Goal: Contribute content: Contribute content

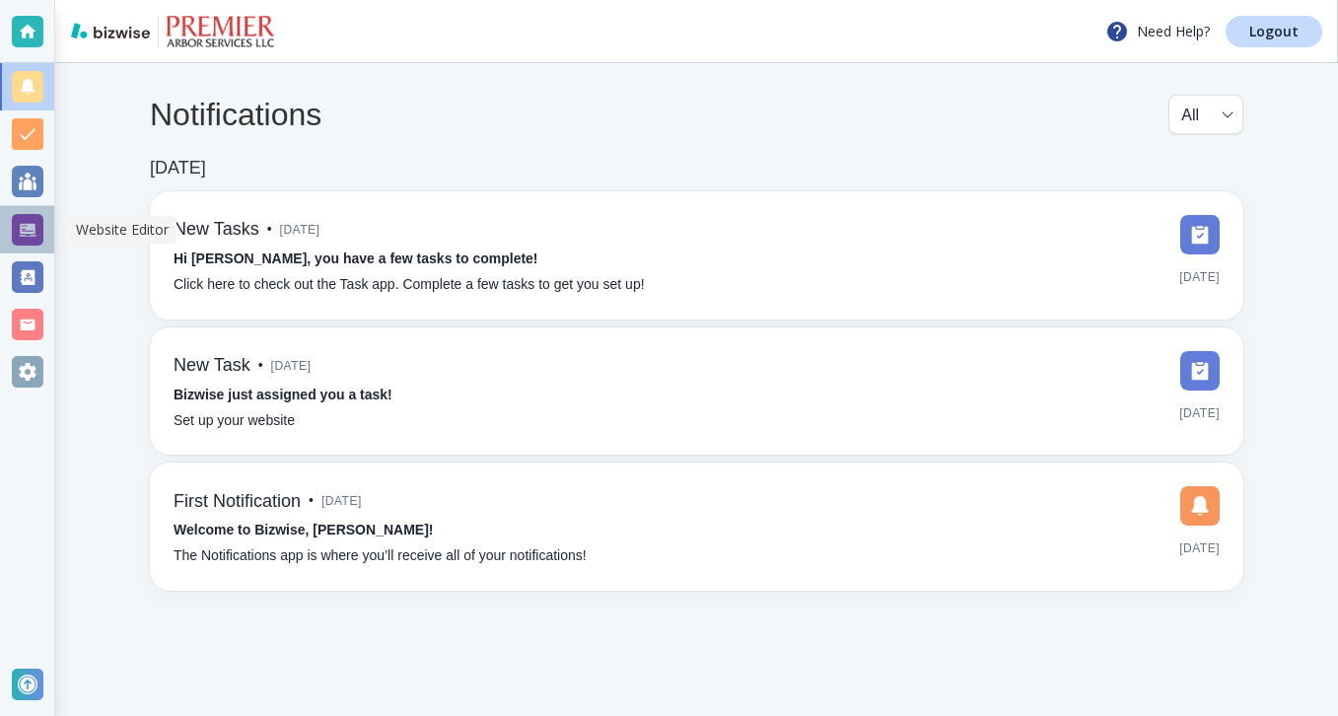
click at [28, 238] on div at bounding box center [28, 230] width 32 height 32
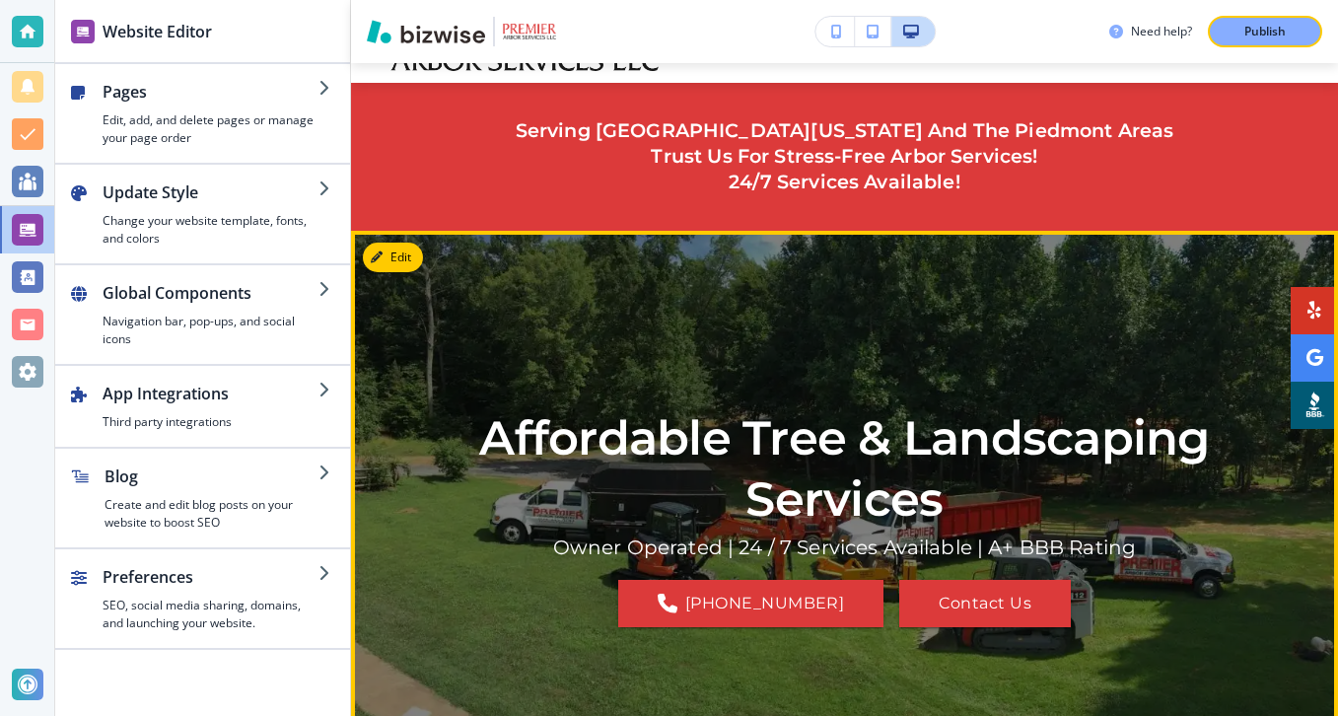
scroll to position [92, 0]
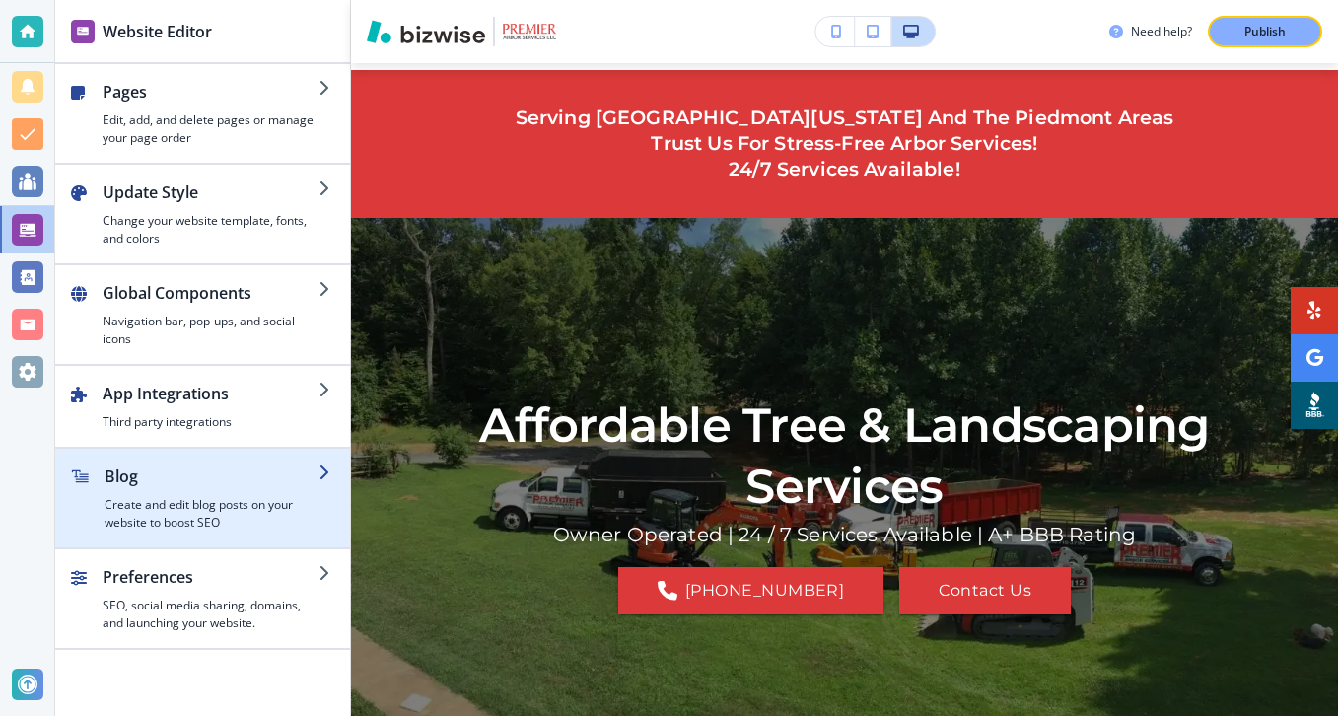
click at [250, 505] on h4 "Create and edit blog posts on your website to boost SEO" at bounding box center [212, 514] width 214 height 36
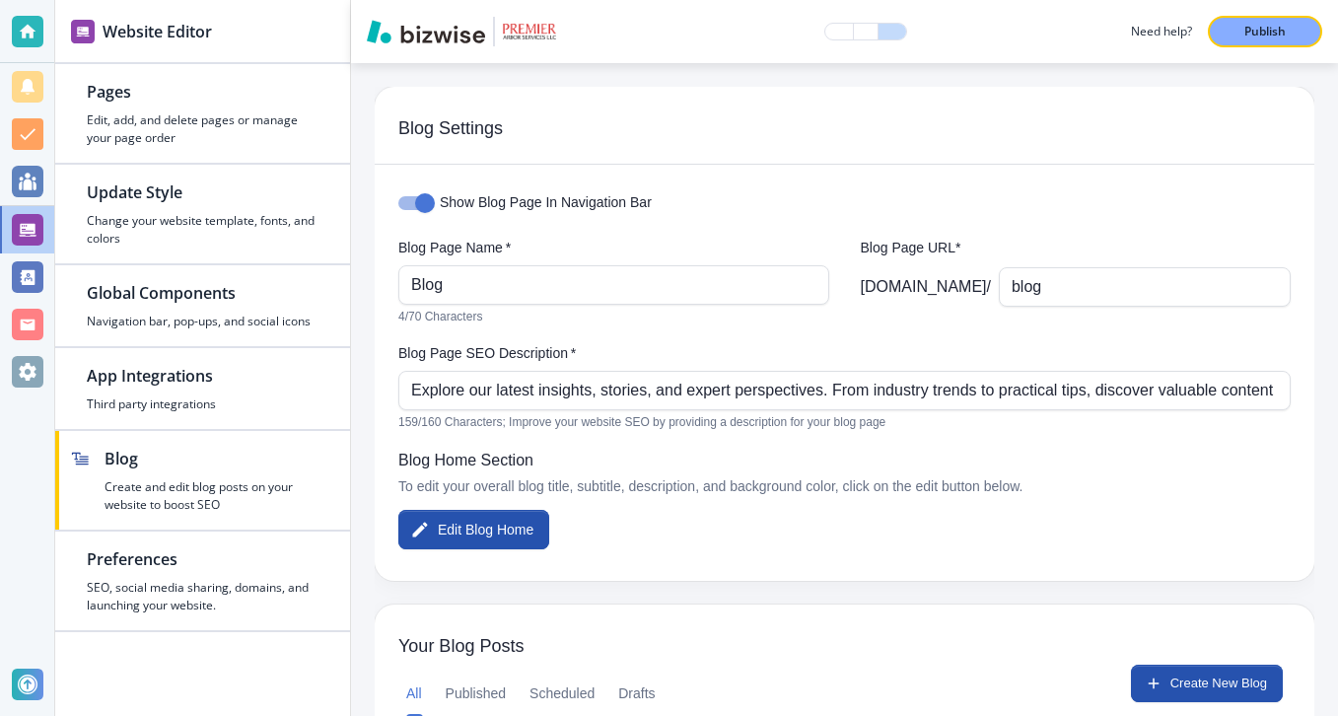
scroll to position [162, 0]
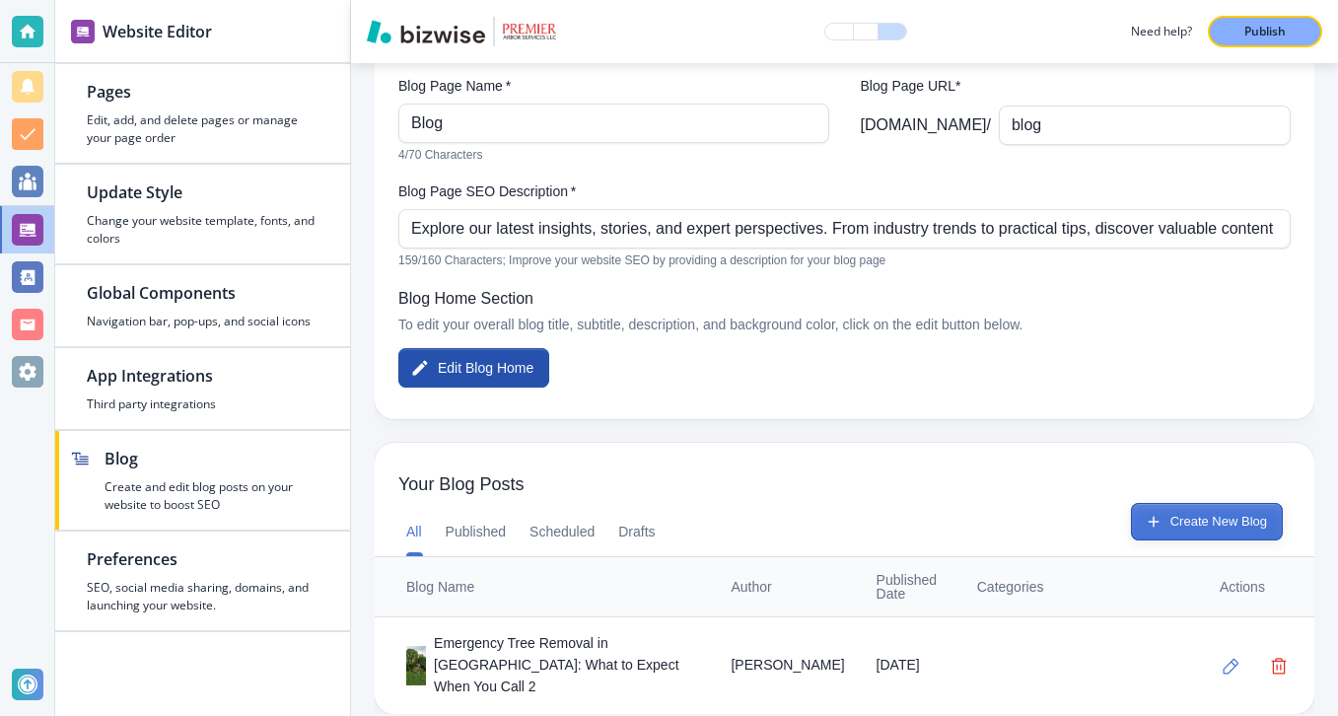
click at [1202, 512] on button "Create New Blog" at bounding box center [1207, 521] width 152 height 37
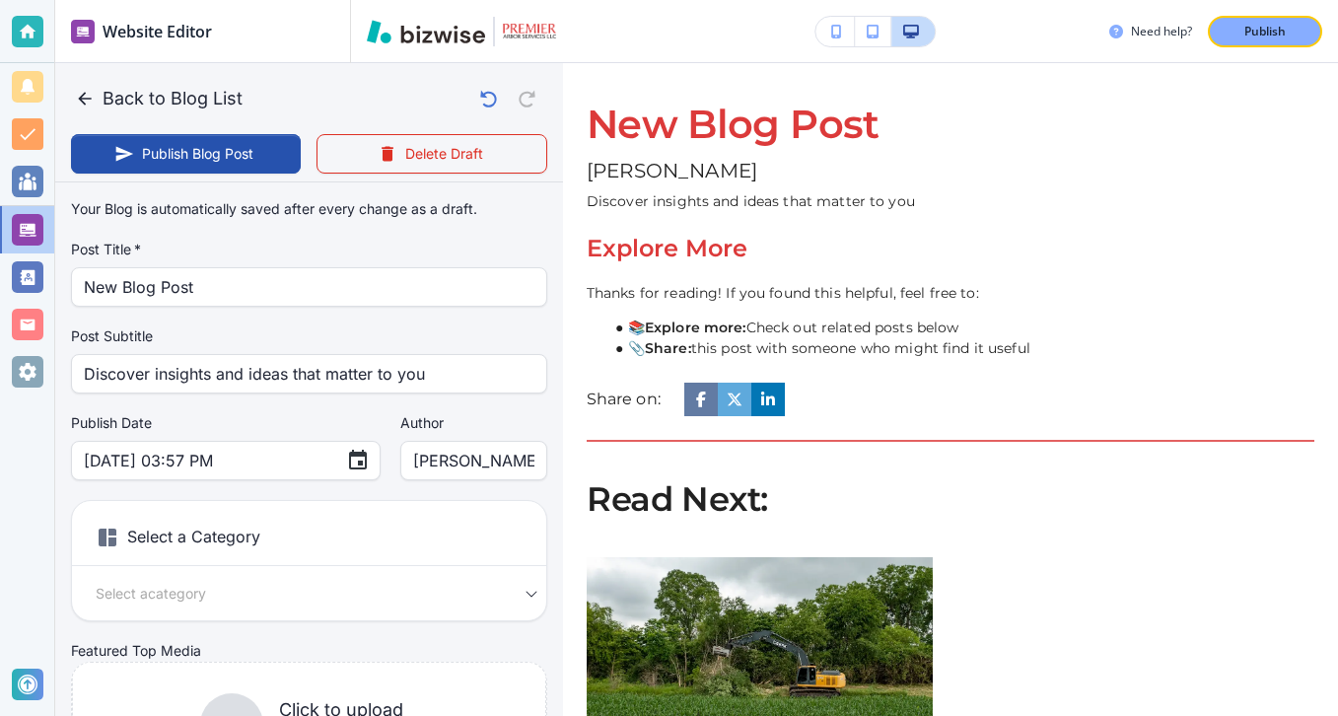
click at [404, 261] on div "Post Title   * New Blog Post Post Title   *" at bounding box center [309, 273] width 476 height 67
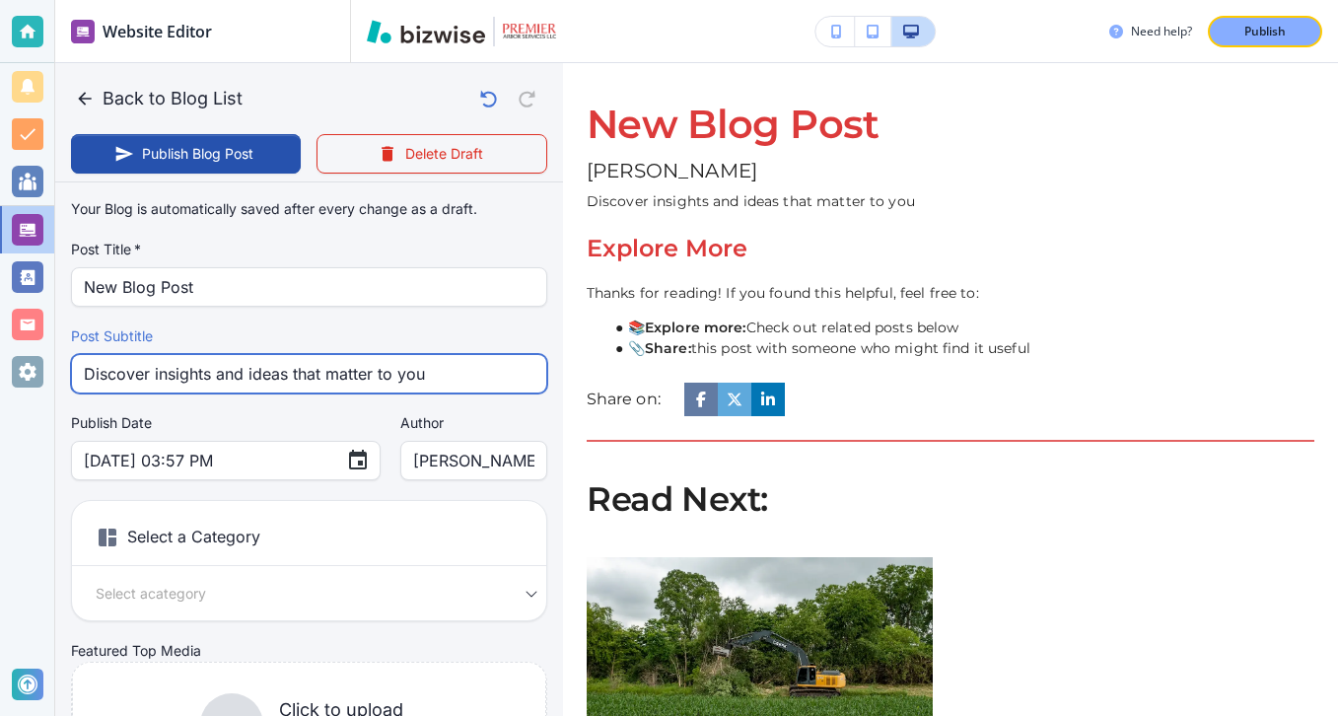
click at [404, 357] on input "Discover insights and ideas that matter to you" at bounding box center [309, 373] width 451 height 37
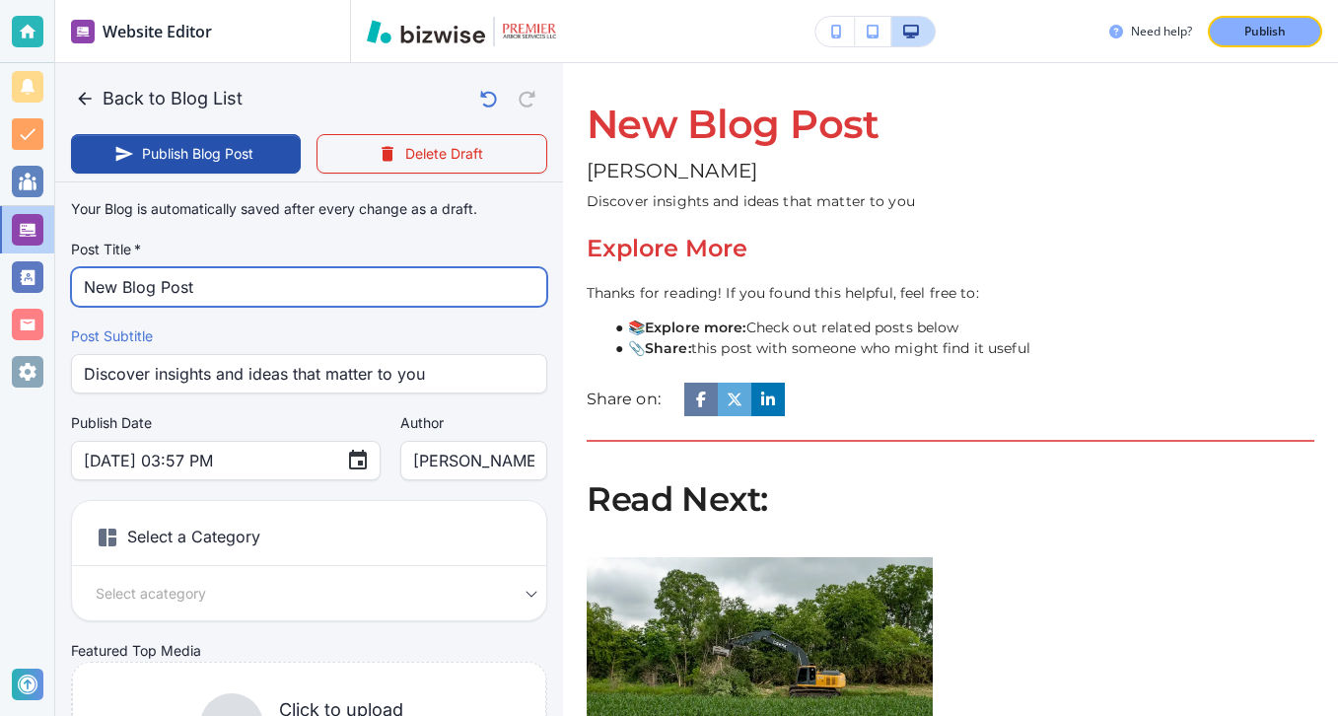
click at [343, 277] on input "New Blog Post" at bounding box center [309, 286] width 451 height 37
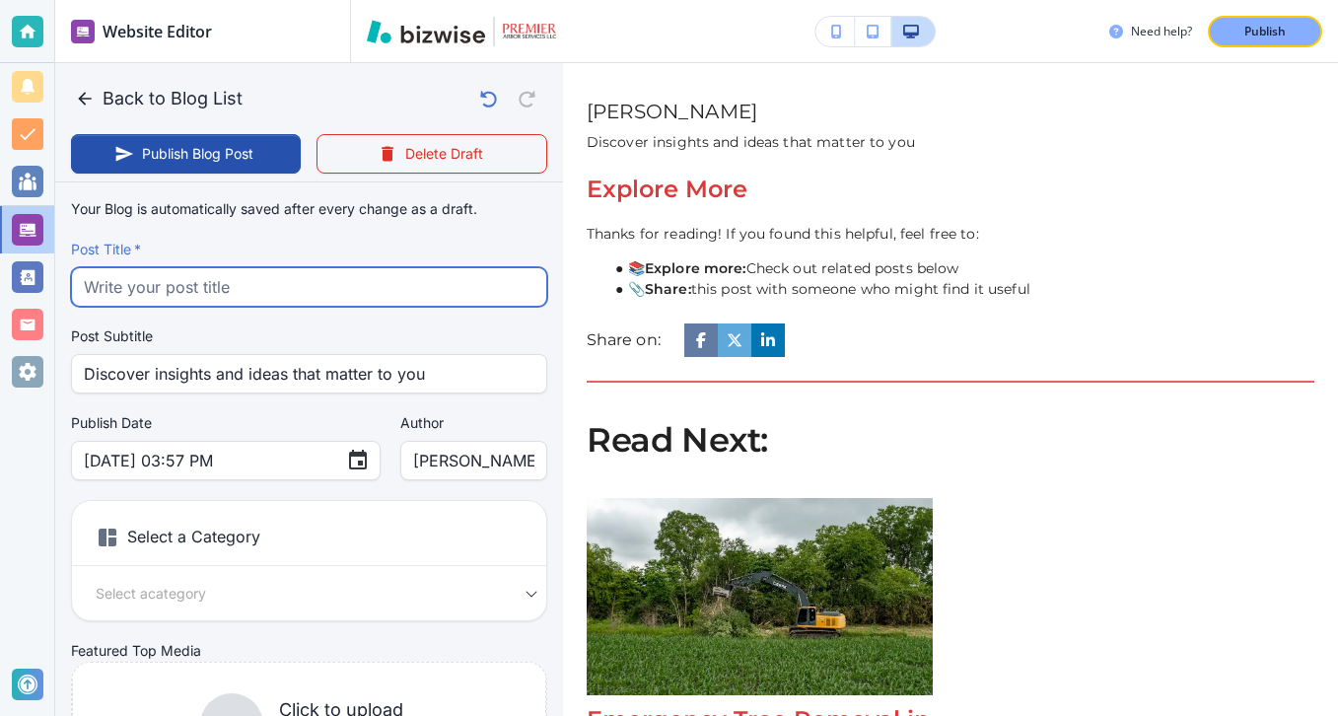
scroll to position [235, 0]
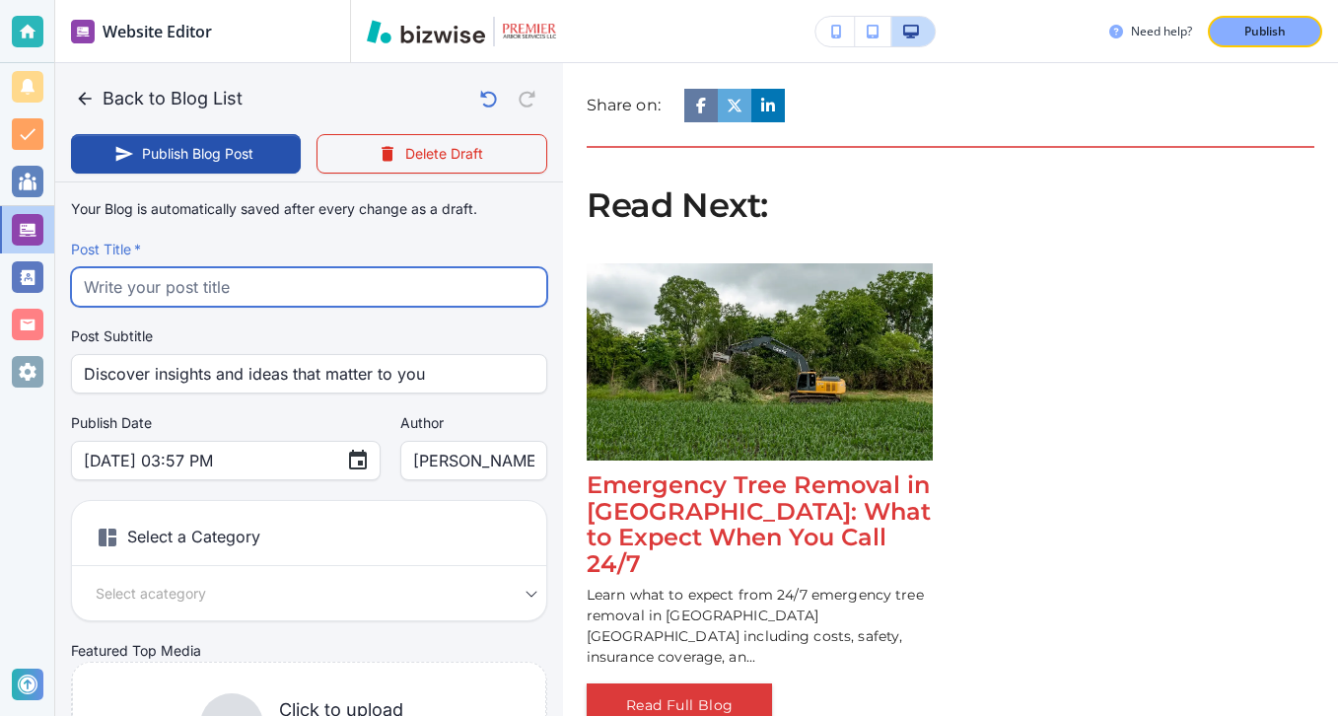
paste input "[US_STATE] Fall Storm Prep: 7 Tree Hazards You Can’t Ignore"
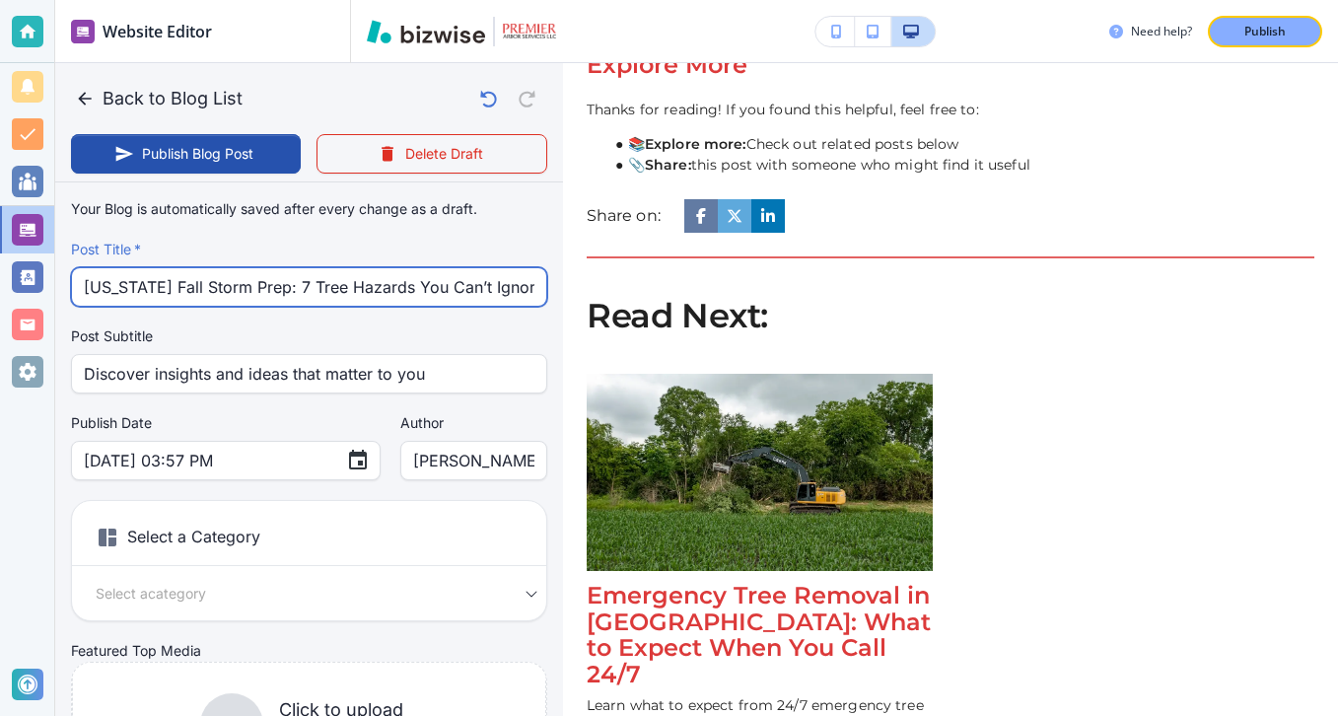
type input "[US_STATE] Fall Storm Prep: 7 Tree Hazards You Can’t Ignore"
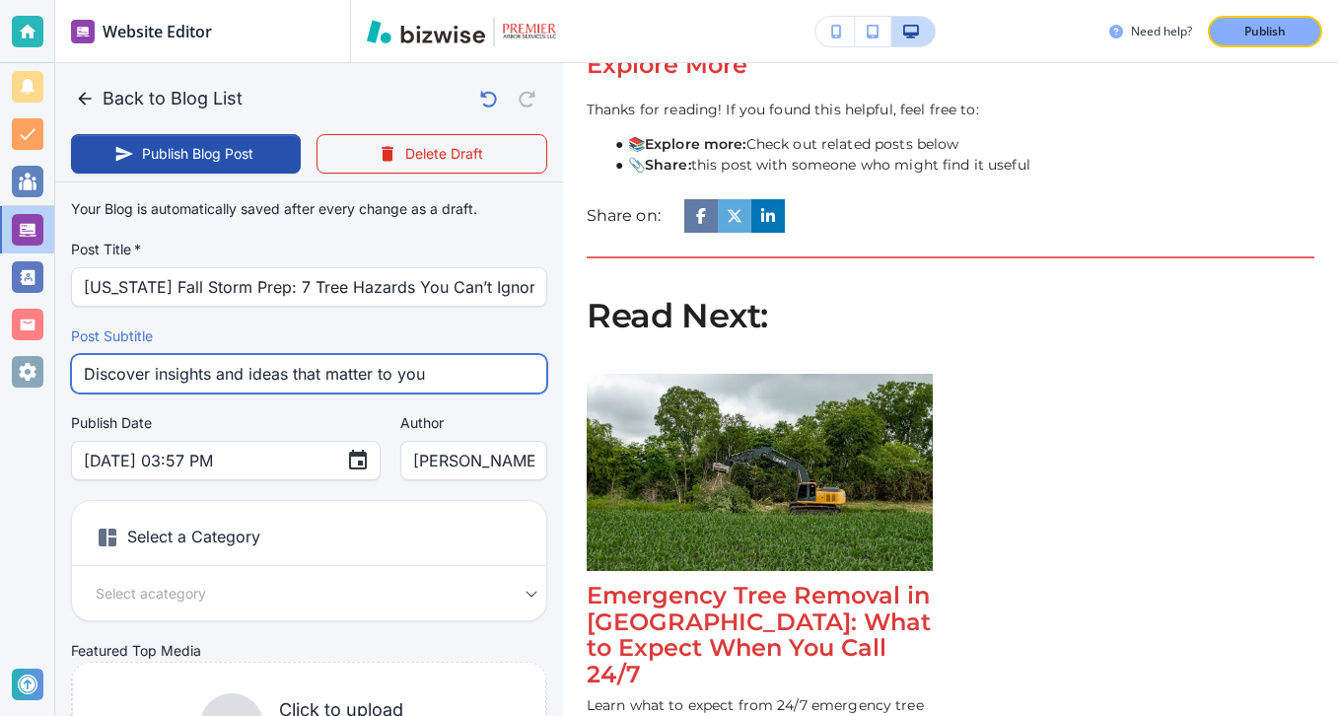
click at [321, 386] on input "Discover insights and ideas that matter to you" at bounding box center [309, 373] width 451 height 37
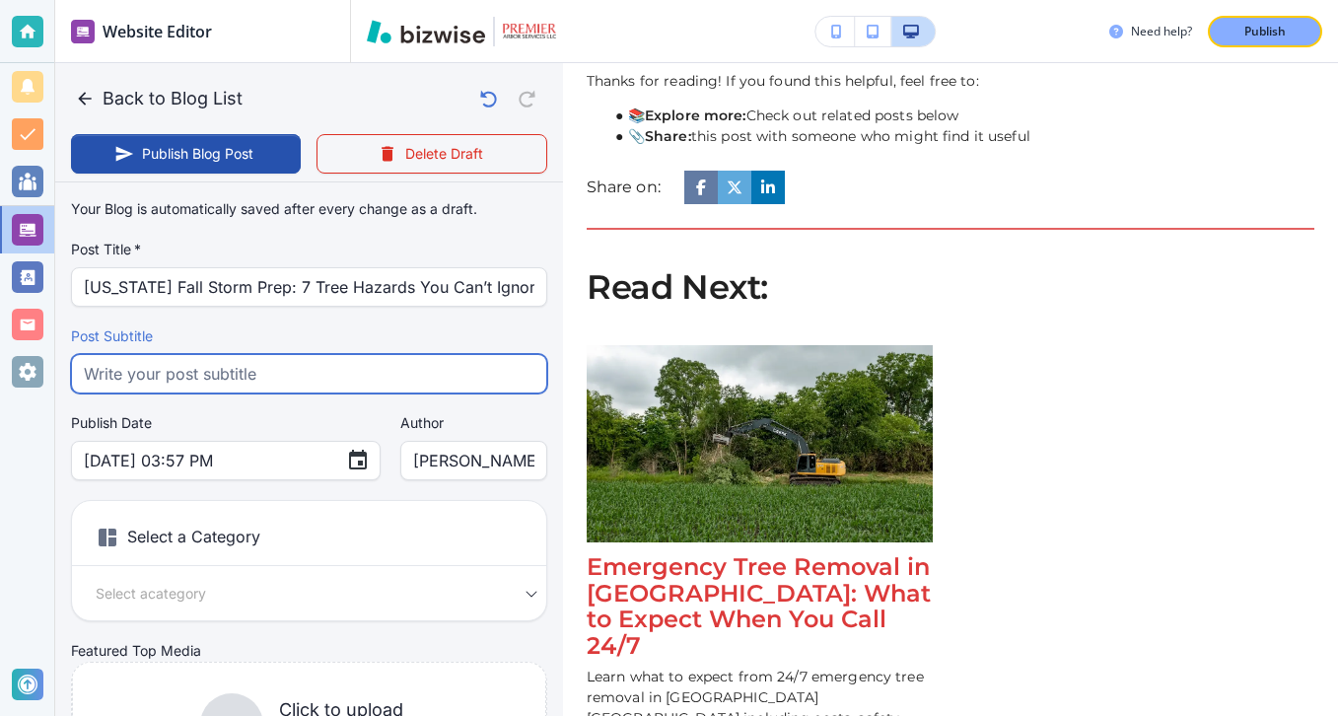
paste input "Prepare your [US_STATE] property for fall storms. Learn 7 tree hazards you must…"
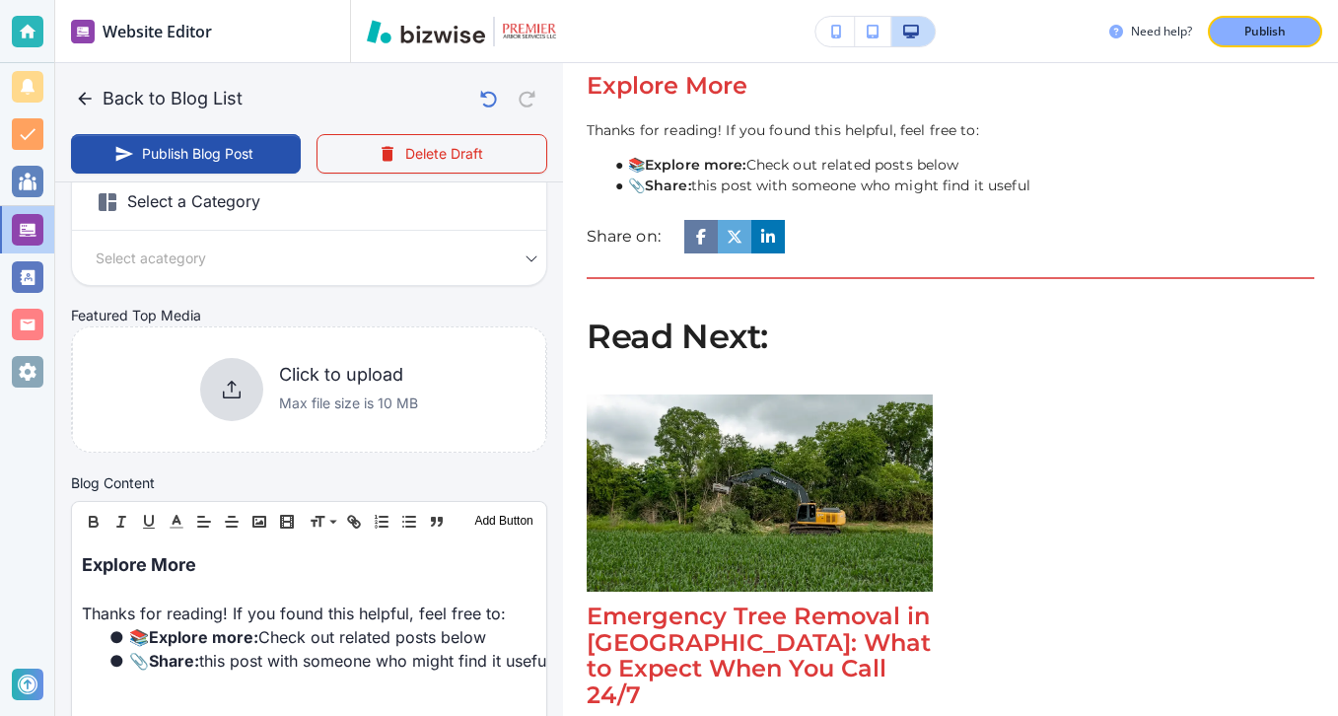
scroll to position [251, 0]
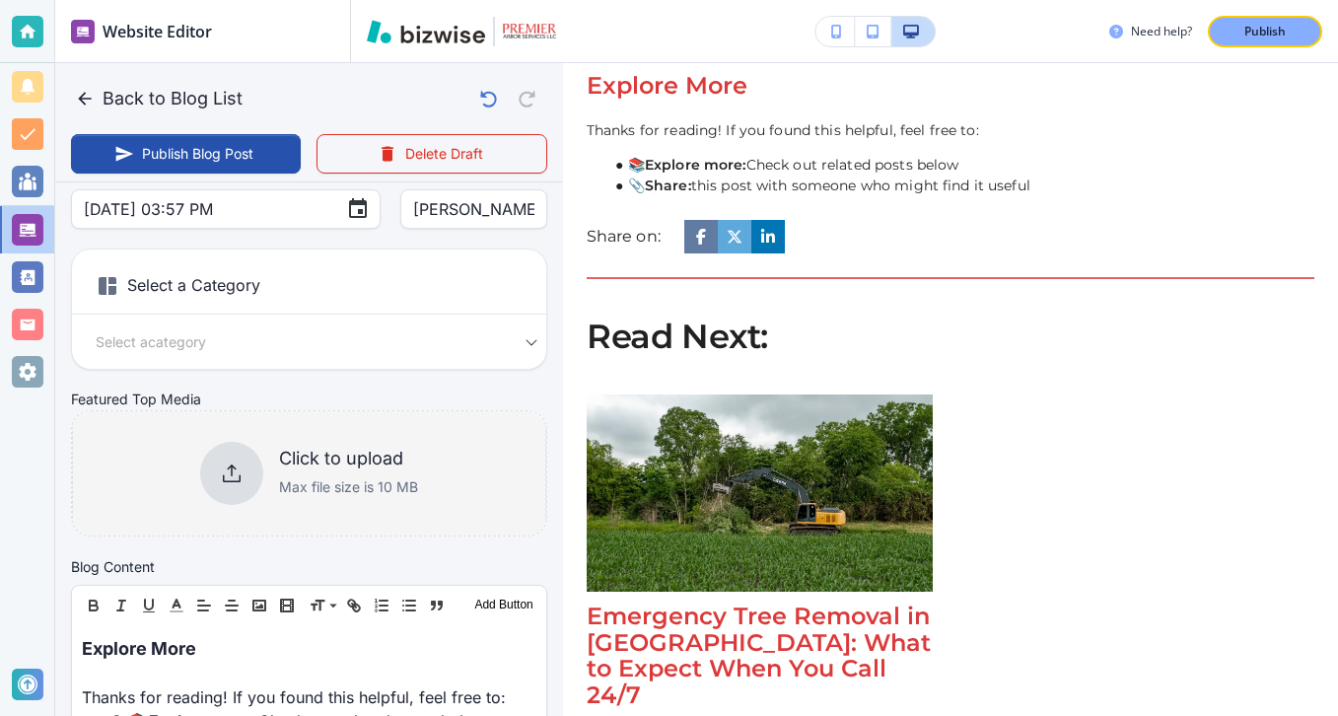
type input "Prepare your [US_STATE] property for fall storms. Learn 7 tree hazards you must…"
click at [272, 481] on div "Click to upload Max file size is 10 MB" at bounding box center [309, 473] width 218 height 63
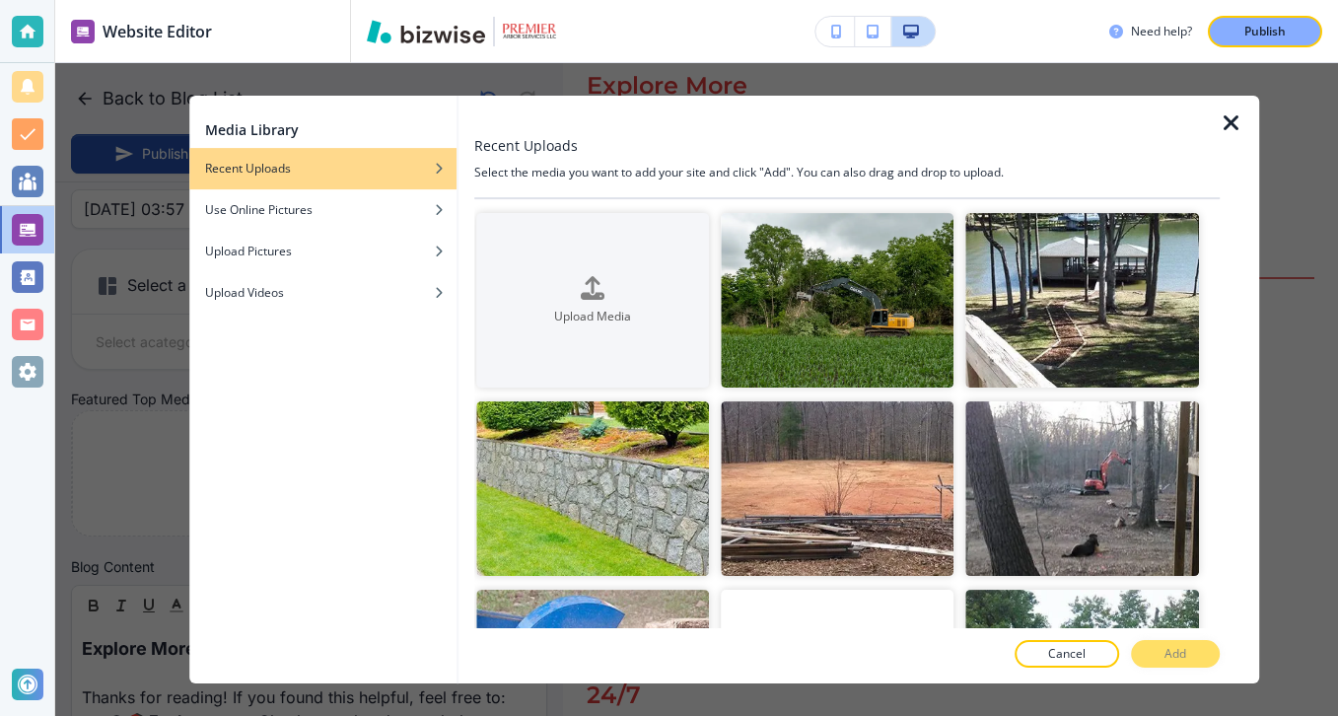
click at [1223, 112] on icon "button" at bounding box center [1232, 123] width 24 height 24
type input "[DATE] 03:58 PM"
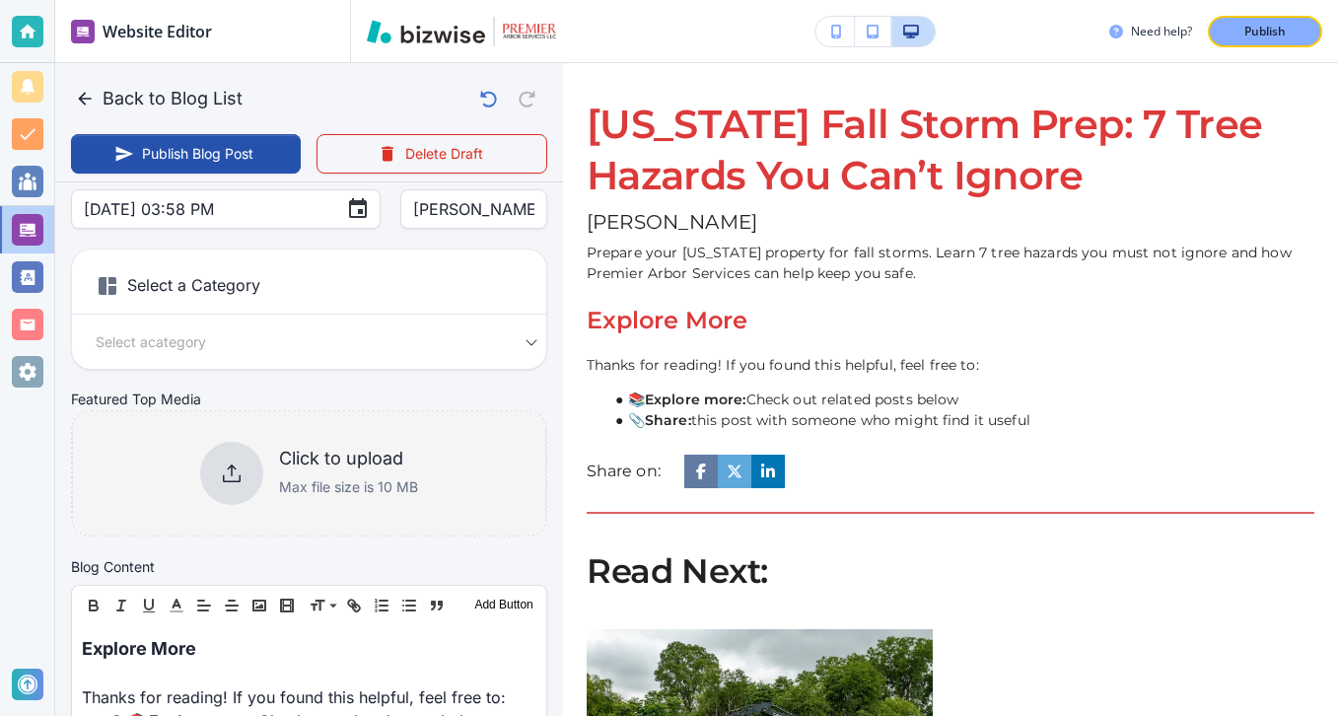
click at [328, 443] on div "Click to upload Max file size is 10 MB" at bounding box center [309, 473] width 218 height 63
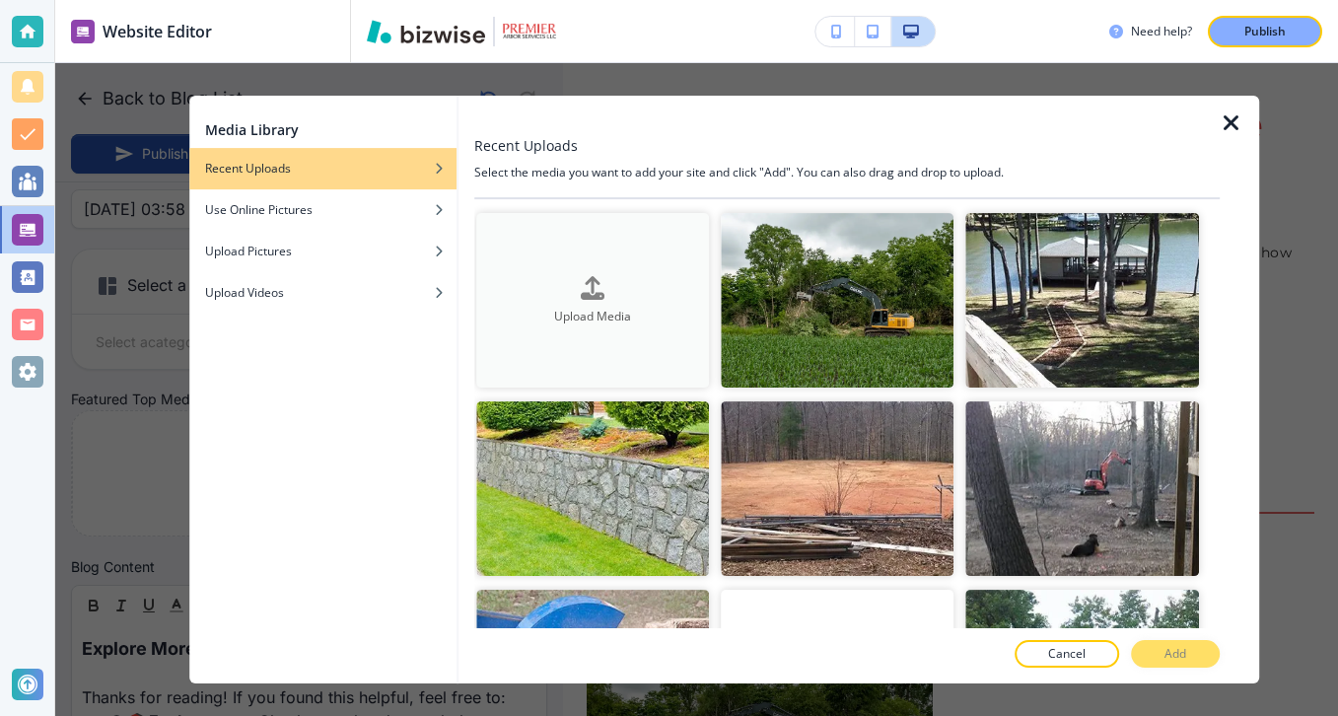
click at [586, 315] on h4 "Upload Media" at bounding box center [592, 317] width 233 height 18
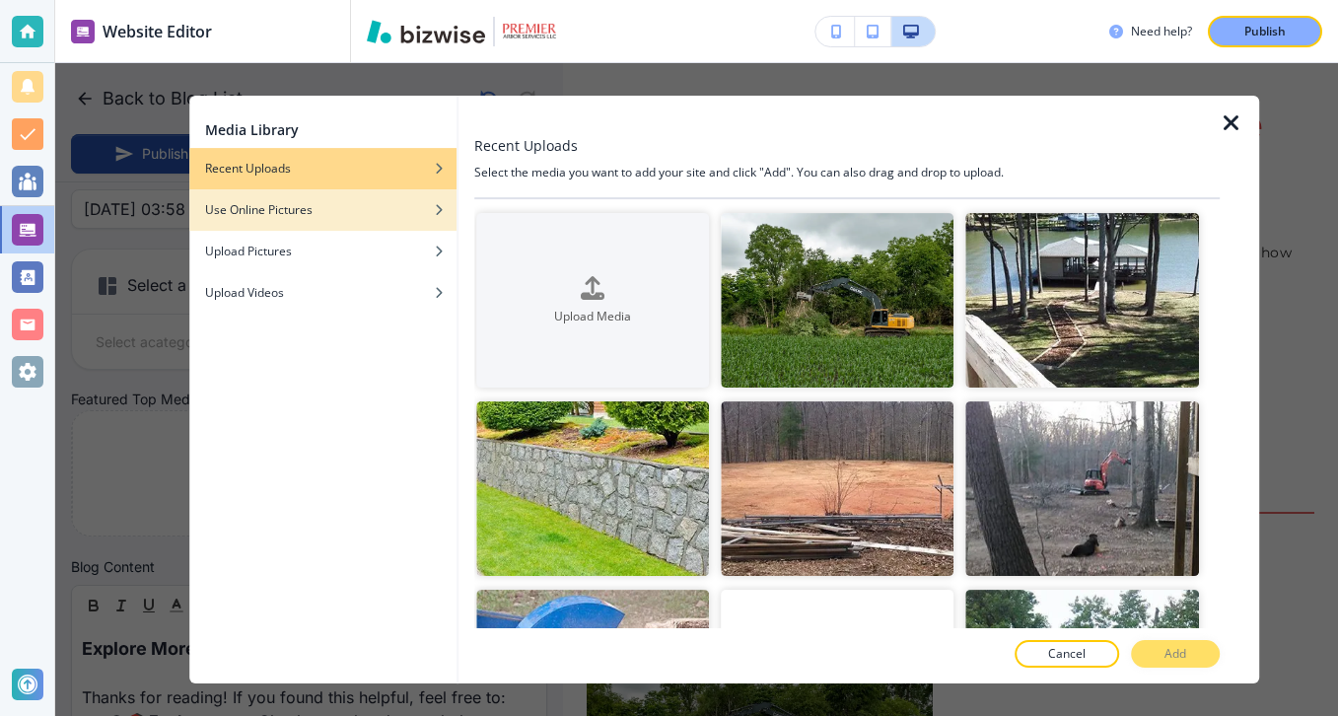
click at [408, 203] on div "Use Online Pictures" at bounding box center [322, 210] width 267 height 18
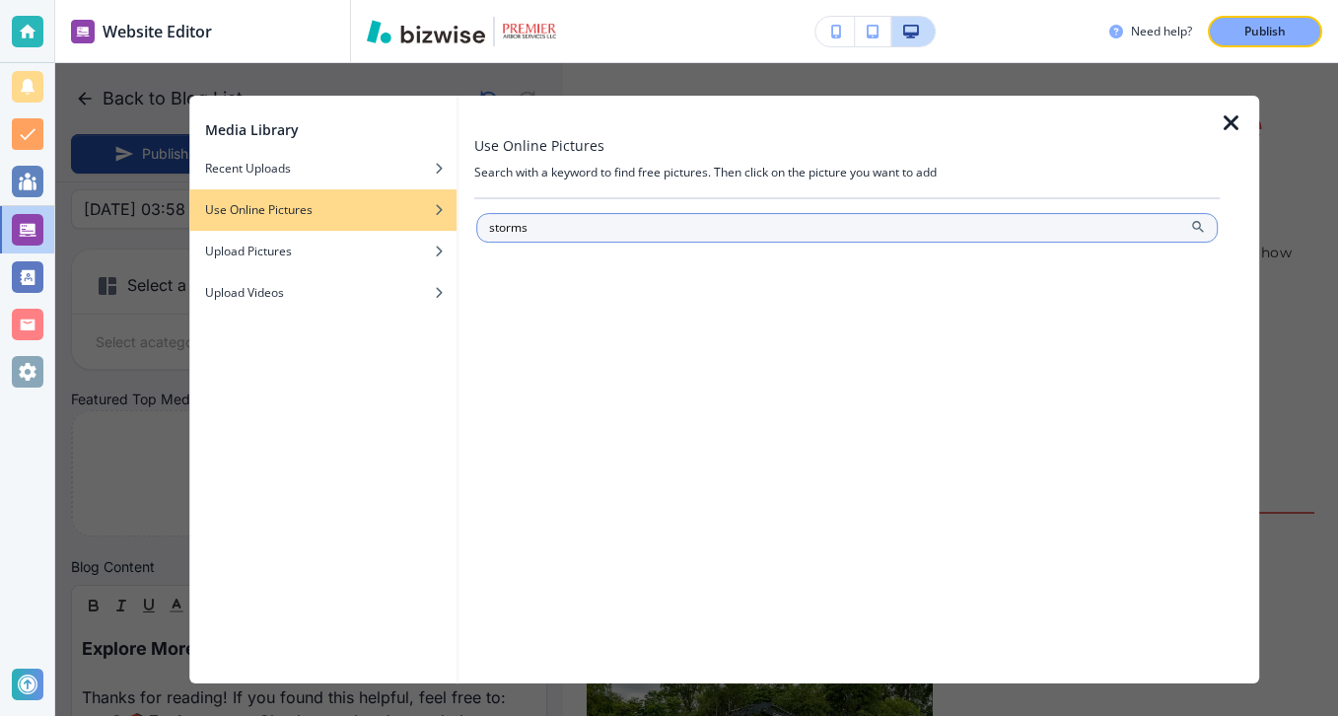
type input "storms"
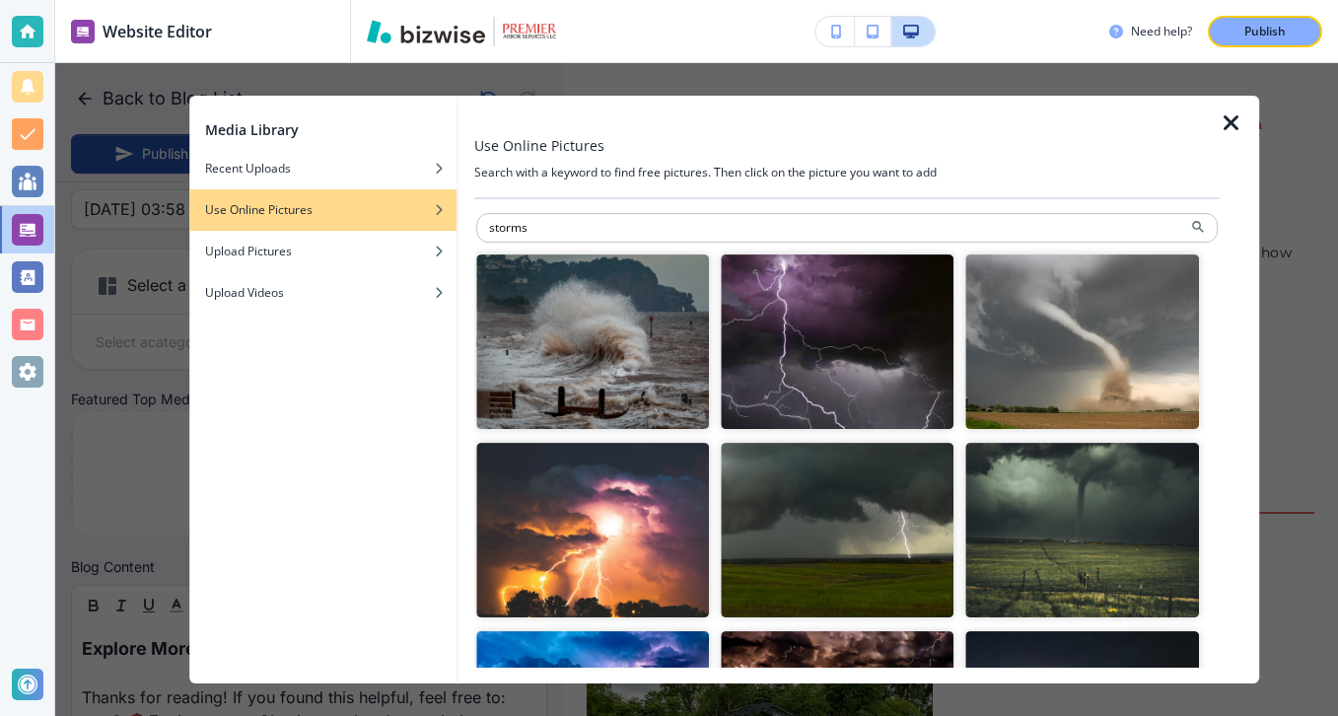
click at [1011, 332] on img "button" at bounding box center [1082, 341] width 233 height 175
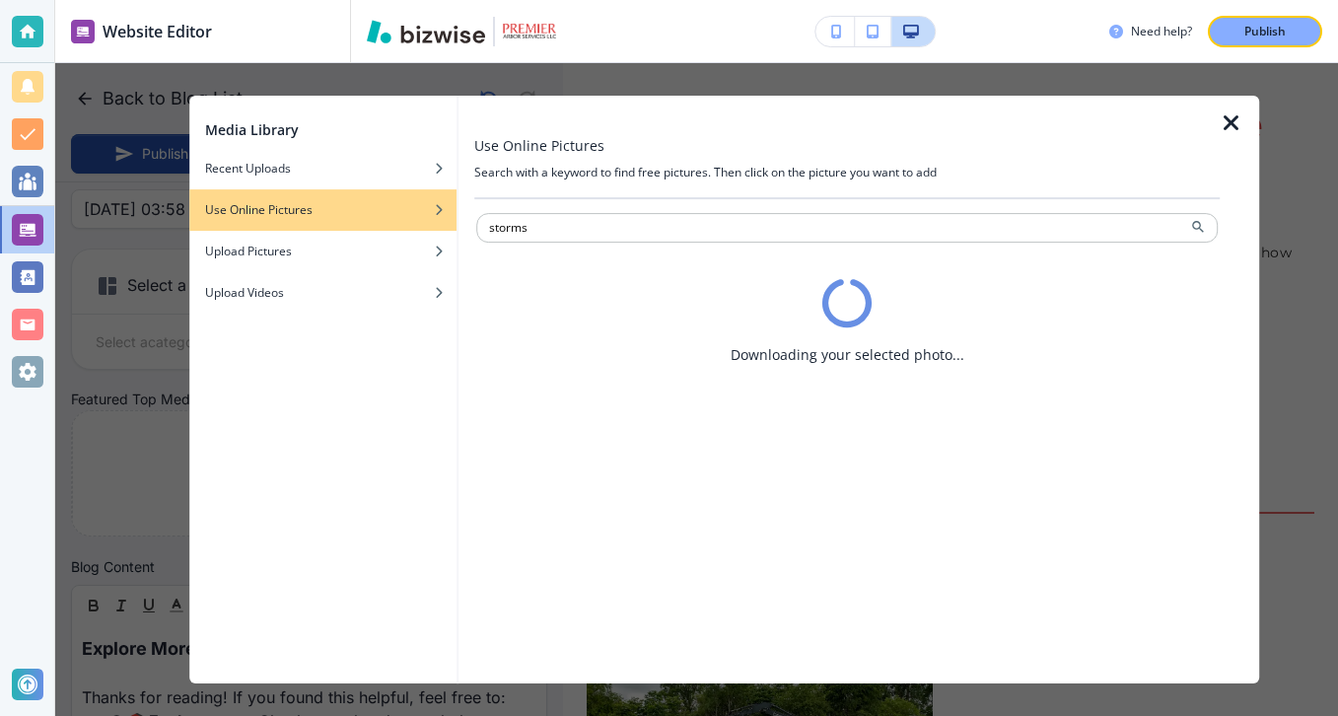
click at [1237, 133] on icon "button" at bounding box center [1232, 123] width 24 height 24
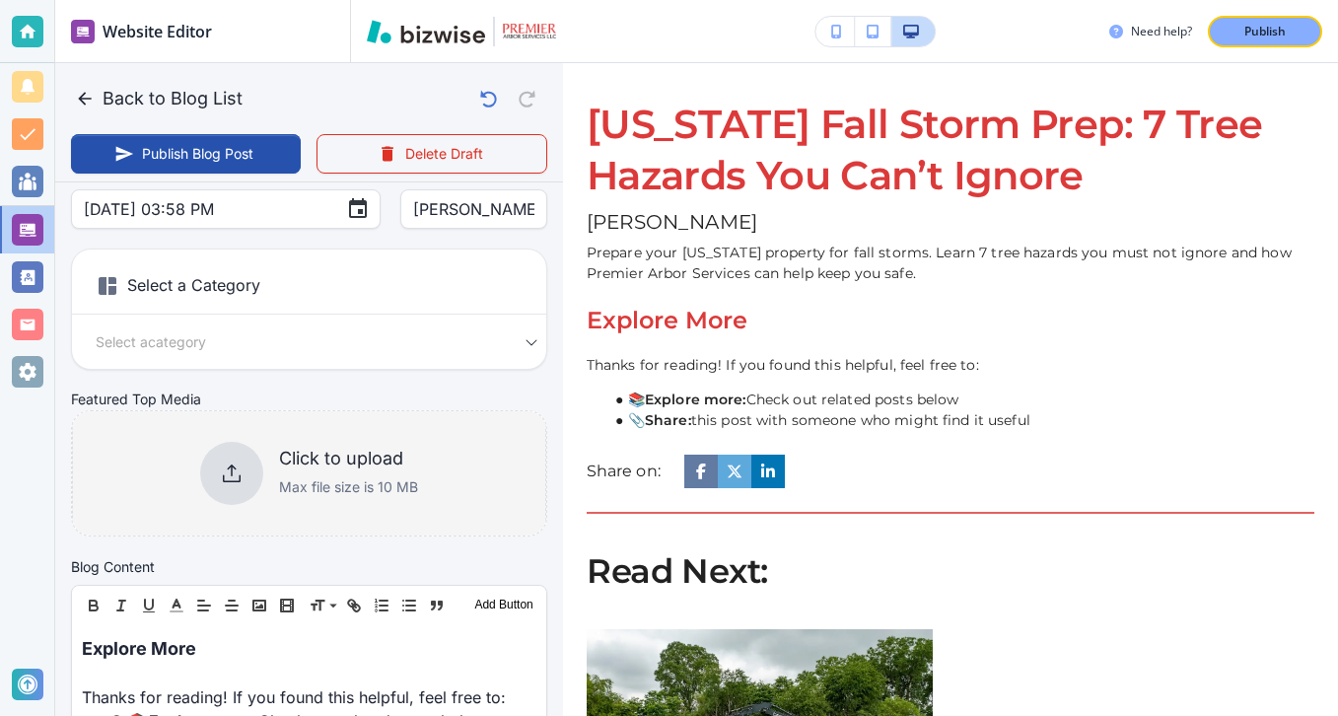
click at [291, 468] on h6 "Click to upload" at bounding box center [348, 459] width 139 height 22
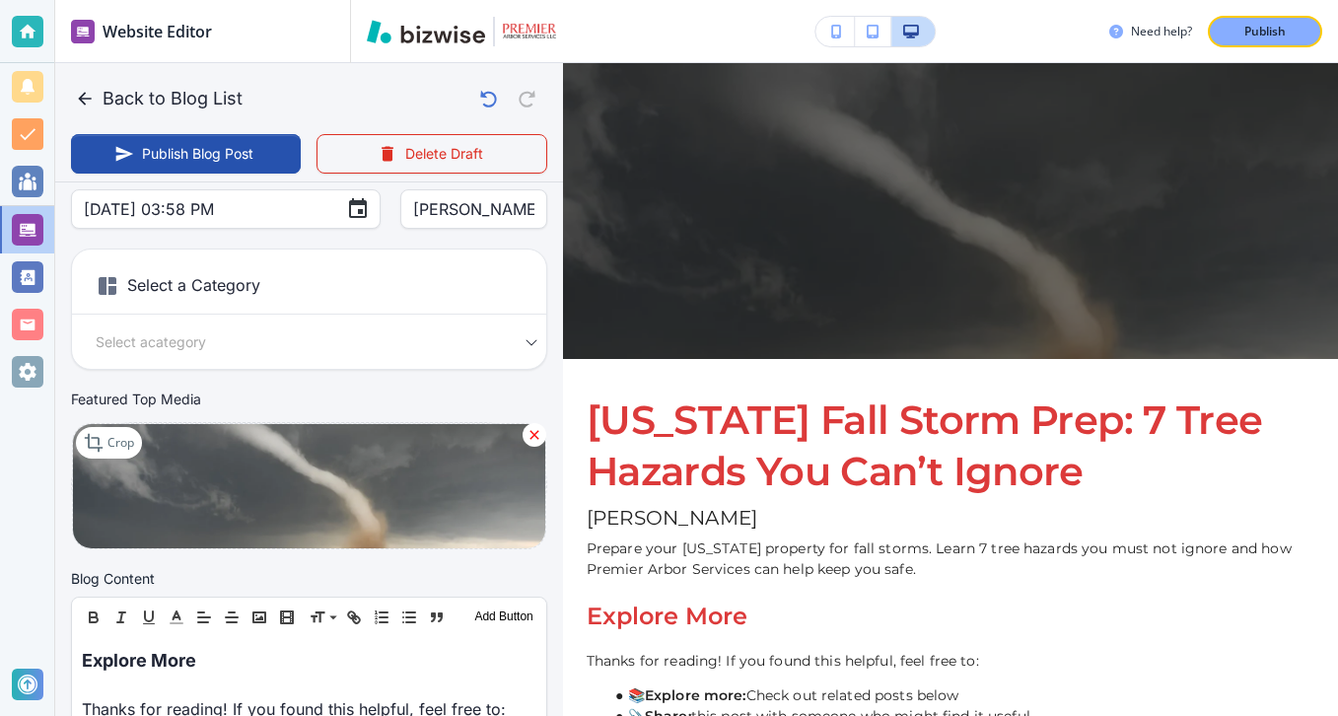
click at [527, 430] on icon at bounding box center [535, 435] width 16 height 16
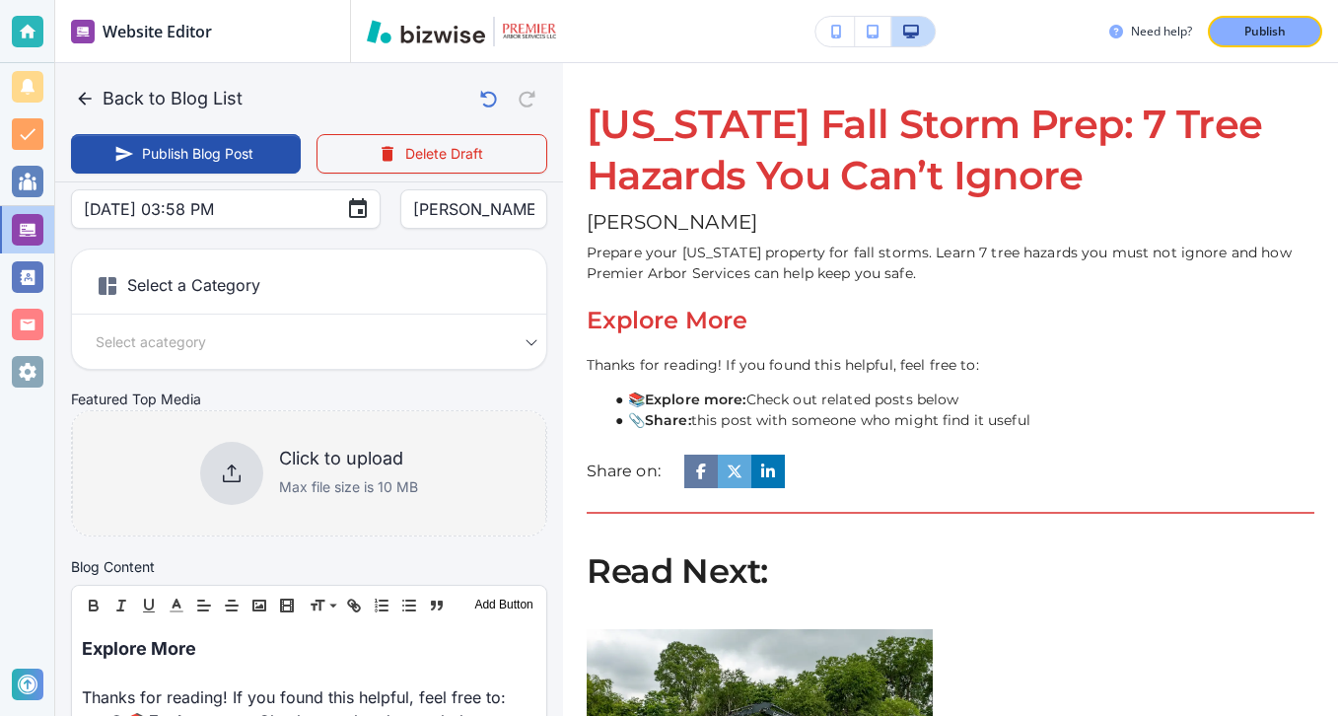
click at [301, 477] on p "Max file size is 10 MB" at bounding box center [348, 487] width 139 height 22
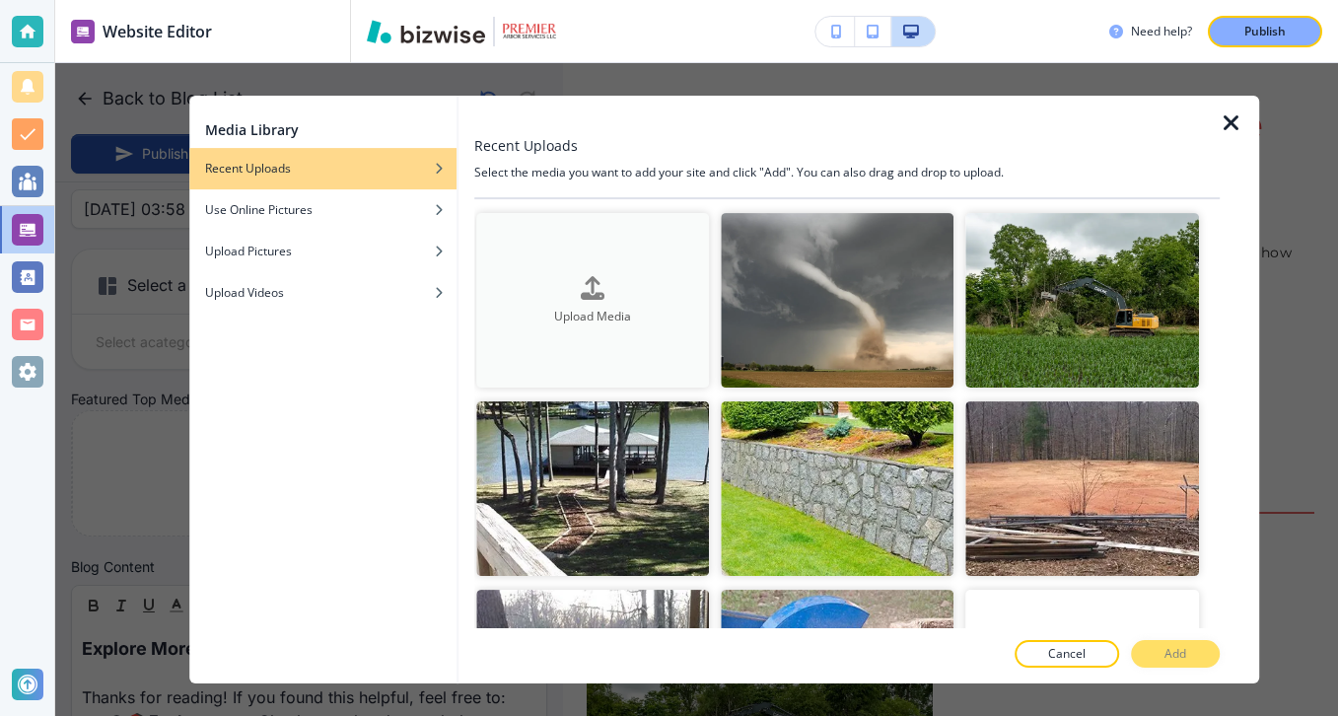
click at [593, 264] on button "Upload Media" at bounding box center [592, 300] width 233 height 175
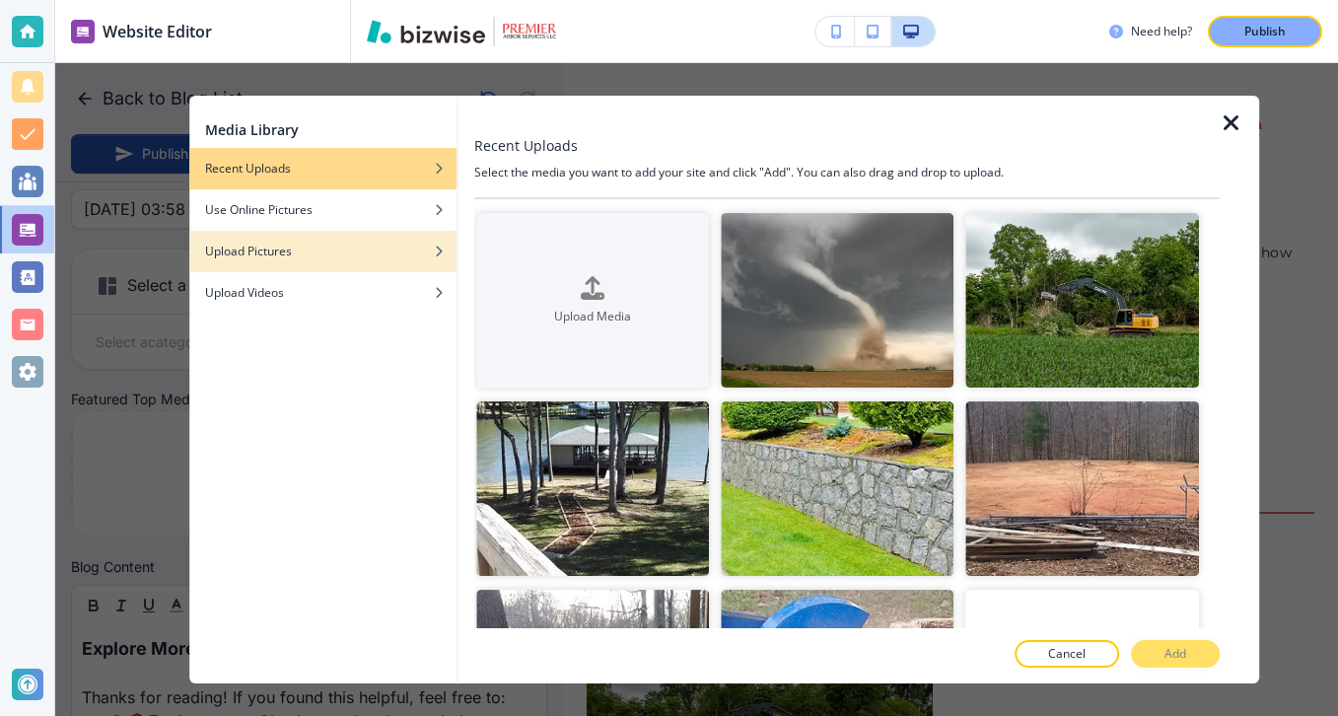
click at [443, 231] on div "button" at bounding box center [322, 237] width 267 height 12
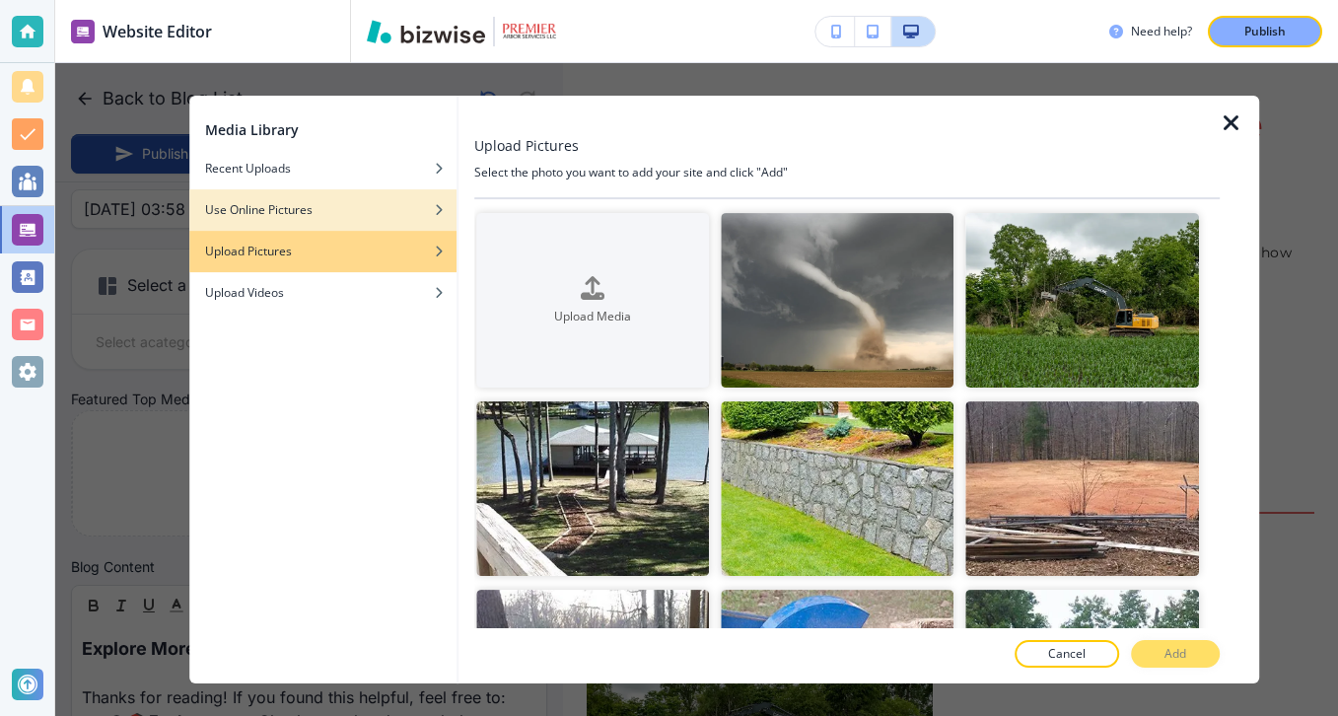
click at [443, 211] on icon "button" at bounding box center [439, 210] width 12 height 12
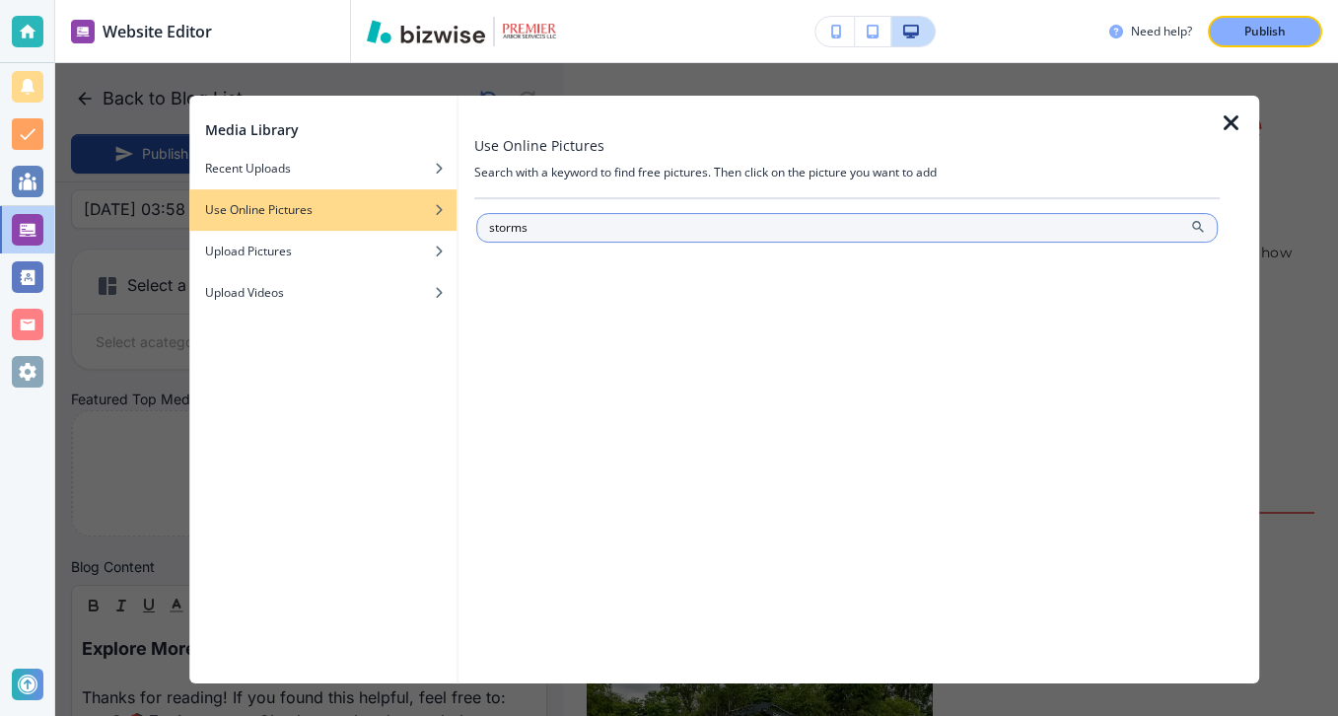
type input "storms"
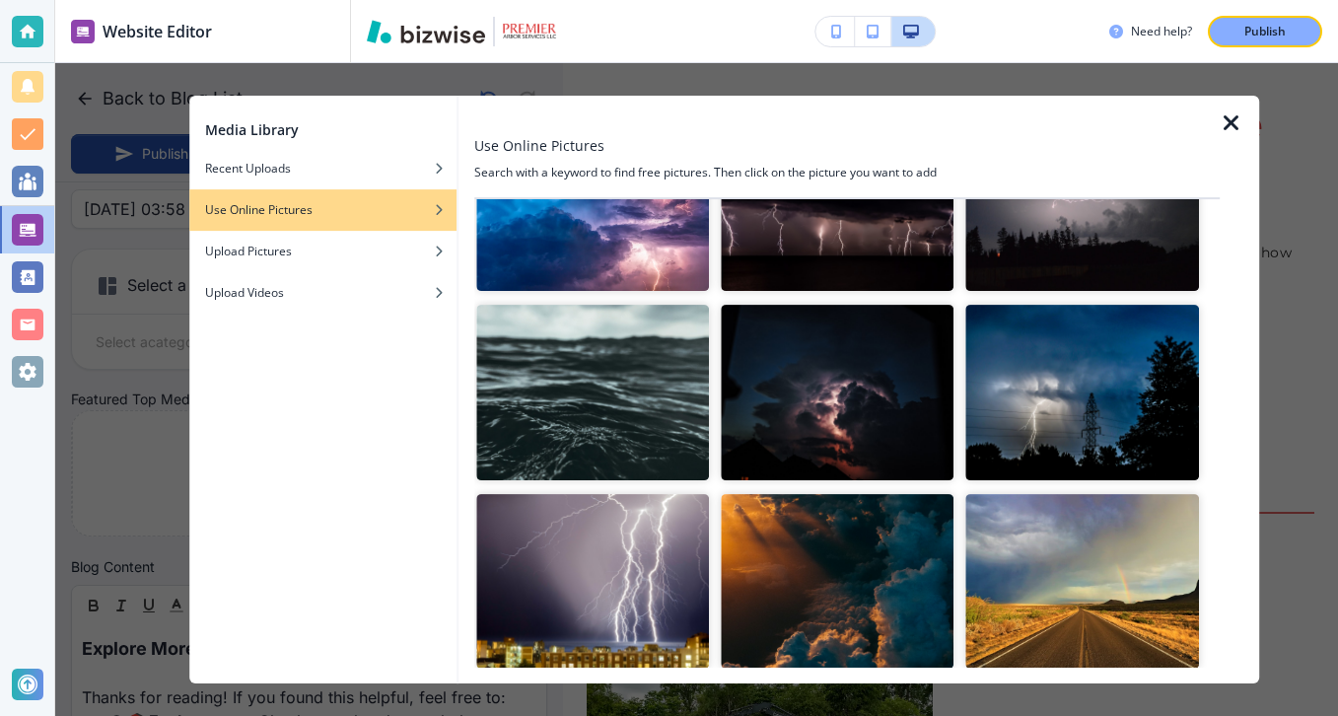
scroll to position [541, 0]
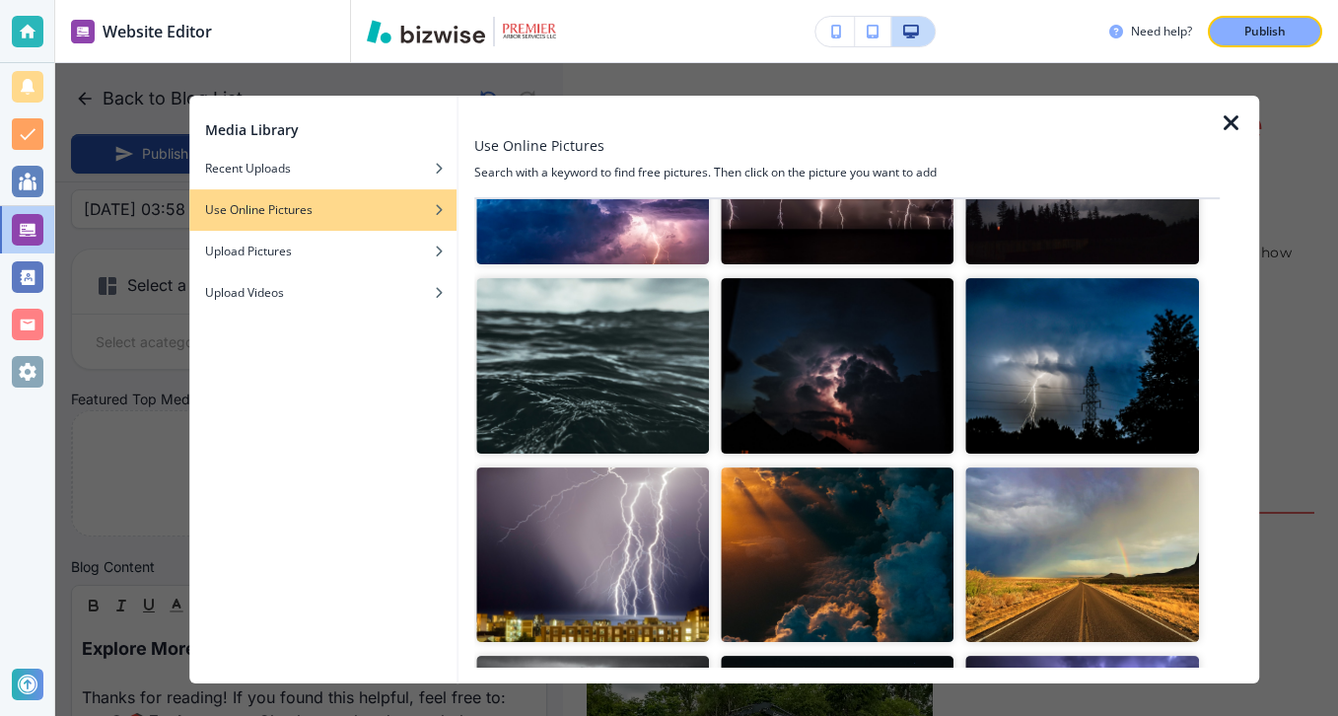
click at [1035, 346] on img "button" at bounding box center [1082, 366] width 233 height 175
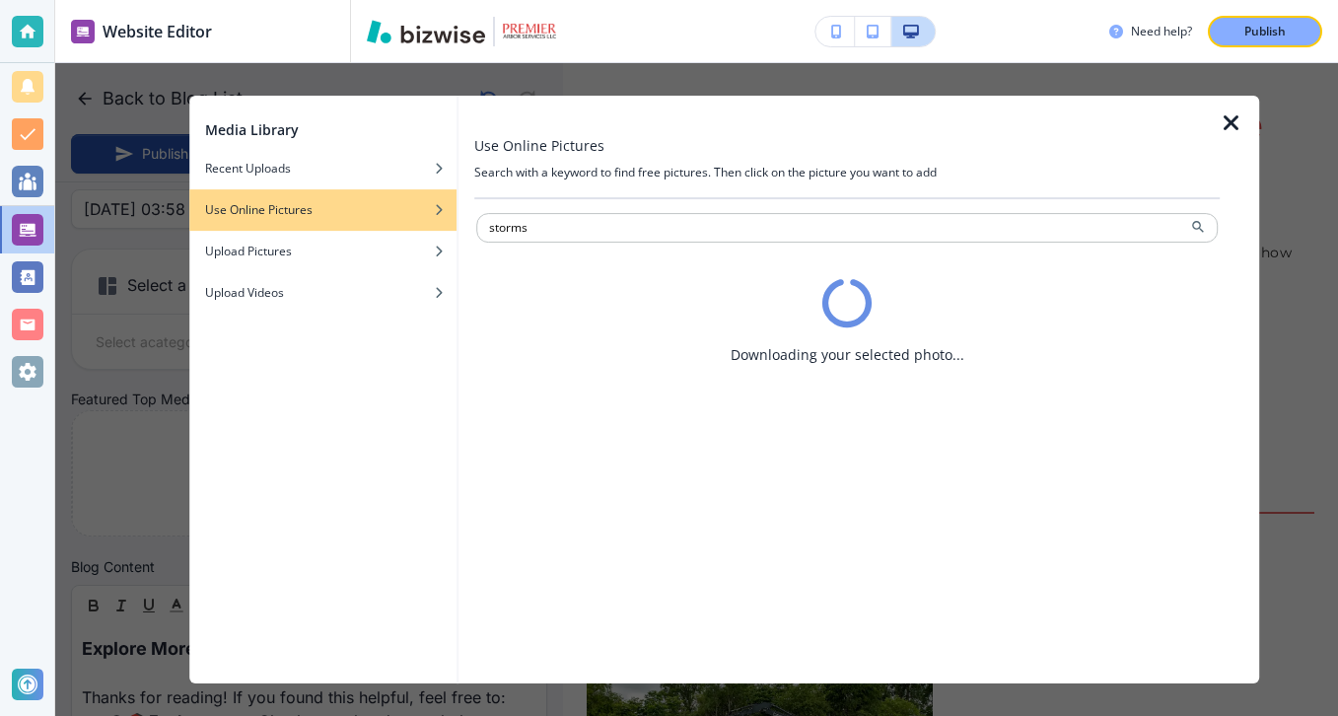
scroll to position [0, 0]
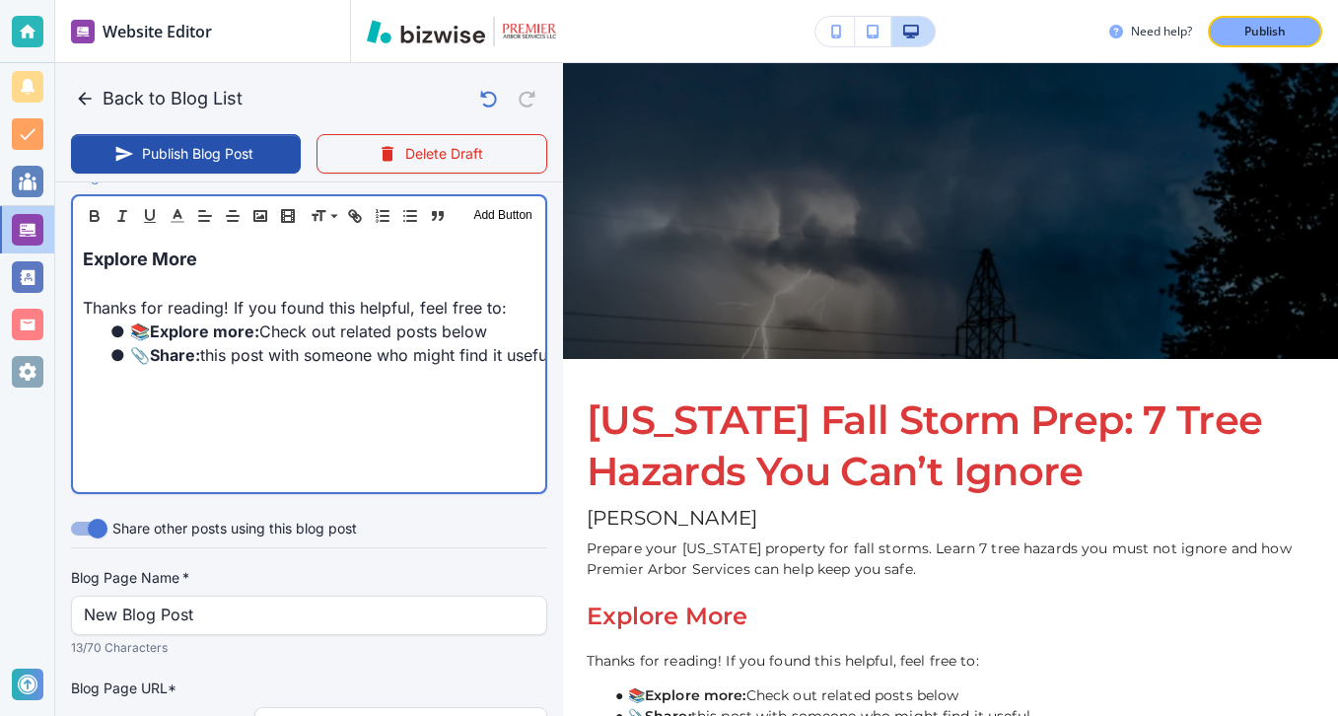
click at [354, 274] on p at bounding box center [309, 284] width 453 height 24
click at [354, 274] on p at bounding box center [309, 283] width 453 height 24
click at [344, 258] on p "Explore More" at bounding box center [309, 258] width 453 height 27
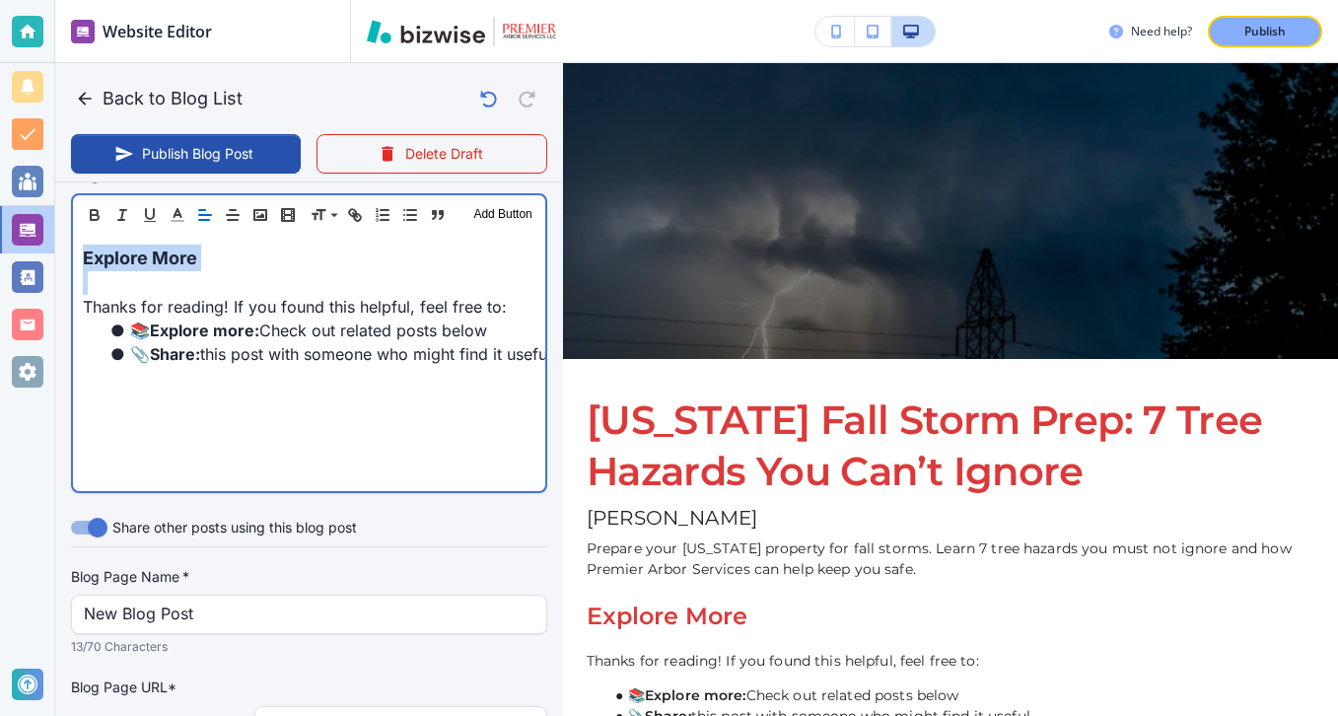
click at [344, 258] on p "Explore More" at bounding box center [309, 258] width 453 height 27
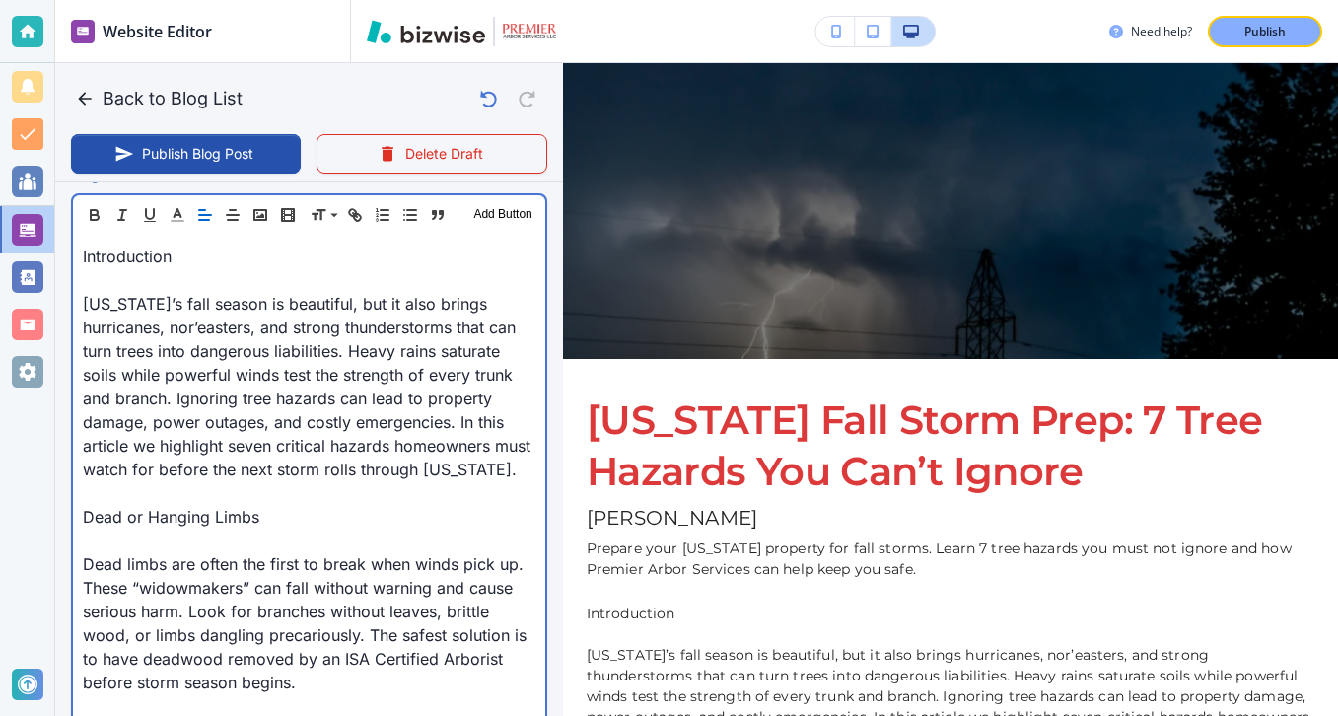
scroll to position [654, 0]
click at [128, 275] on p at bounding box center [309, 281] width 453 height 24
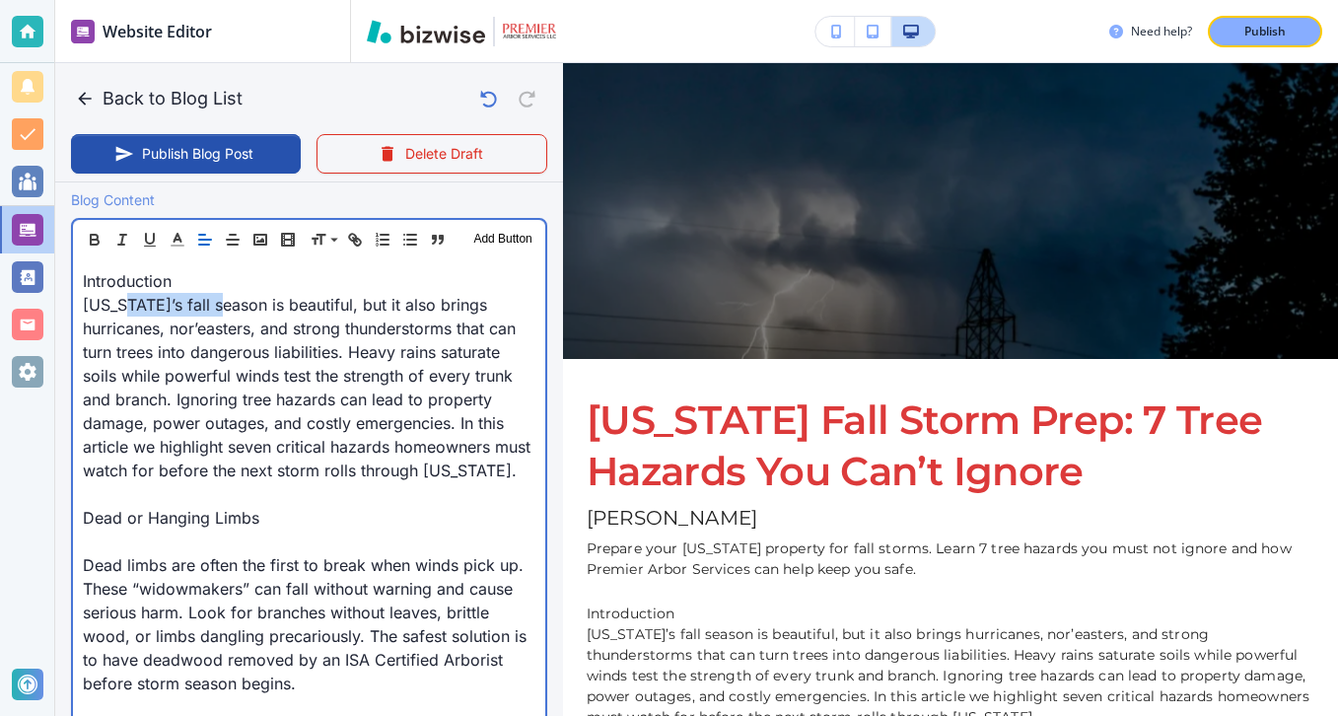
drag, startPoint x: 209, startPoint y: 294, endPoint x: 116, endPoint y: 294, distance: 92.7
click at [116, 294] on p "[US_STATE]’s fall season is beautiful, but it also brings hurricanes, nor’easte…" at bounding box center [309, 387] width 453 height 189
click at [184, 274] on p "Introduction" at bounding box center [309, 281] width 453 height 24
click at [185, 274] on p "Introduction" at bounding box center [309, 281] width 453 height 24
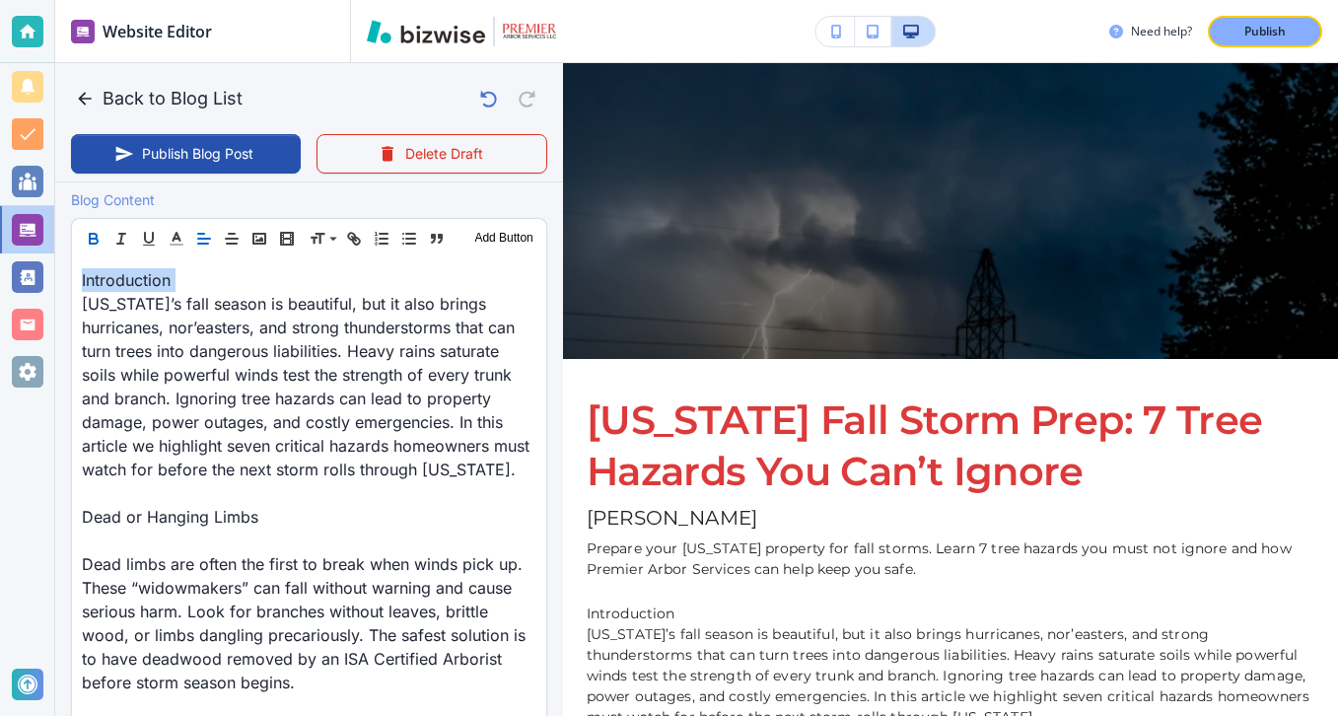
click at [103, 238] on button "button" at bounding box center [94, 239] width 28 height 24
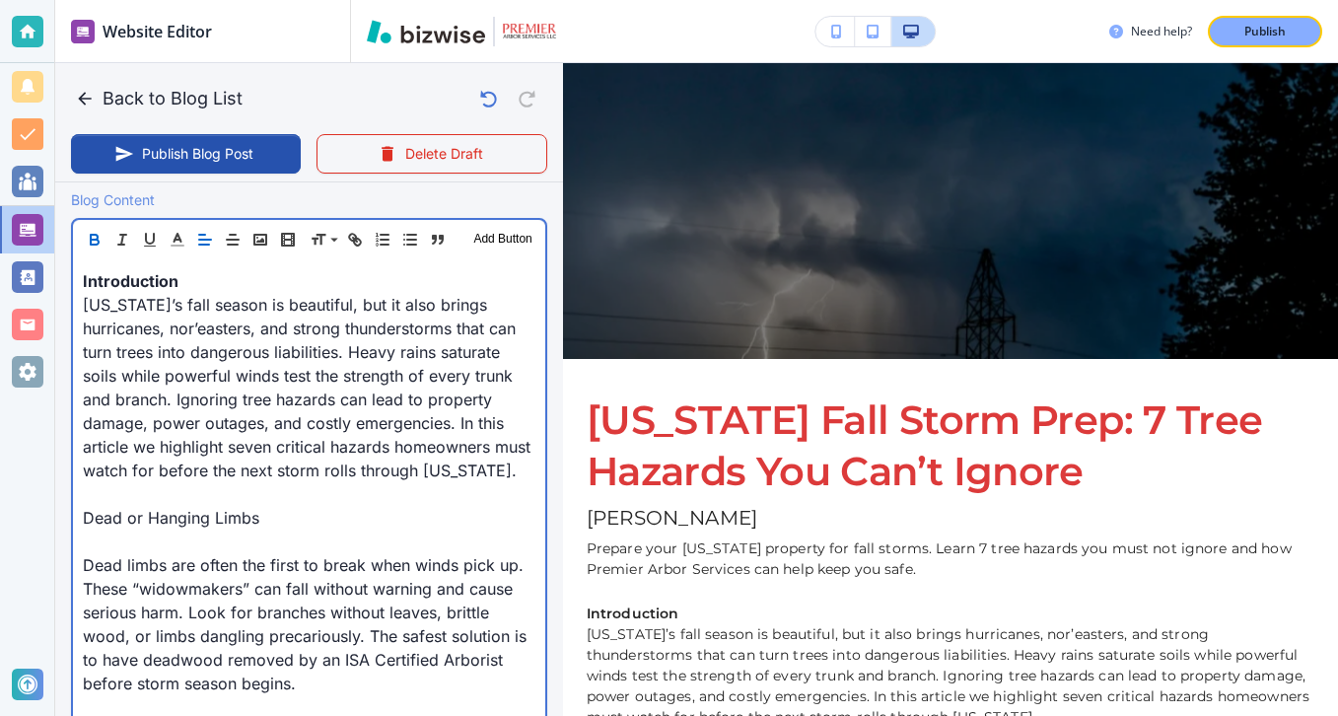
click at [122, 548] on p at bounding box center [309, 542] width 453 height 24
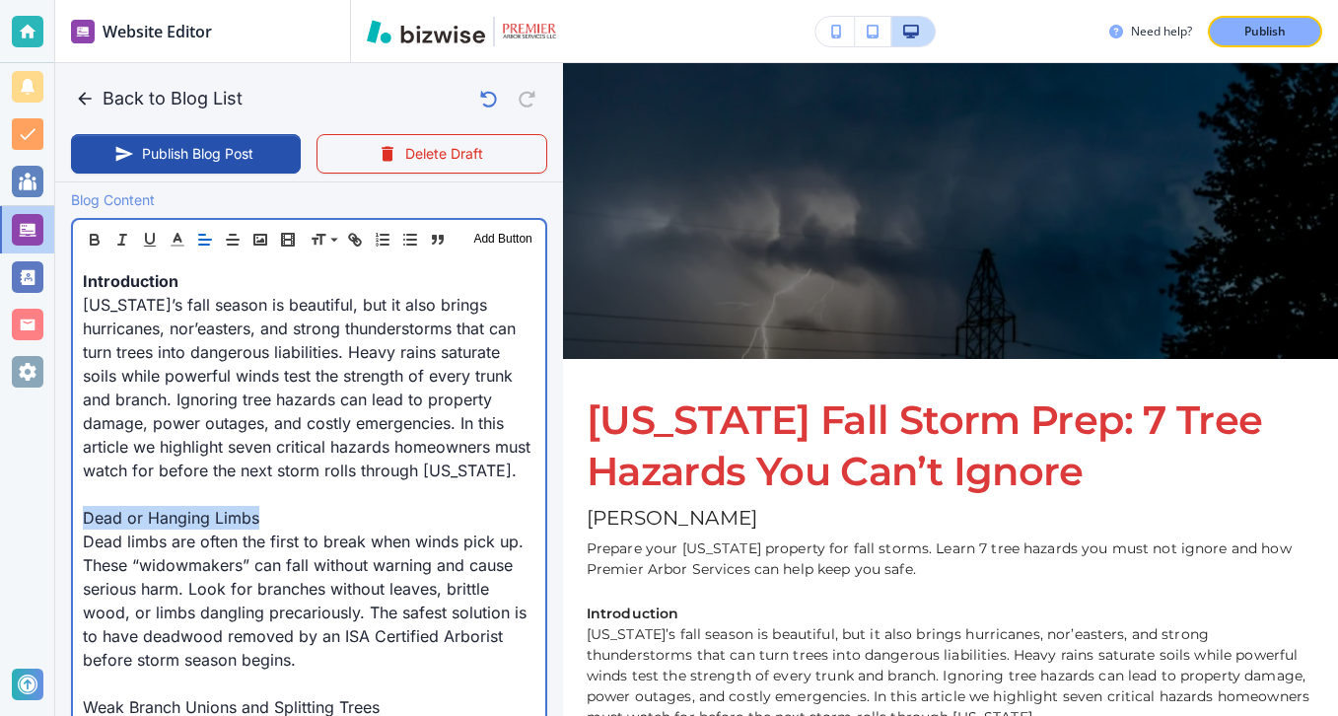
drag, startPoint x: 270, startPoint y: 508, endPoint x: 60, endPoint y: 508, distance: 210.1
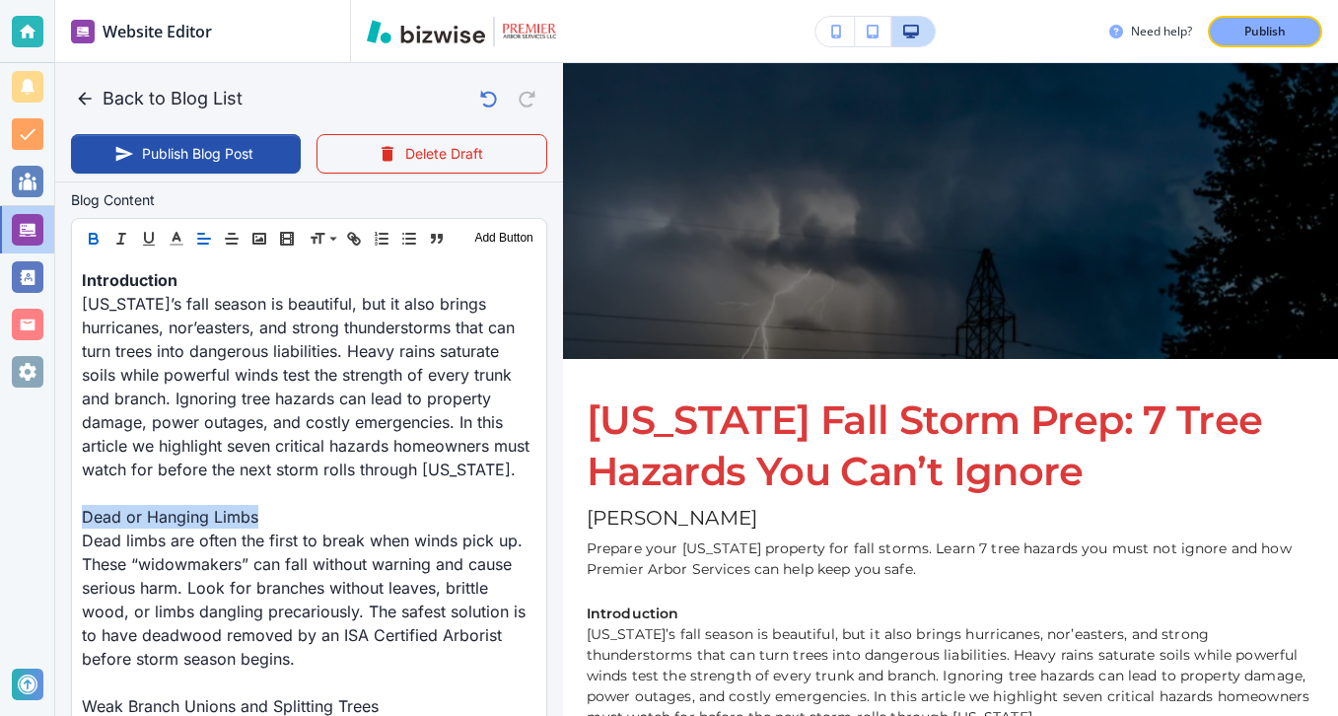
click at [85, 238] on button "button" at bounding box center [94, 239] width 28 height 24
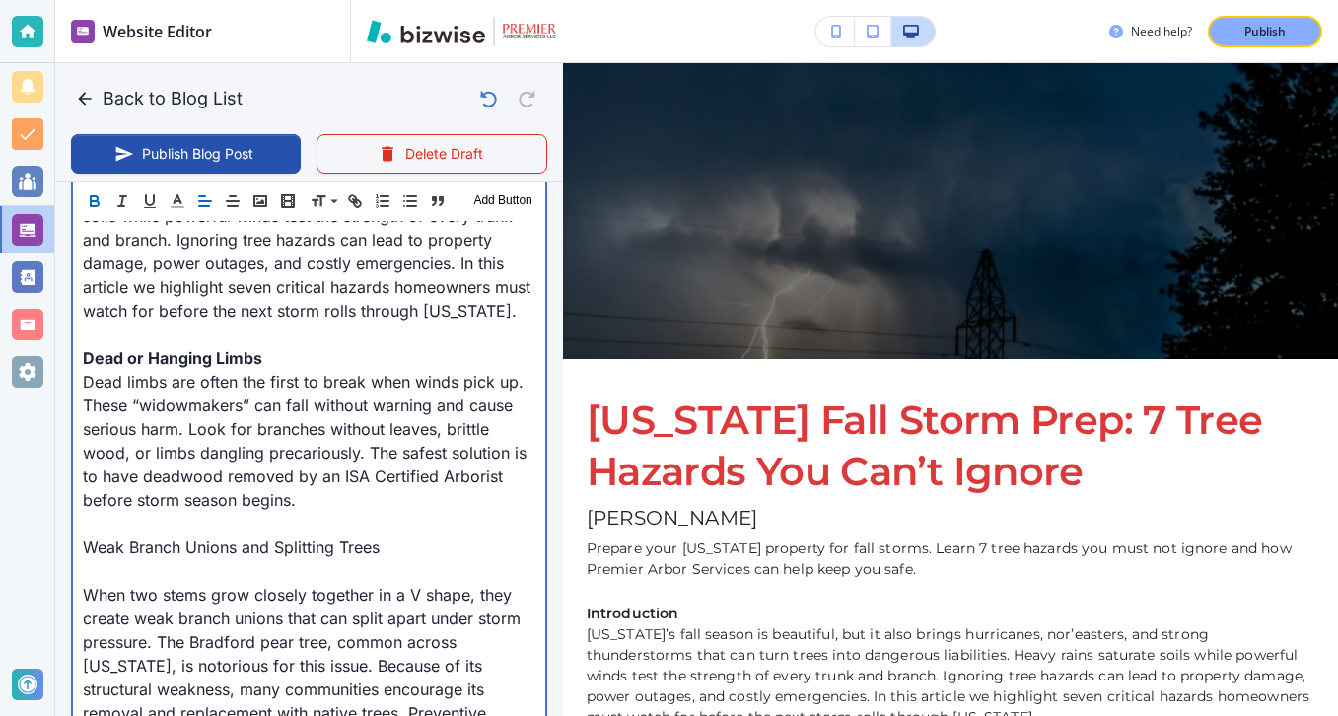
scroll to position [828, 0]
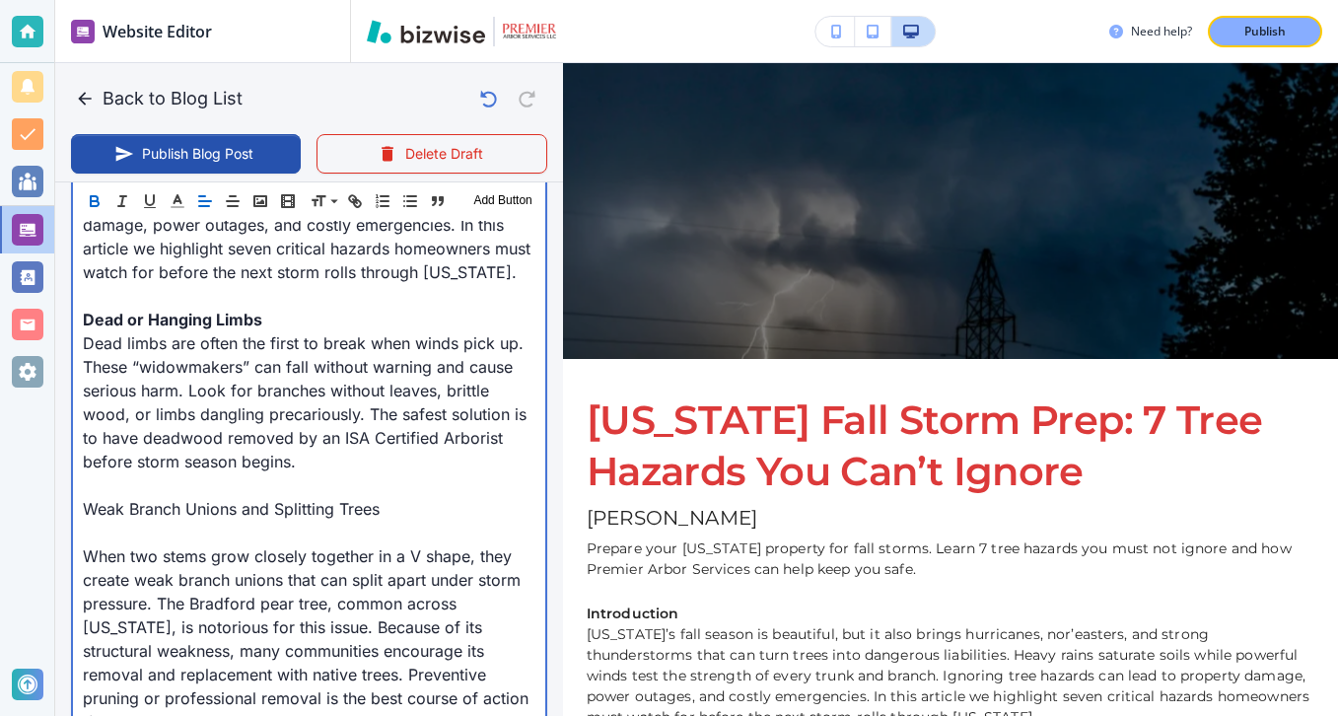
click at [154, 523] on p at bounding box center [309, 533] width 453 height 24
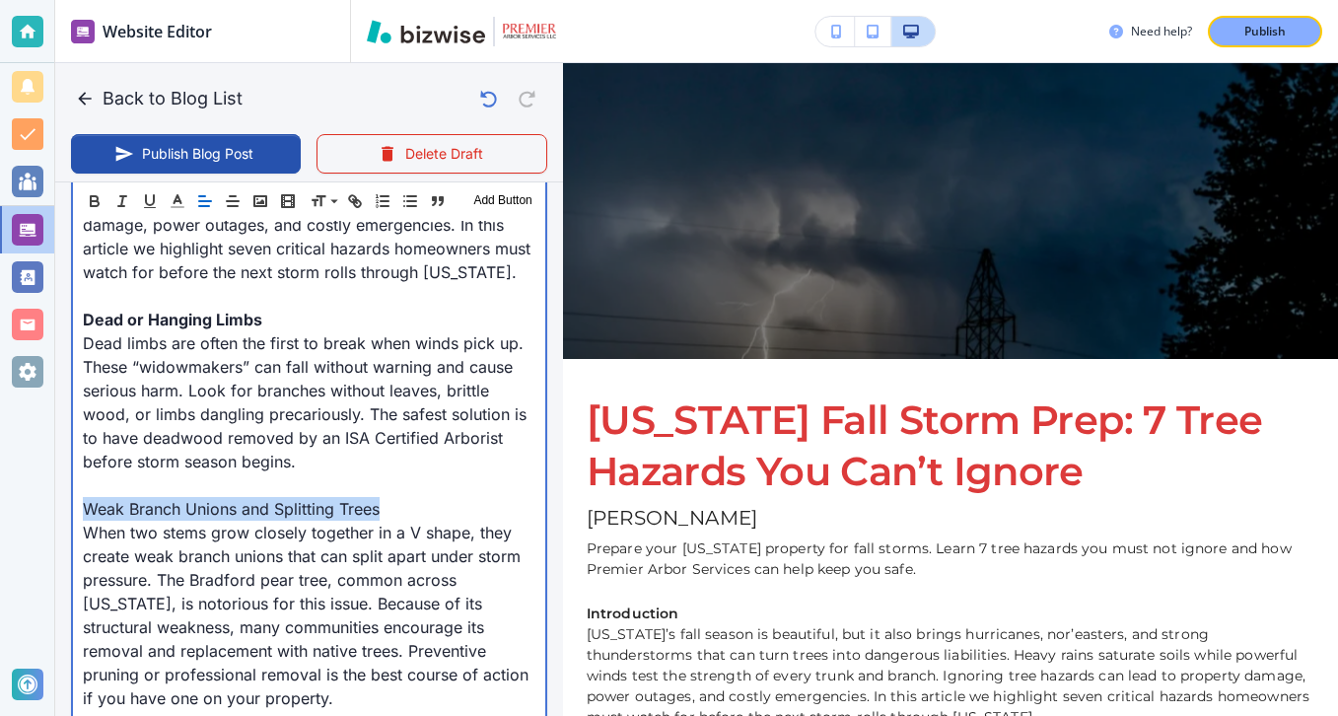
drag, startPoint x: 396, startPoint y: 507, endPoint x: 42, endPoint y: 513, distance: 354.1
click at [42, 513] on div "Website Editor Pages Edit, add, and delete pages or manage your page order Upda…" at bounding box center [669, 358] width 1338 height 716
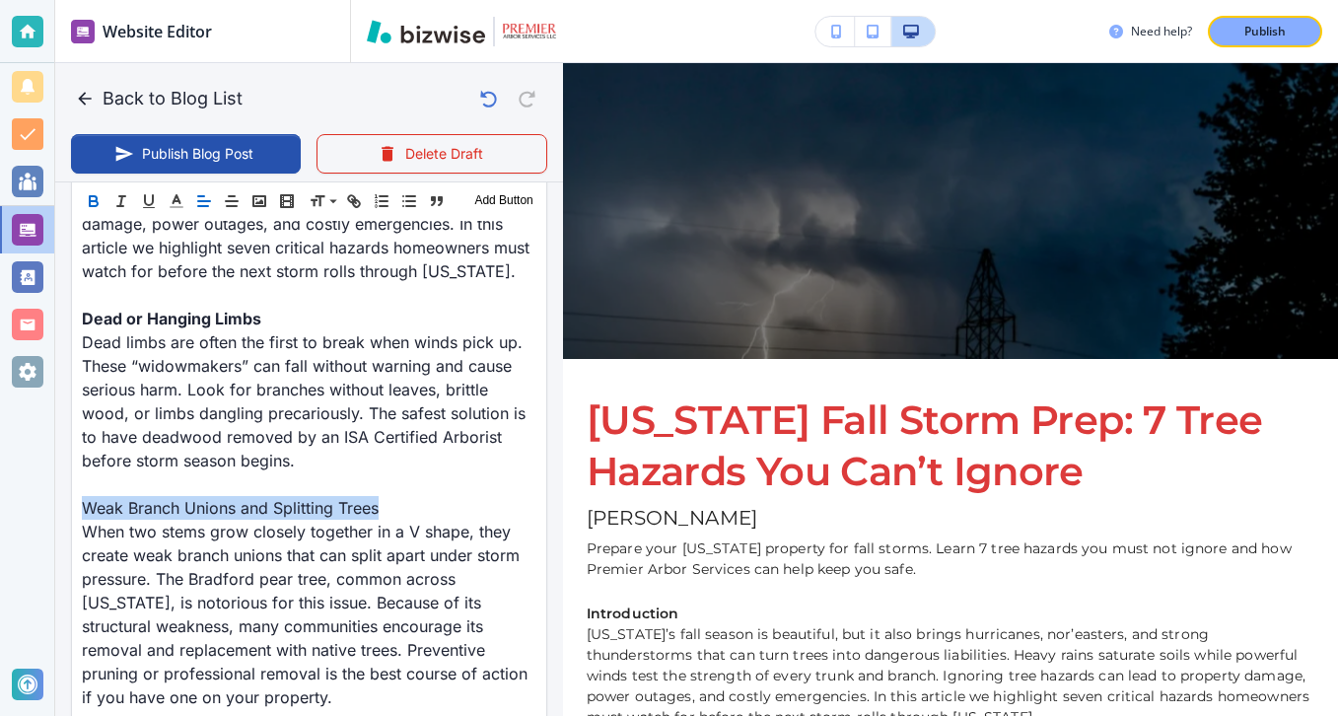
click at [96, 197] on icon "button" at bounding box center [93, 198] width 7 height 5
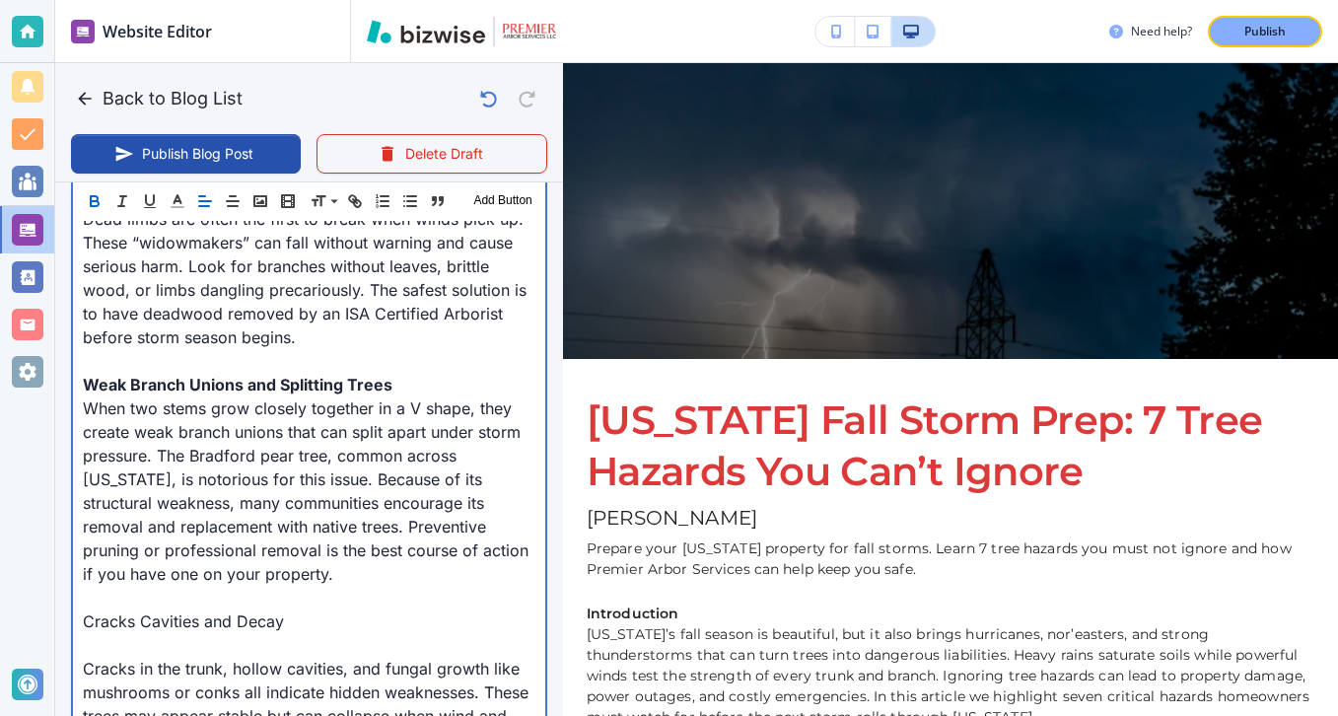
scroll to position [1171, 0]
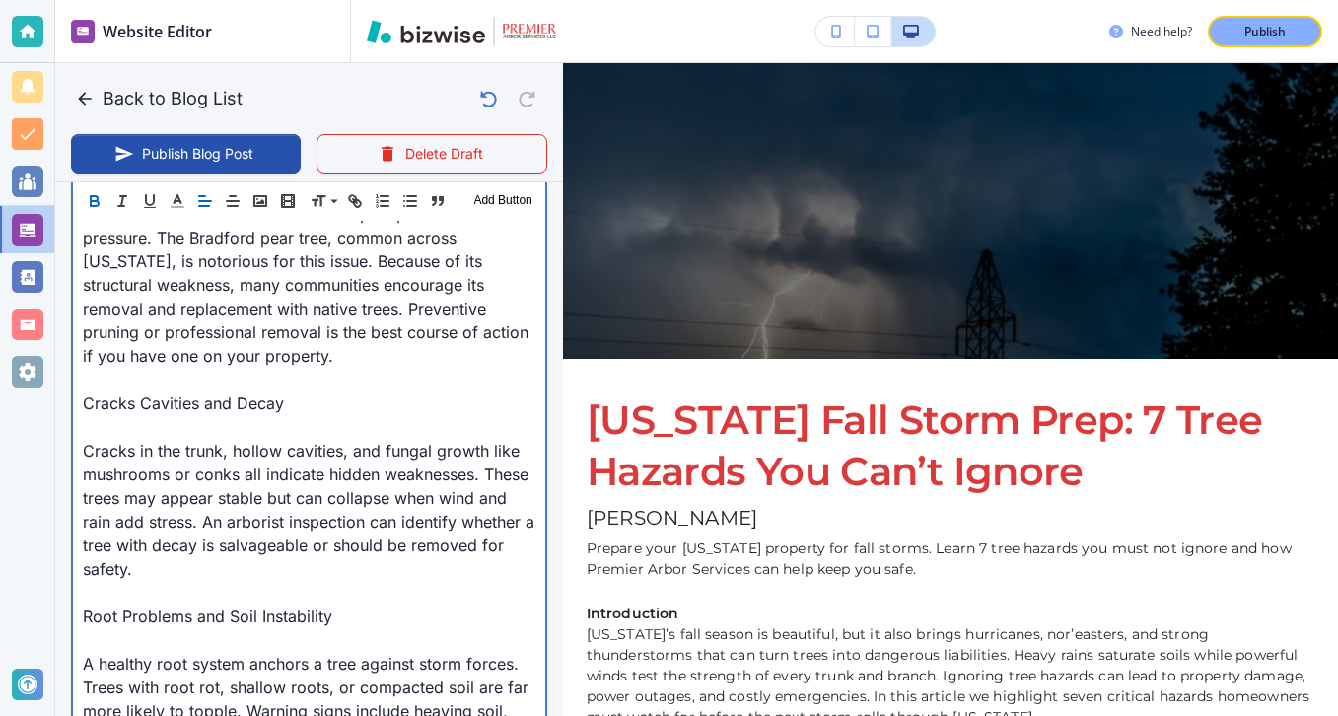
click at [131, 443] on p "Cracks in the trunk, hollow cavities, and fungal growth like mushrooms or conks…" at bounding box center [309, 510] width 453 height 142
click at [133, 419] on p at bounding box center [309, 427] width 453 height 24
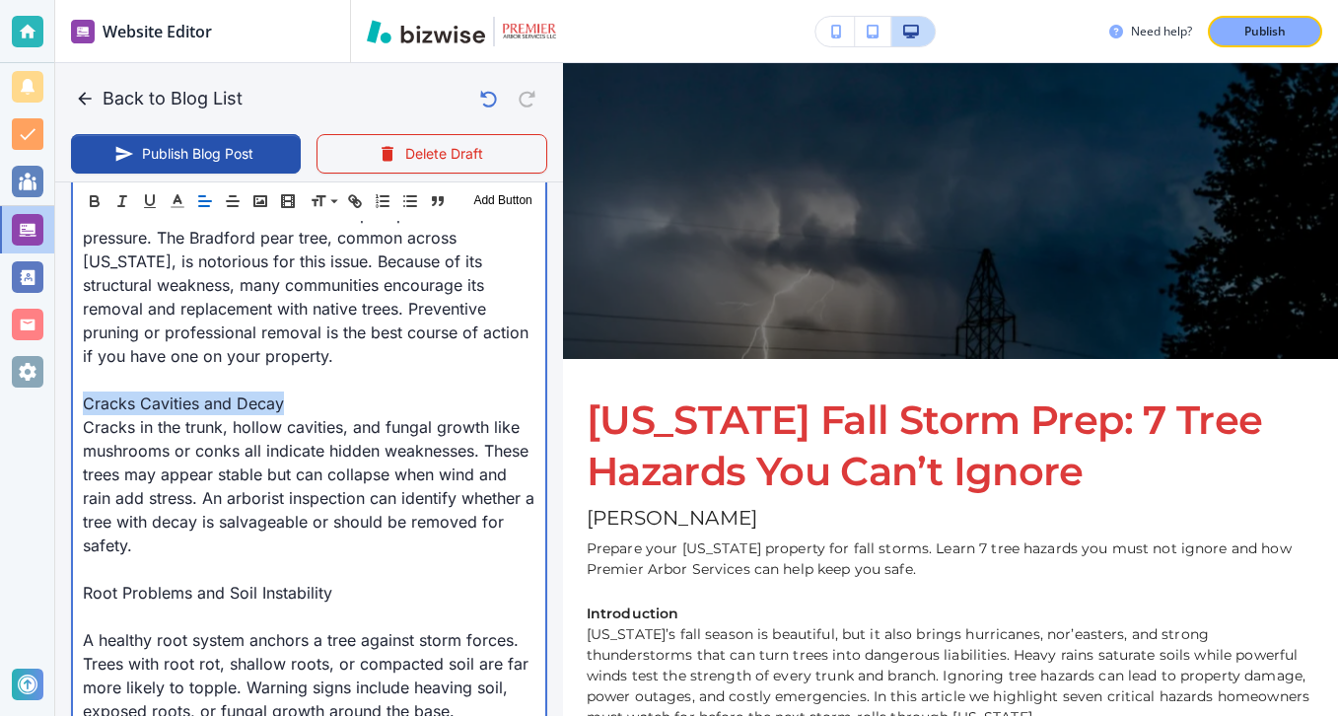
drag, startPoint x: 312, startPoint y: 405, endPoint x: 0, endPoint y: 405, distance: 311.6
click at [0, 405] on div "Website Editor Pages Edit, add, and delete pages or manage your page order Upda…" at bounding box center [669, 358] width 1338 height 716
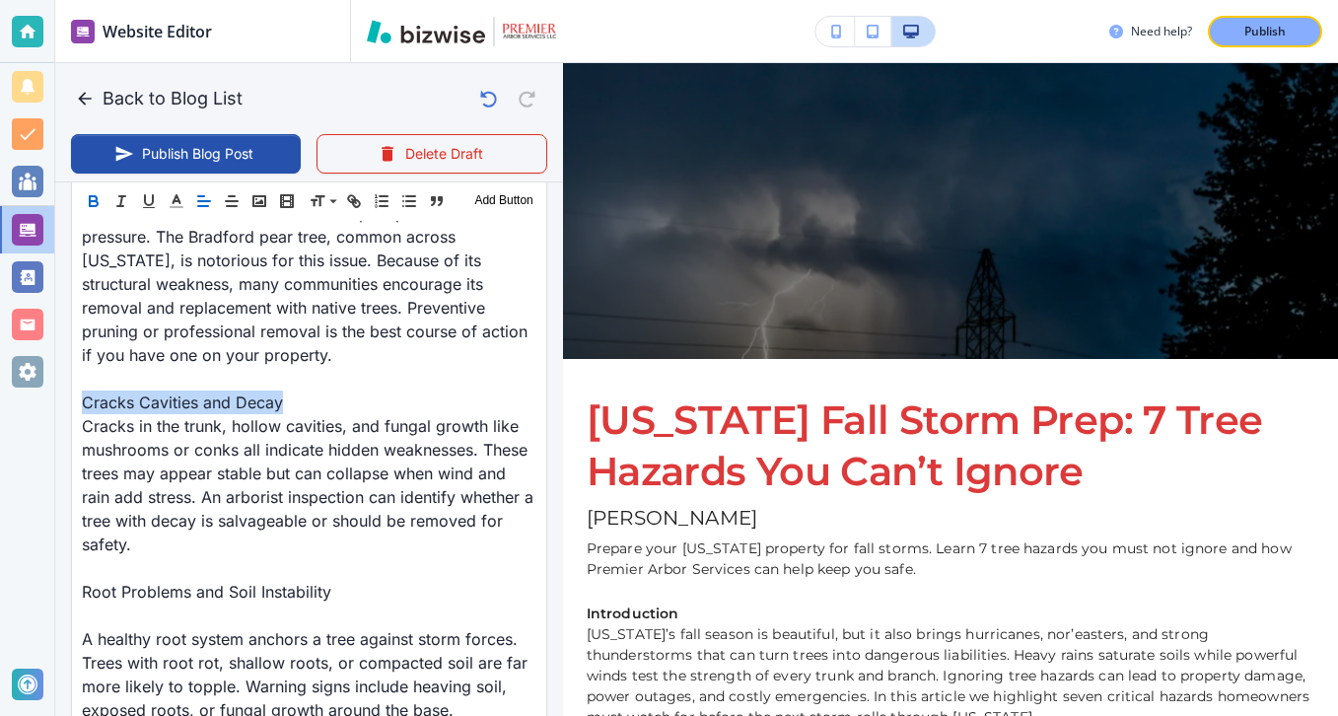
click at [106, 207] on button "button" at bounding box center [94, 201] width 28 height 24
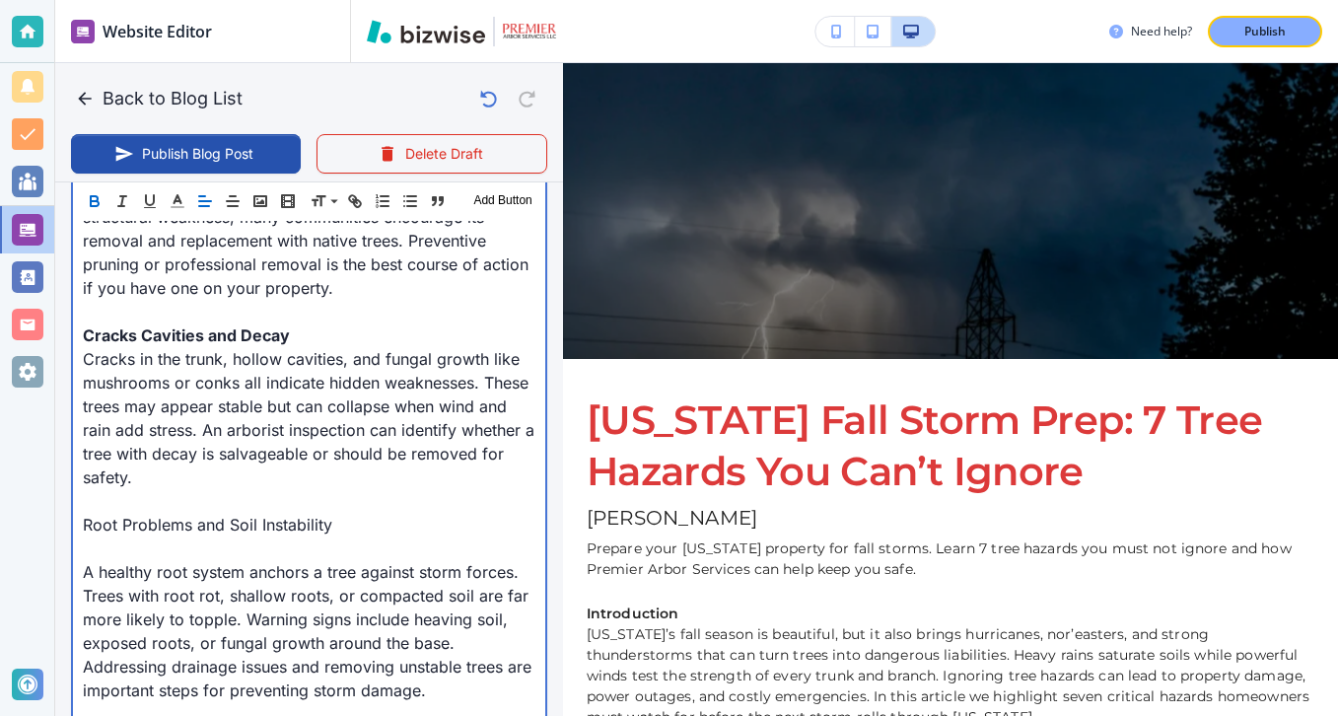
scroll to position [1328, 0]
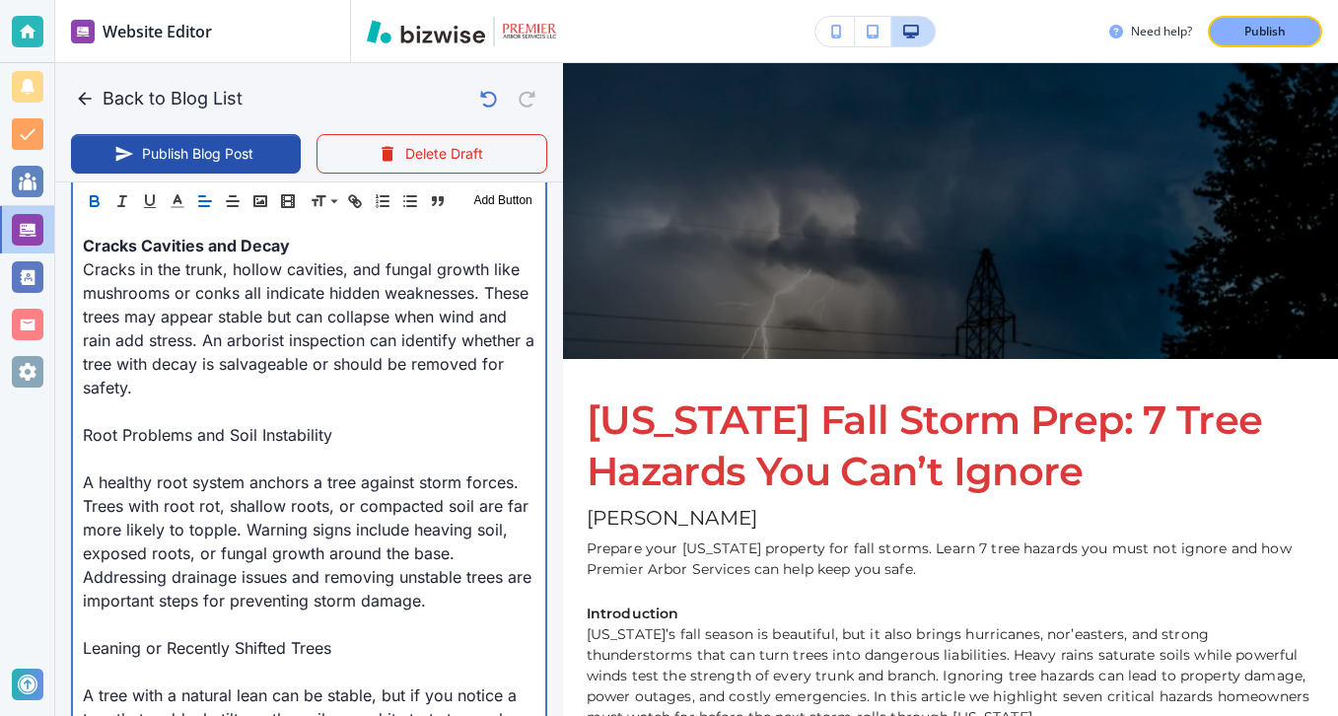
click at [162, 450] on p at bounding box center [309, 459] width 453 height 24
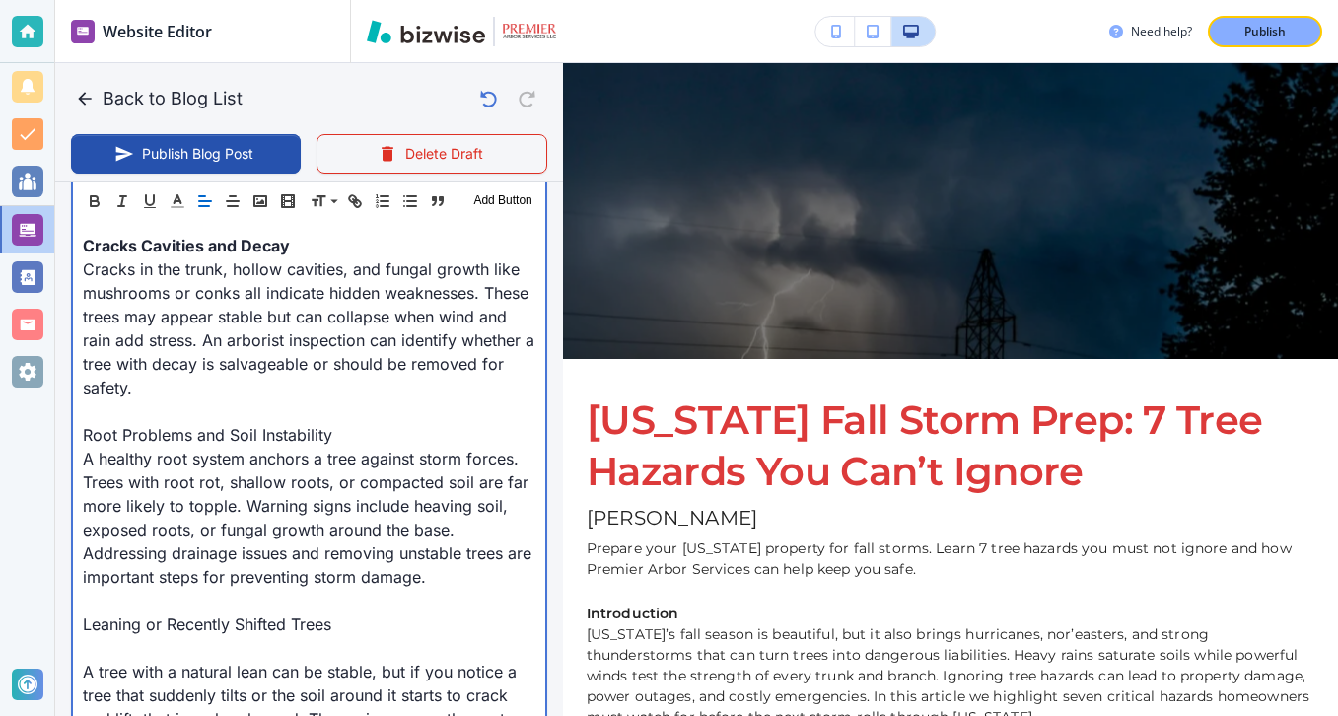
click at [345, 444] on p "Root Problems and Soil Instability" at bounding box center [309, 435] width 453 height 24
click at [360, 437] on p "Root Problems and Soil Instability" at bounding box center [309, 435] width 453 height 24
click at [361, 437] on p "Root Problems and Soil Instability" at bounding box center [309, 435] width 453 height 24
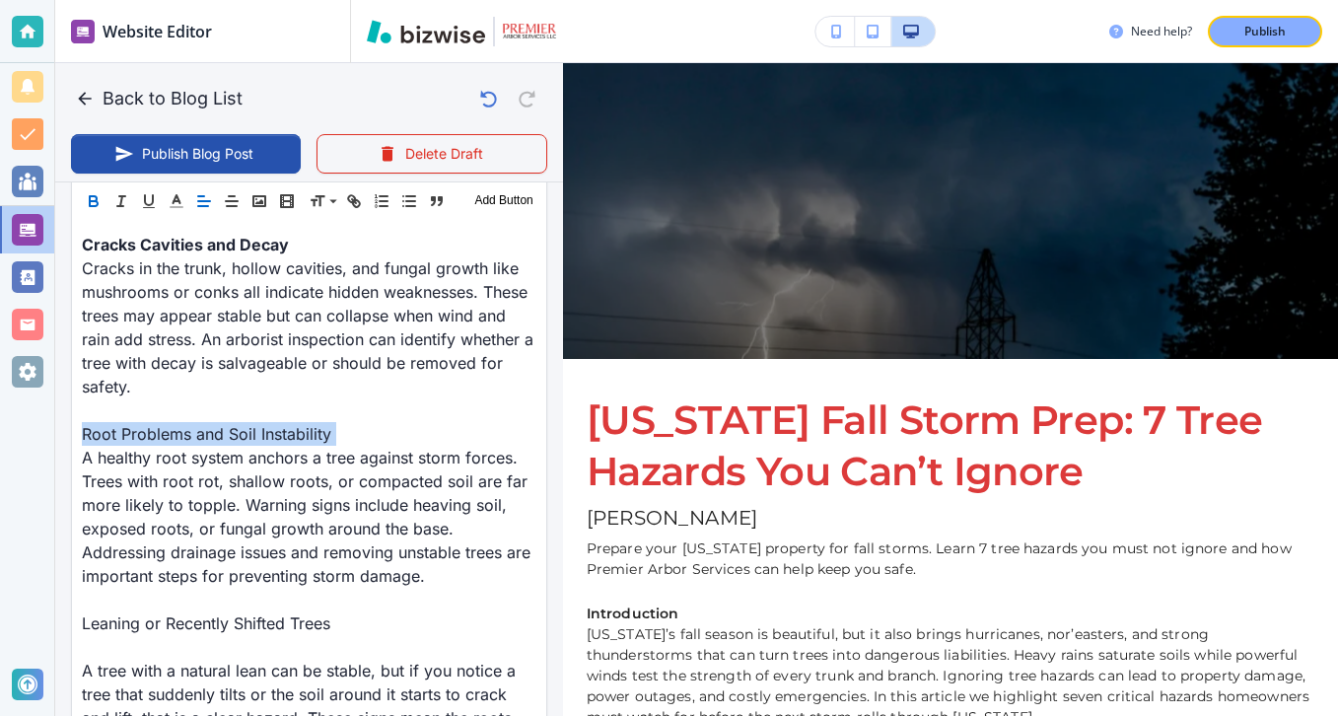
click at [105, 204] on button "button" at bounding box center [94, 201] width 28 height 24
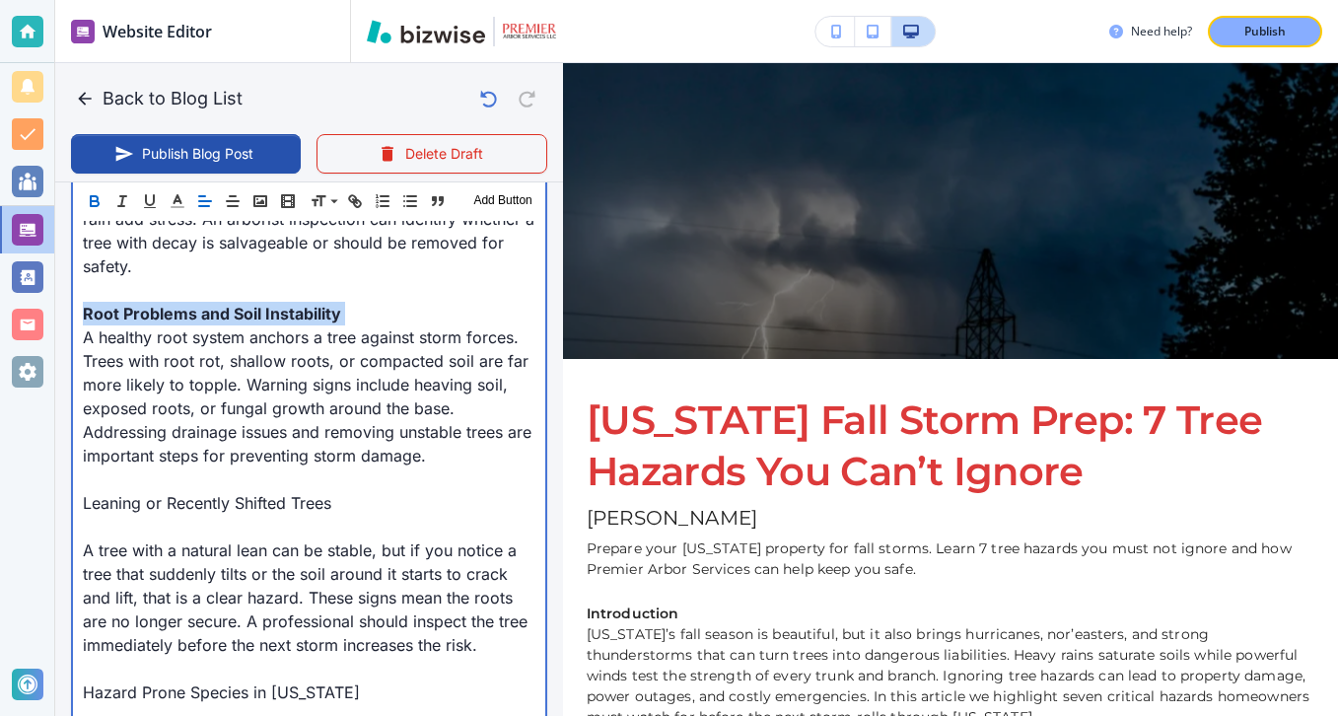
scroll to position [1468, 0]
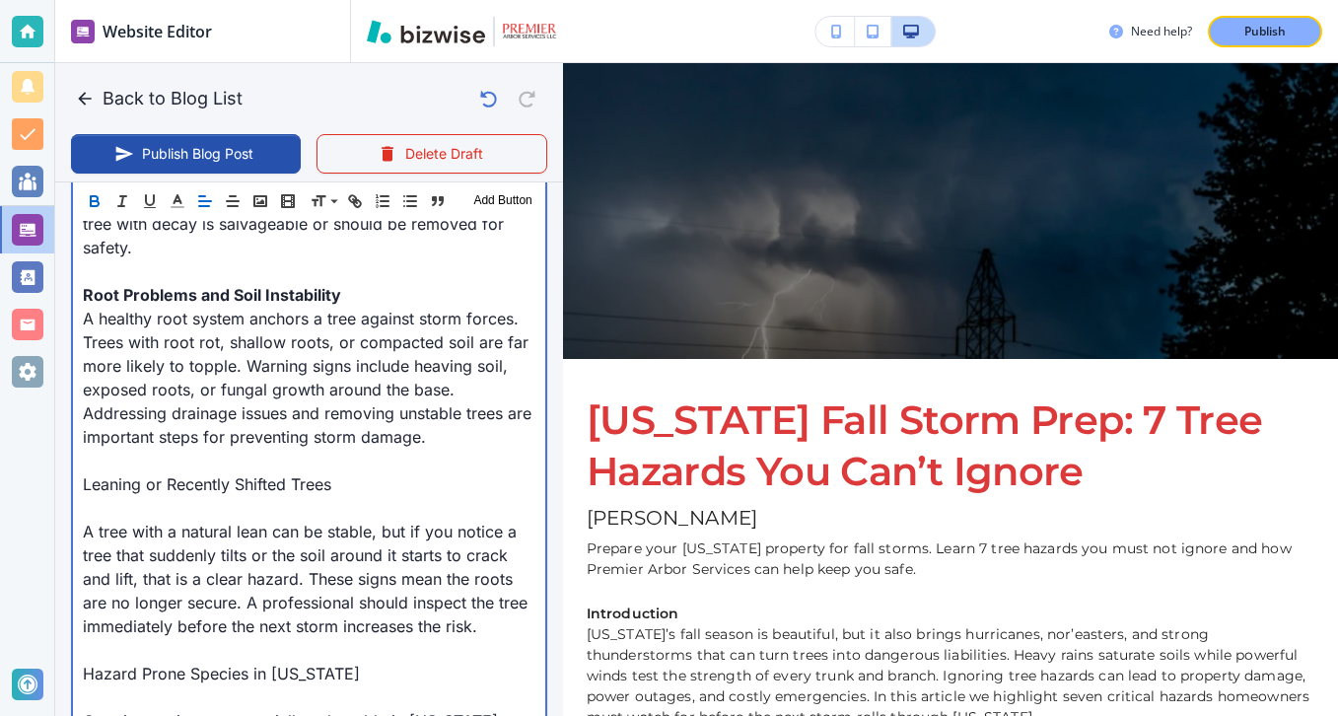
click at [252, 497] on p at bounding box center [309, 508] width 453 height 24
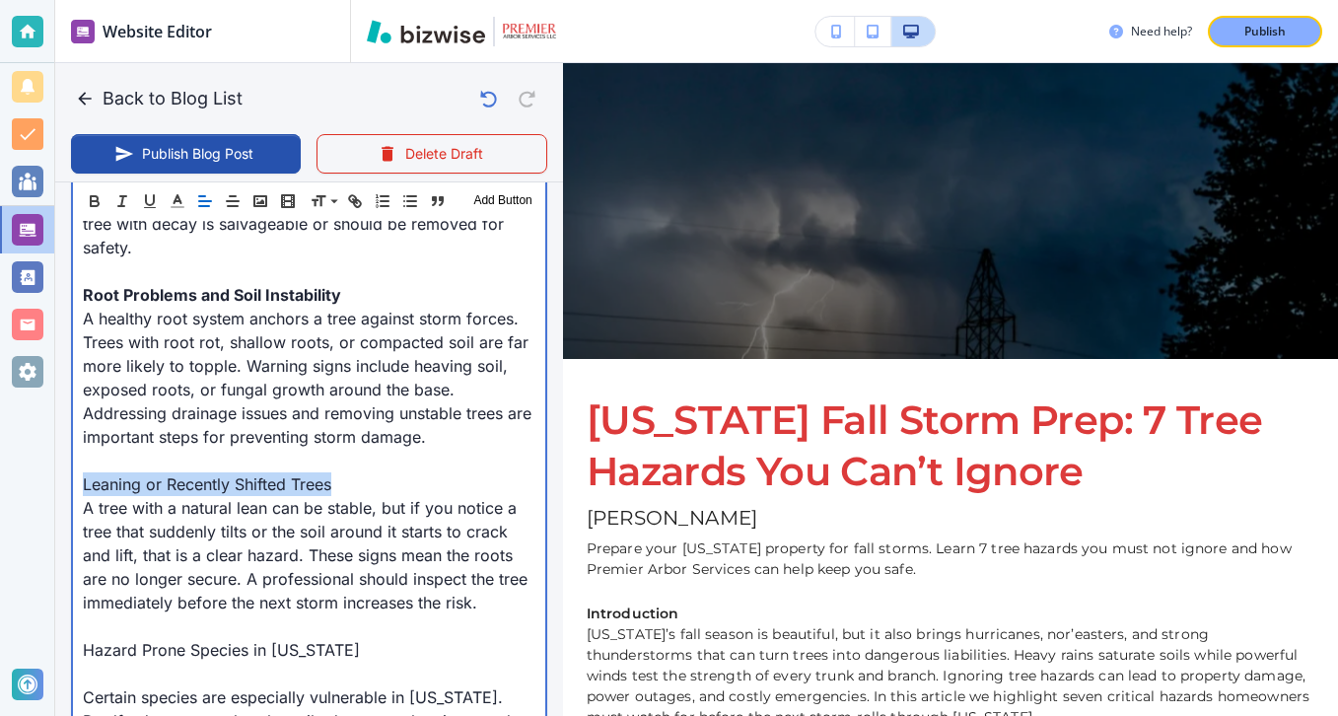
drag, startPoint x: 338, startPoint y: 482, endPoint x: 53, endPoint y: 473, distance: 285.2
click at [53, 473] on div "Website Editor Pages Edit, add, and delete pages or manage your page order Upda…" at bounding box center [669, 358] width 1338 height 716
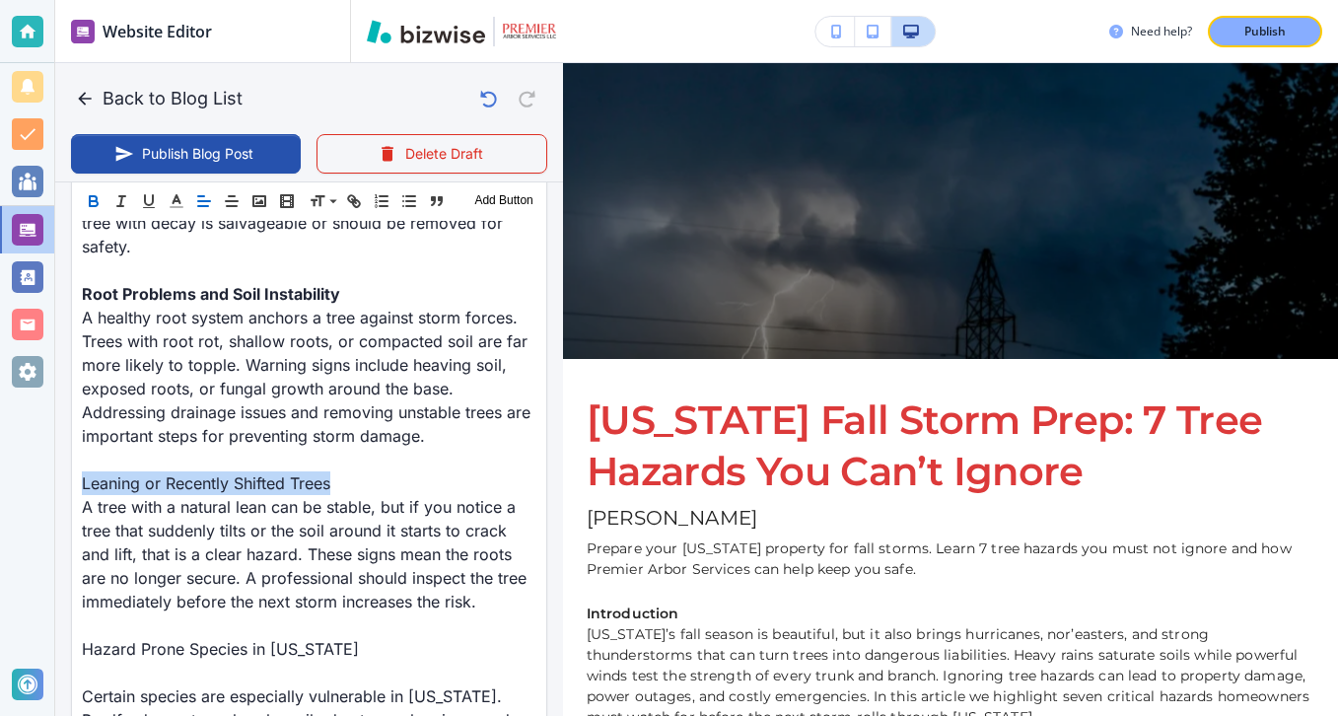
click at [98, 206] on icon "button" at bounding box center [94, 201] width 18 height 18
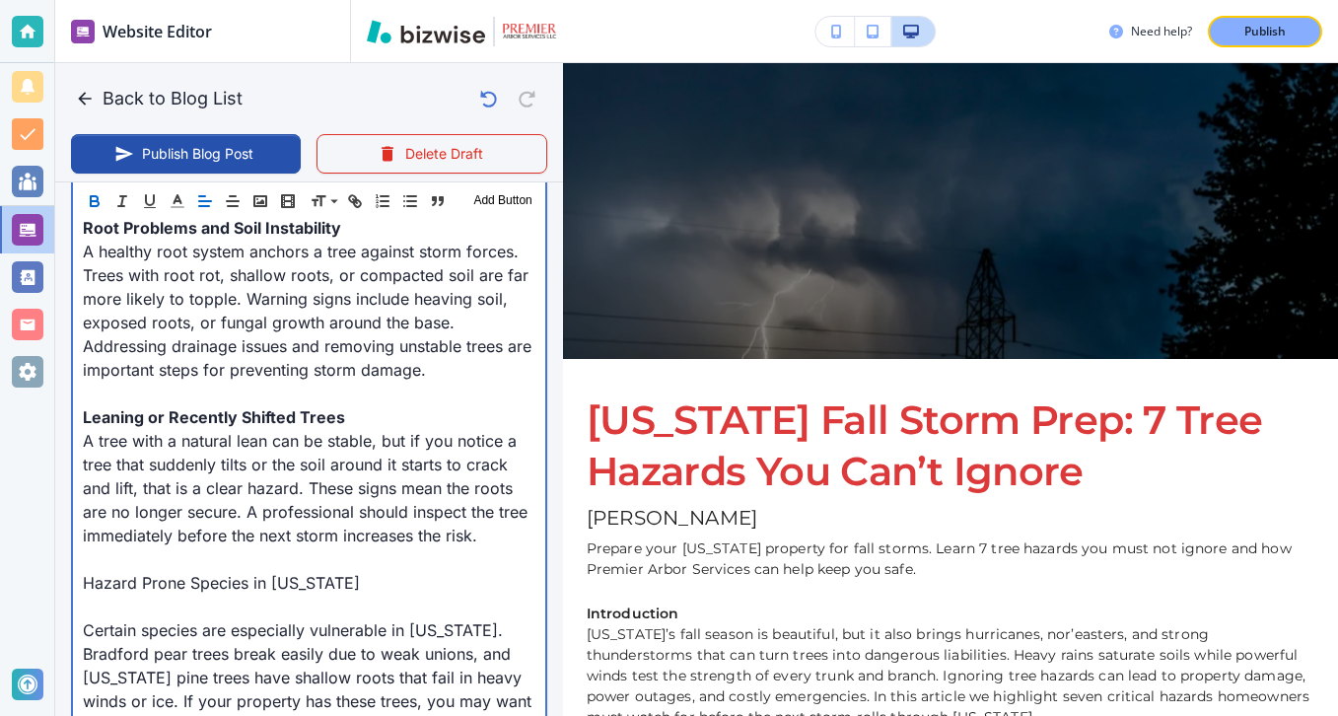
scroll to position [1618, 0]
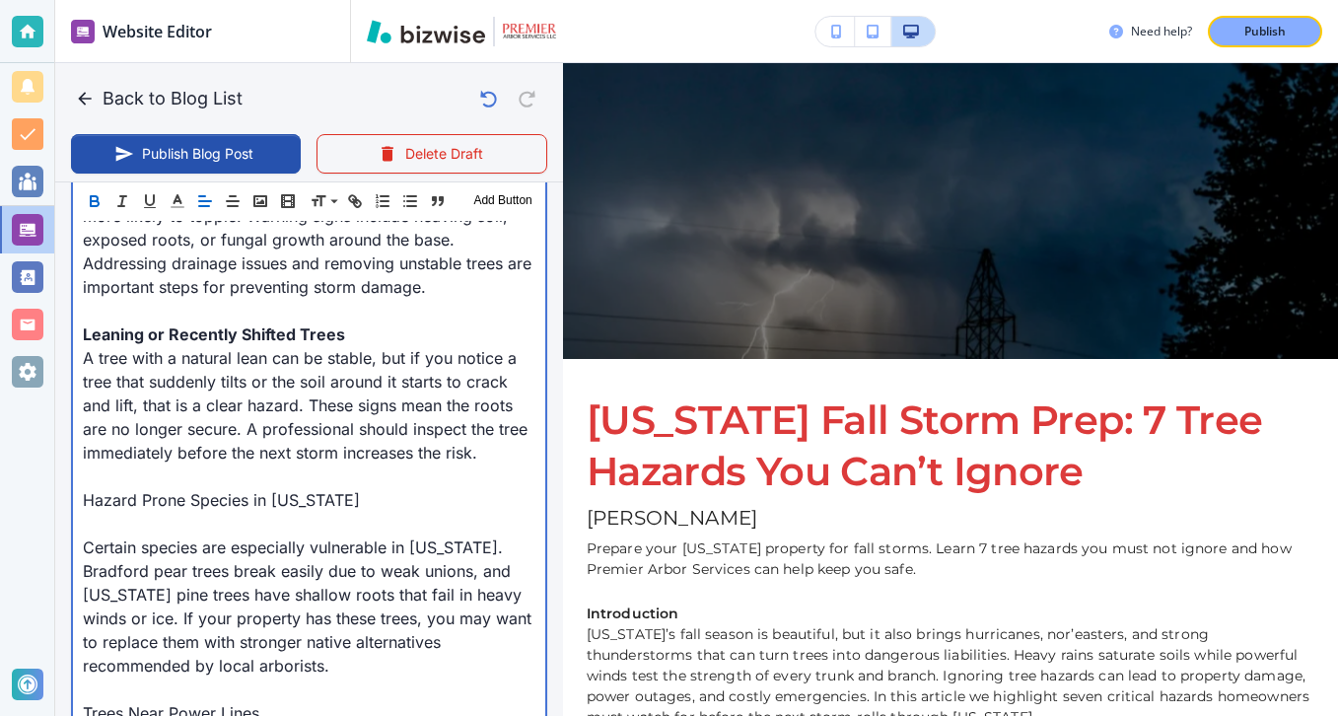
click at [191, 513] on p at bounding box center [309, 524] width 453 height 24
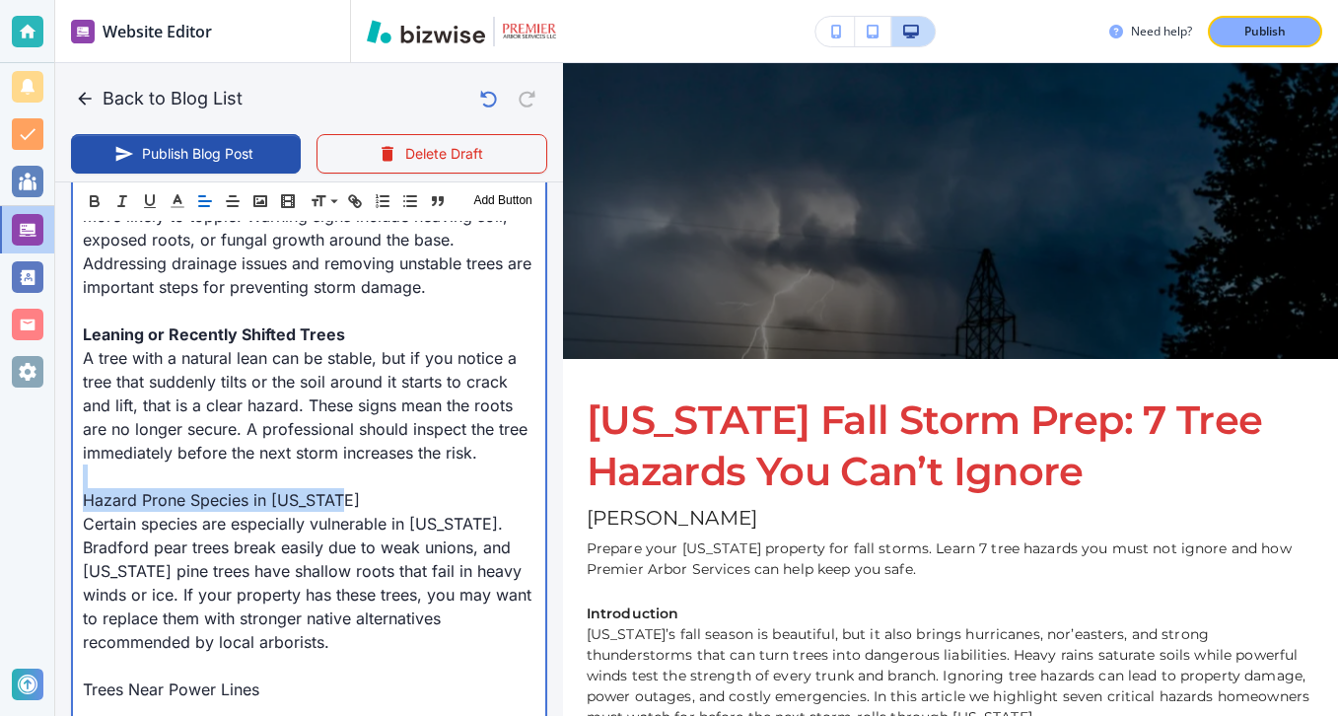
drag, startPoint x: 349, startPoint y: 488, endPoint x: 371, endPoint y: 493, distance: 22.3
click at [371, 493] on p "Hazard Prone Species in [US_STATE]" at bounding box center [309, 500] width 453 height 24
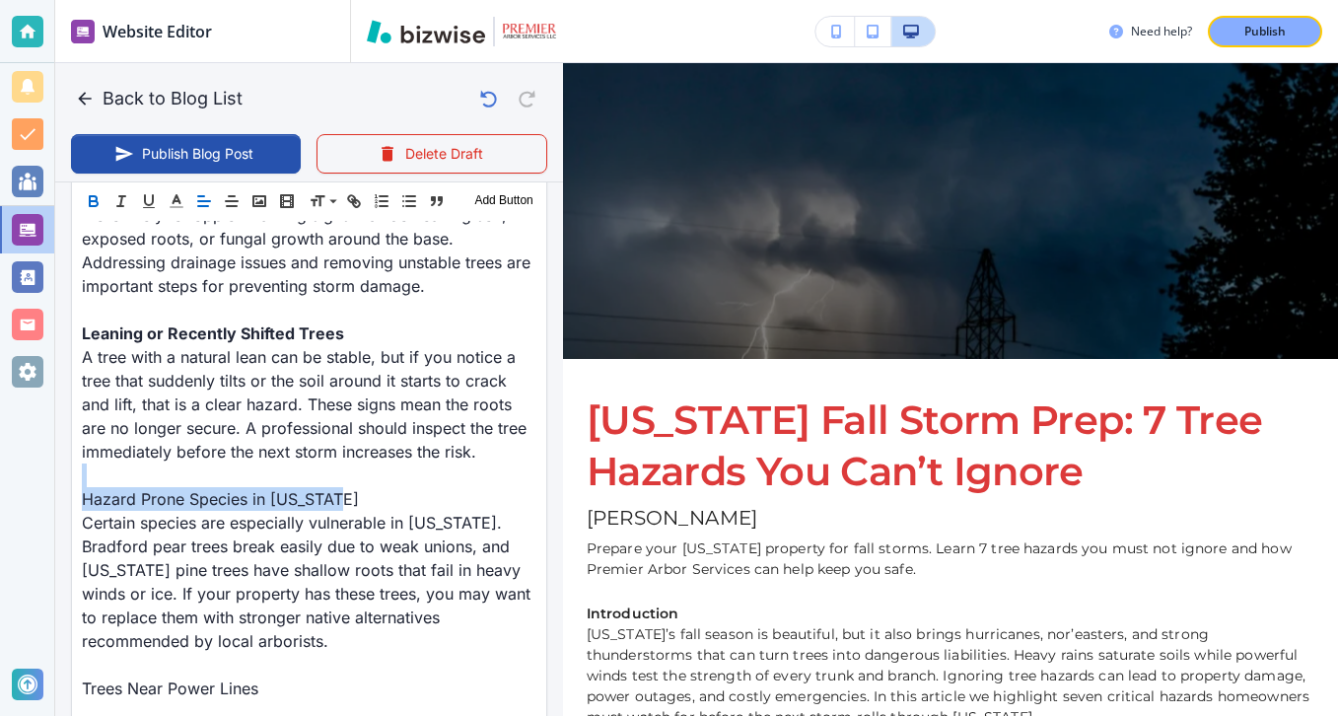
click at [96, 195] on icon "button" at bounding box center [94, 201] width 18 height 18
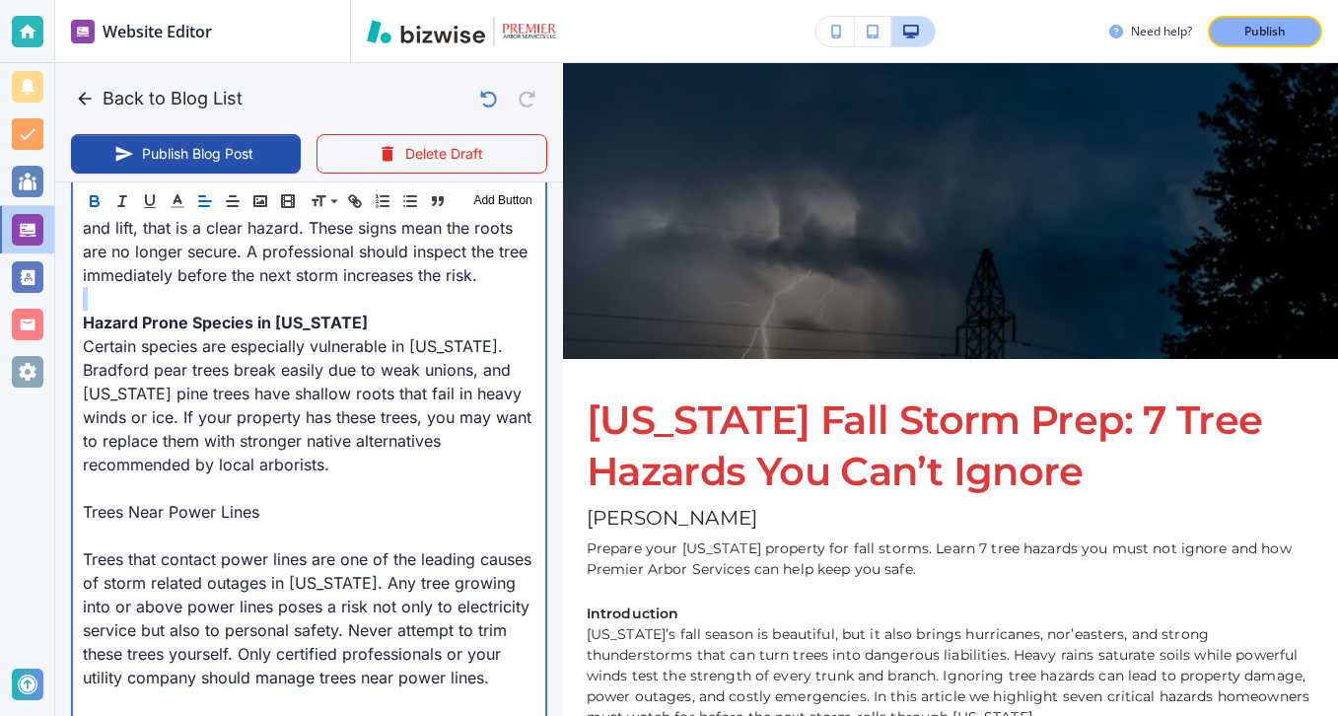
scroll to position [1847, 0]
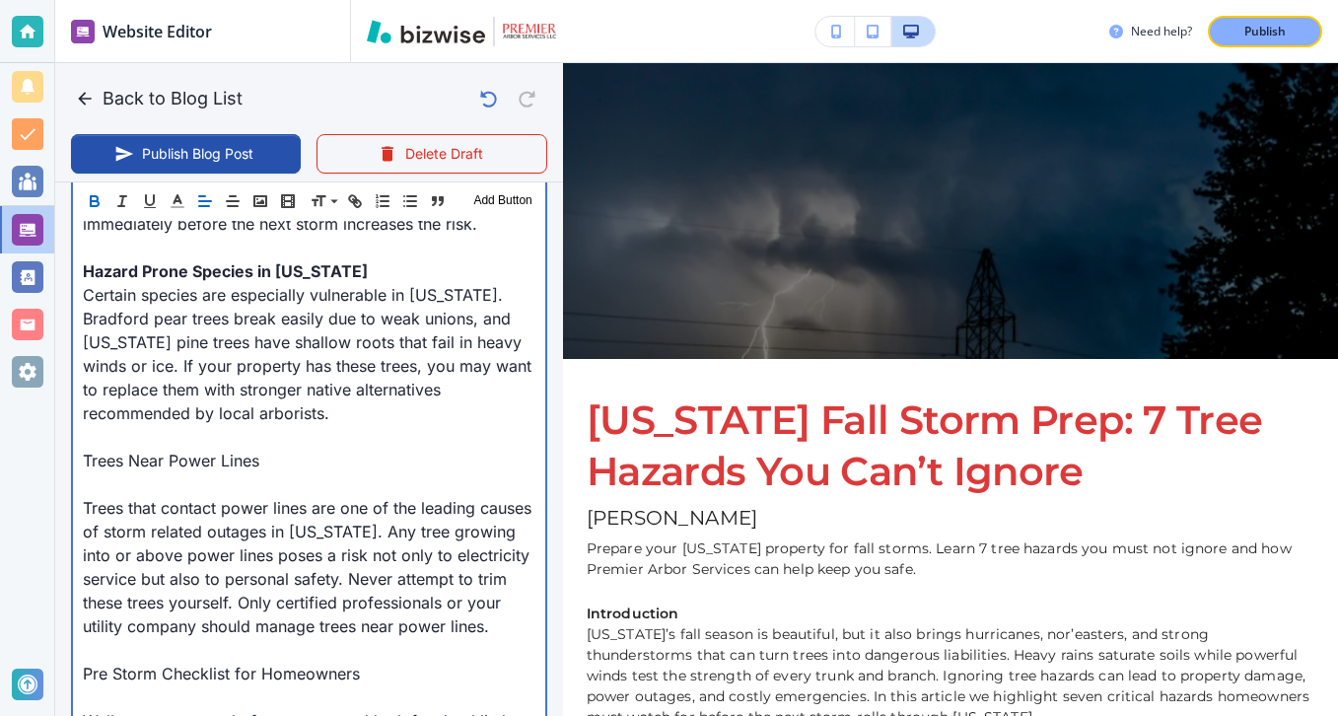
click at [170, 476] on p at bounding box center [309, 484] width 453 height 24
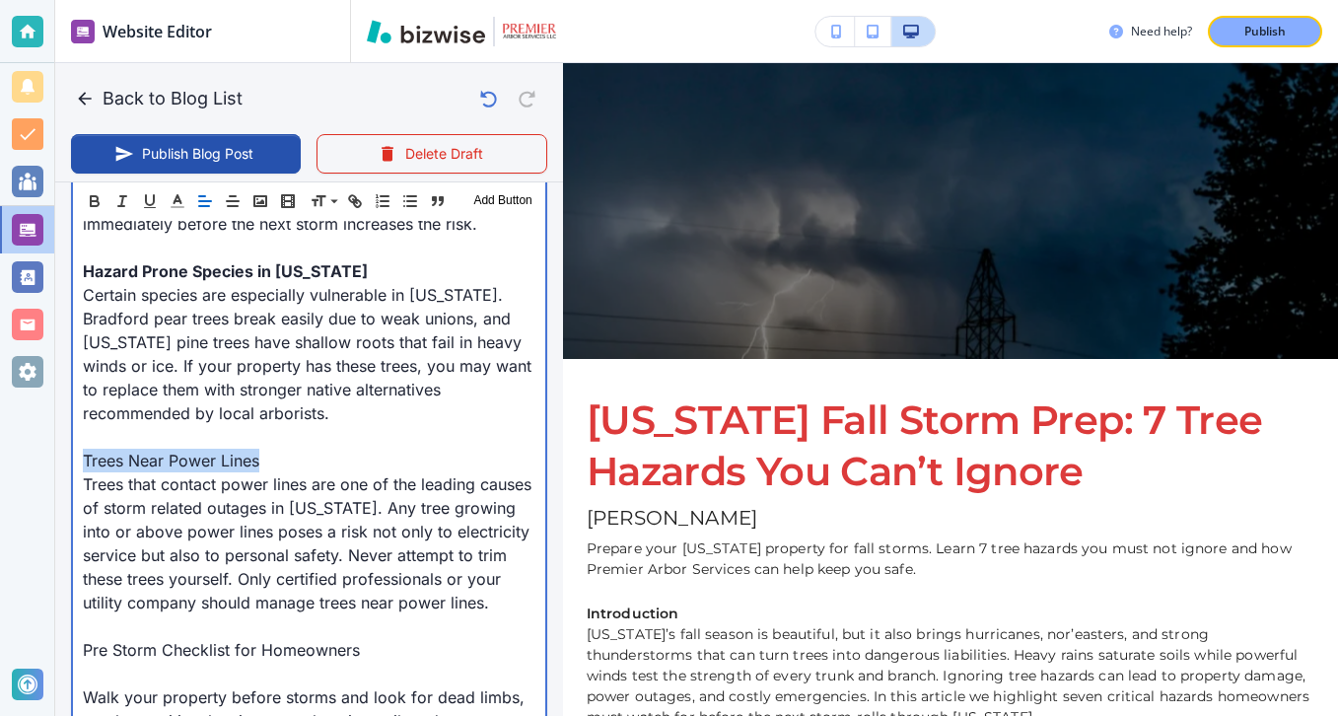
drag, startPoint x: 312, startPoint y: 450, endPoint x: 51, endPoint y: 452, distance: 260.4
click at [51, 452] on div "Website Editor Pages Edit, add, and delete pages or manage your page order Upda…" at bounding box center [669, 358] width 1338 height 716
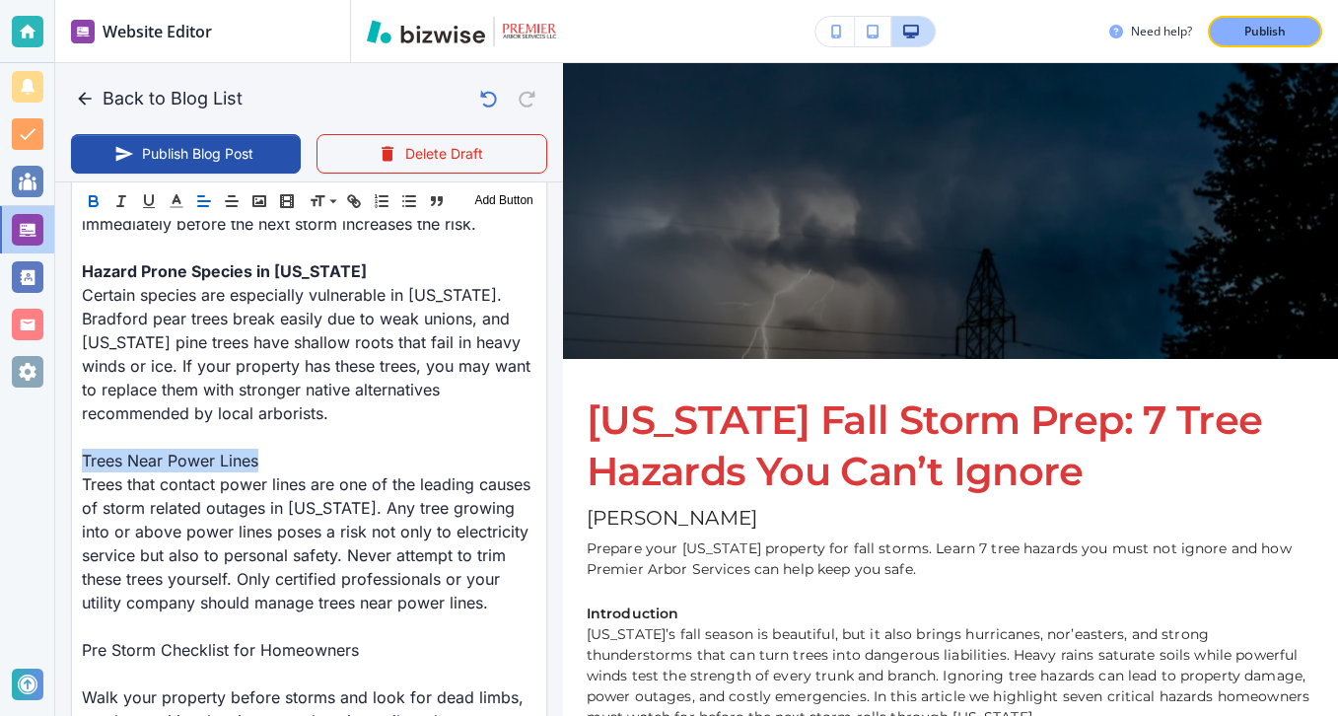
click at [91, 193] on icon "button" at bounding box center [94, 201] width 18 height 18
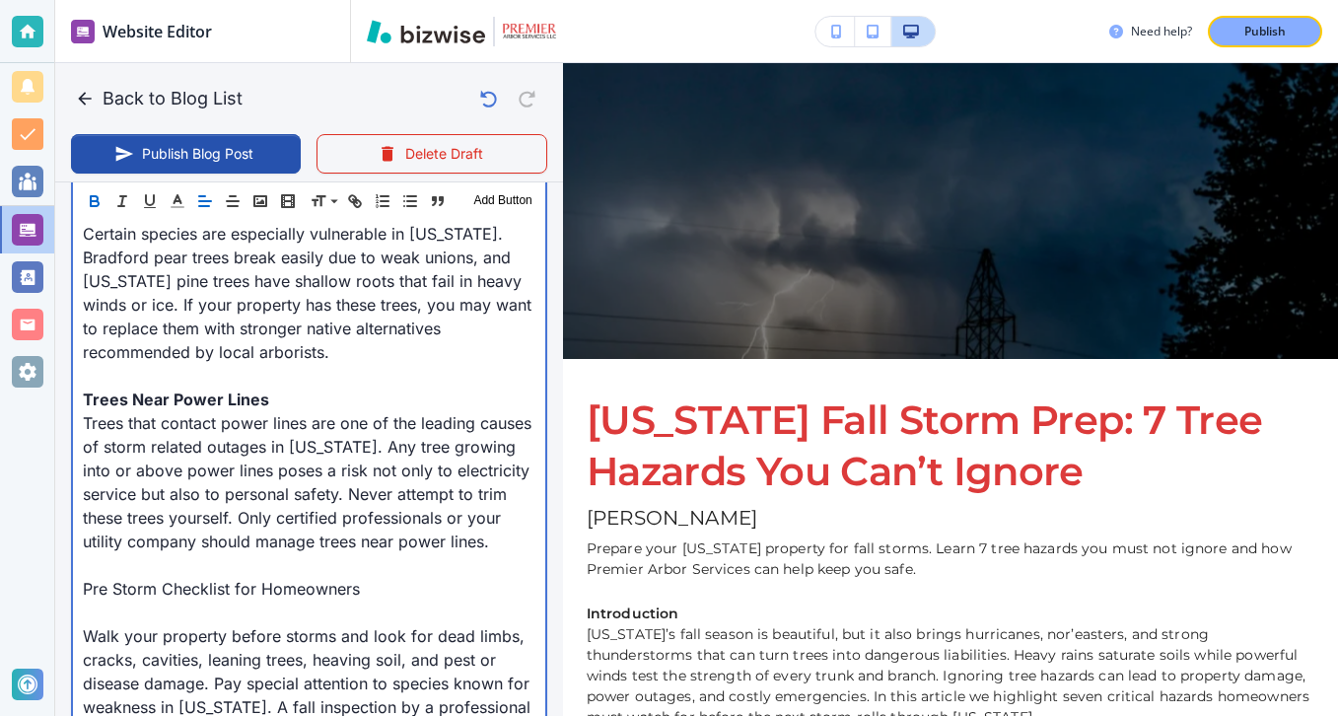
scroll to position [1947, 0]
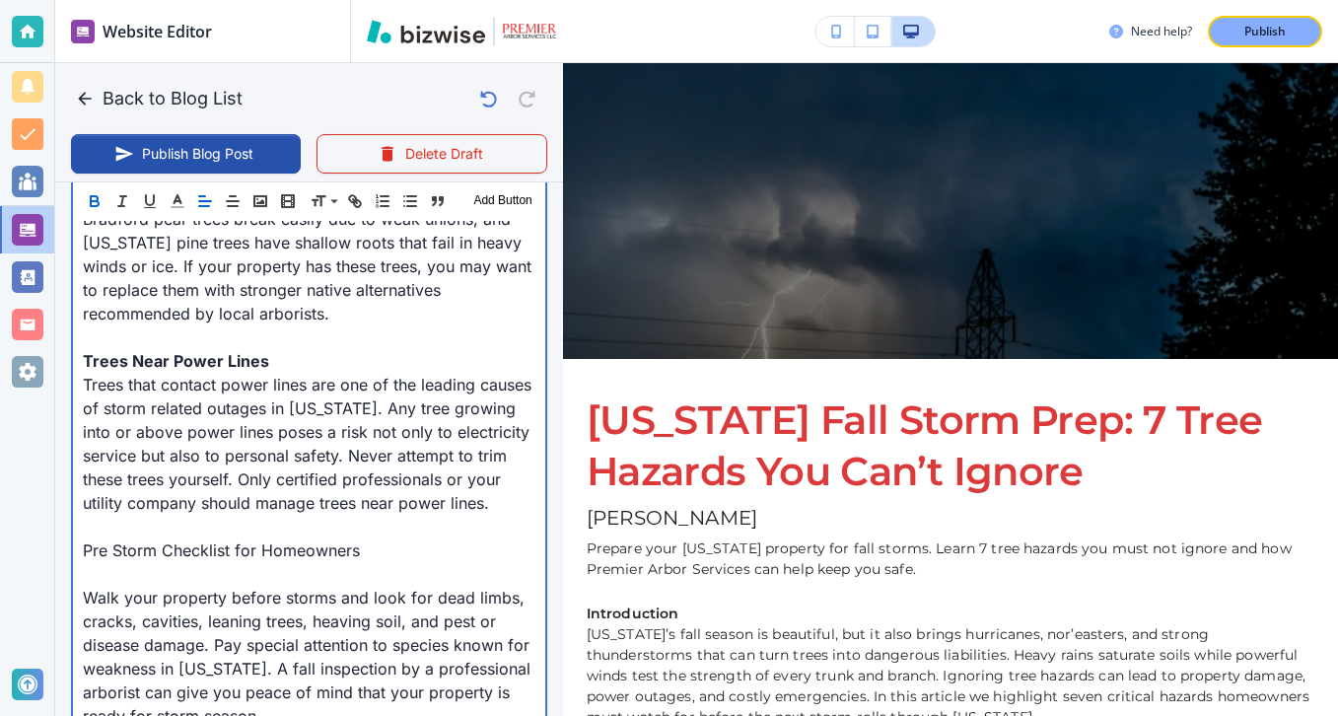
click at [228, 574] on p at bounding box center [309, 574] width 453 height 24
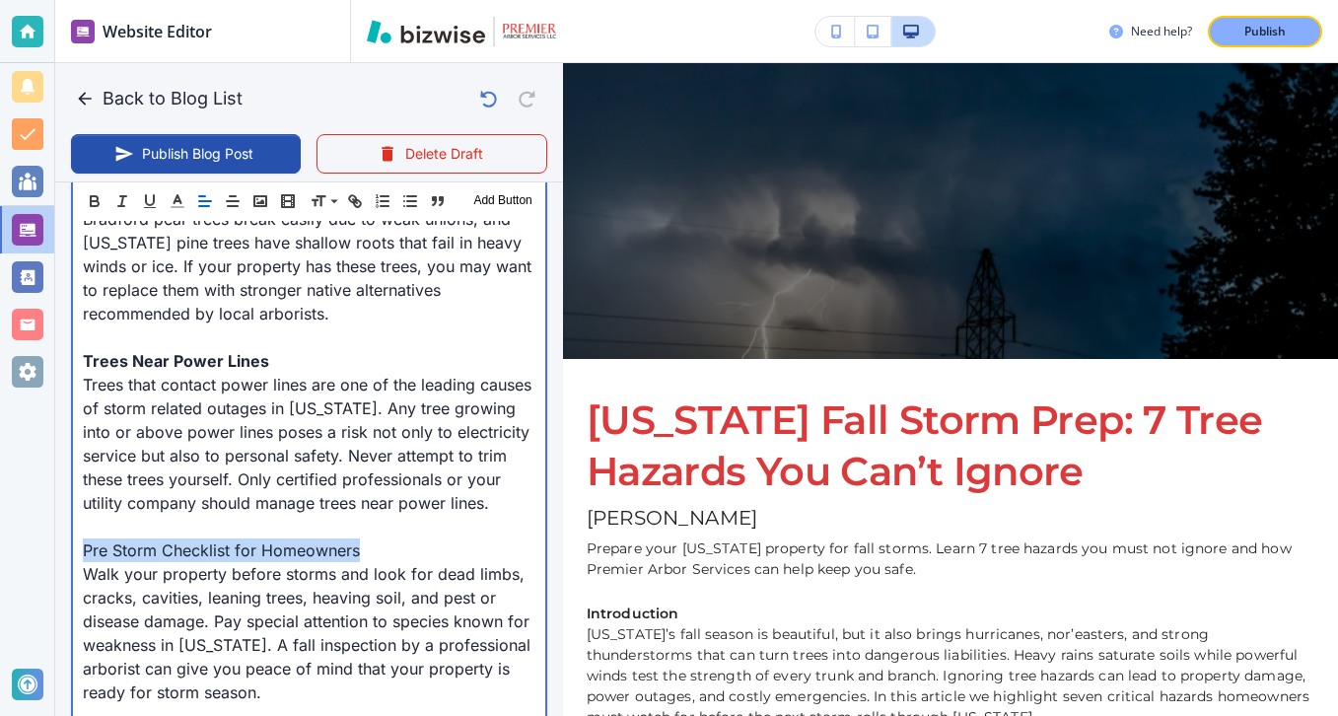
drag, startPoint x: 402, startPoint y: 555, endPoint x: 71, endPoint y: 551, distance: 331.4
click at [71, 551] on div "Header 1 Header 2 Header 3 Body Text Add Button Introduction [US_STATE]’s fall …" at bounding box center [309, 317] width 476 height 2832
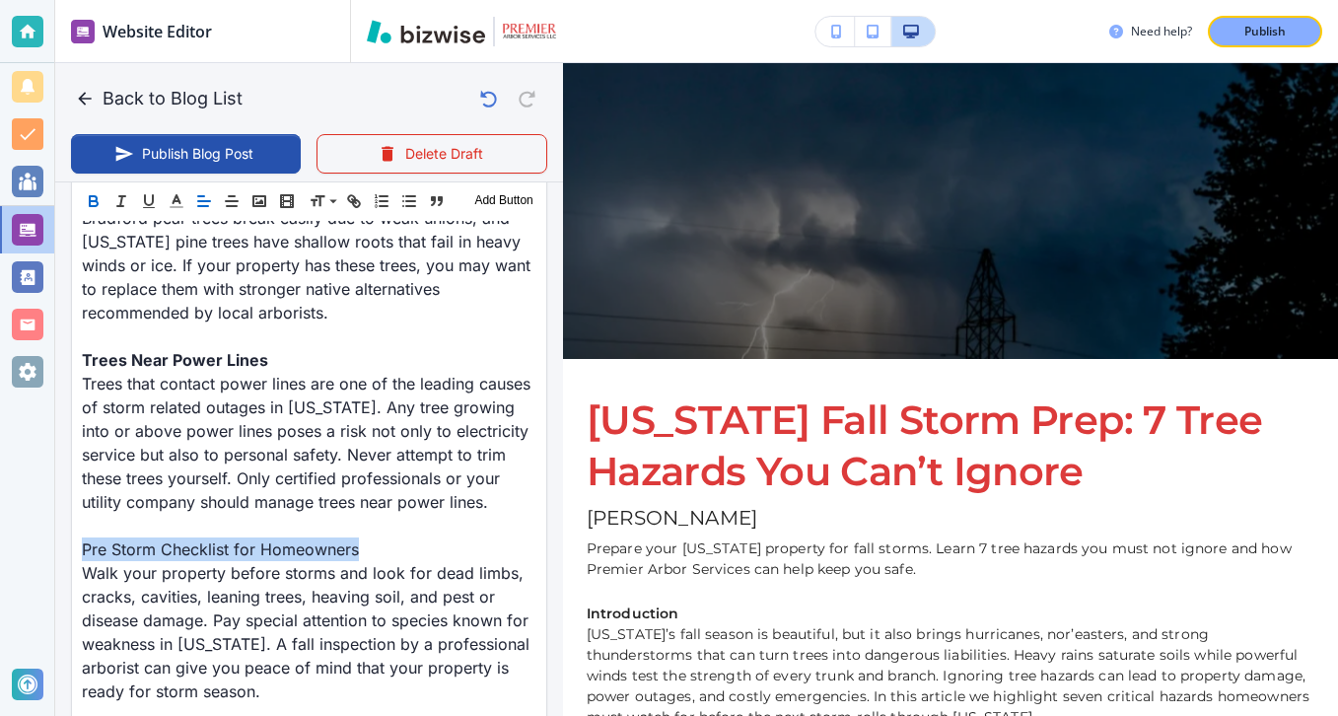
click at [103, 202] on button "button" at bounding box center [94, 201] width 28 height 24
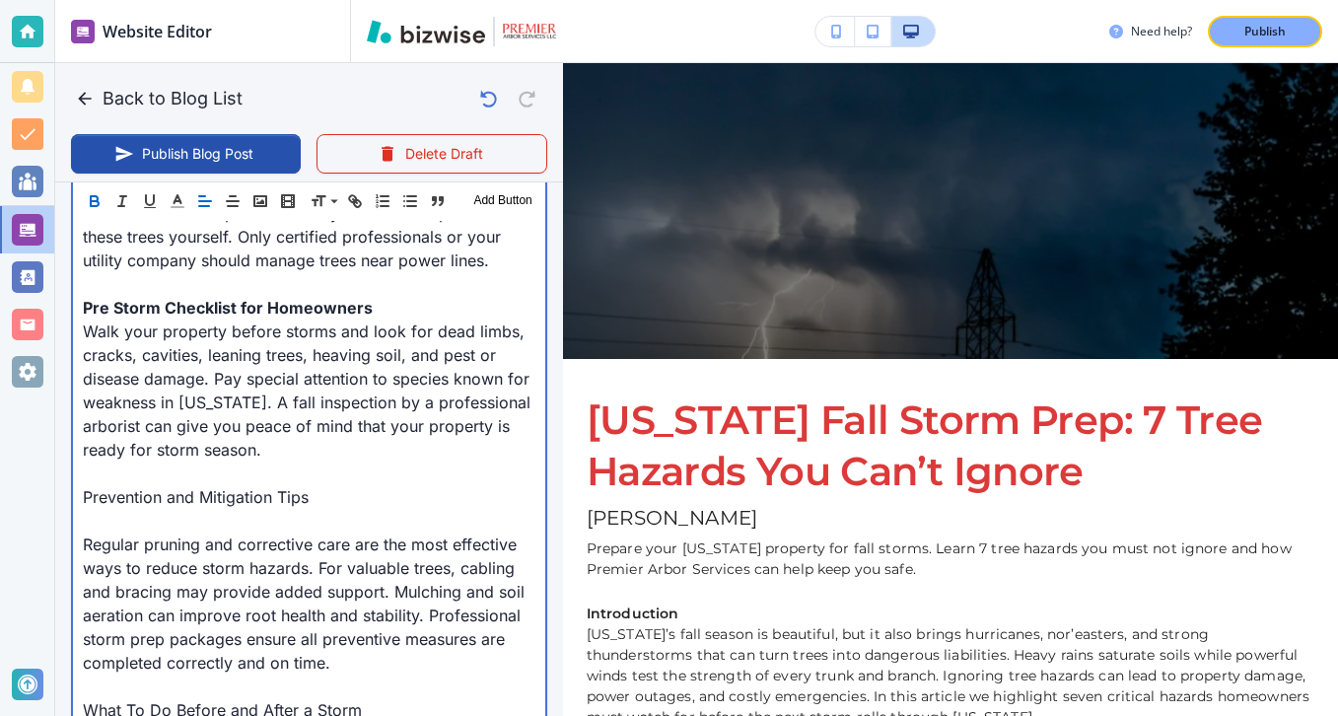
scroll to position [2341, 0]
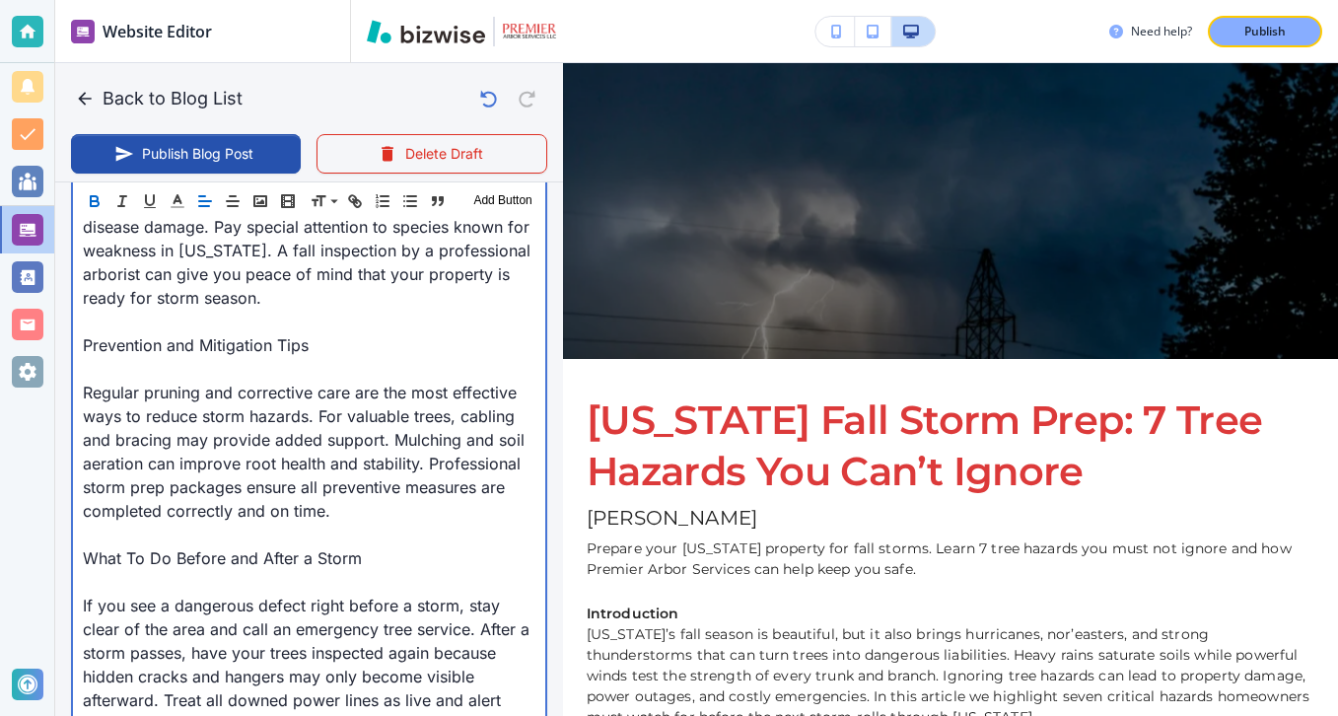
click at [193, 385] on p "Regular pruning and corrective care are the most effective ways to reduce storm…" at bounding box center [309, 452] width 453 height 142
click at [193, 361] on p at bounding box center [309, 369] width 453 height 24
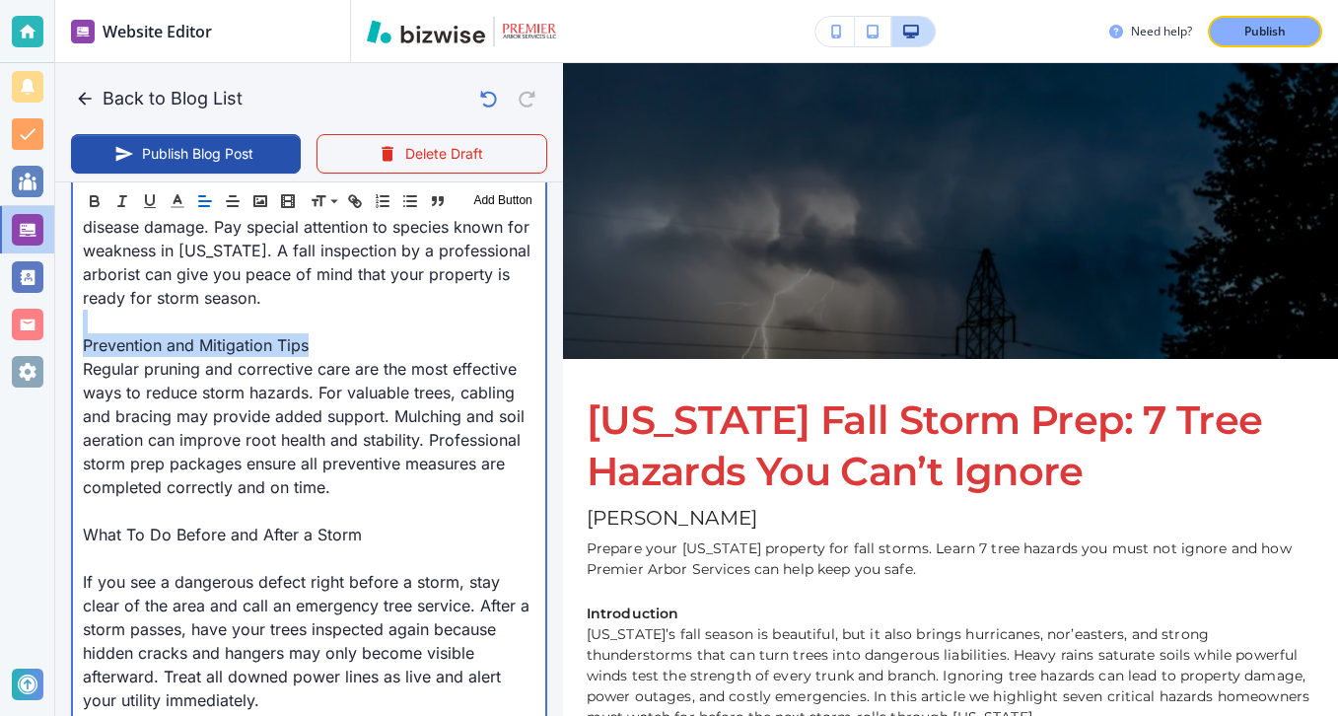
drag, startPoint x: 322, startPoint y: 343, endPoint x: 101, endPoint y: 319, distance: 222.3
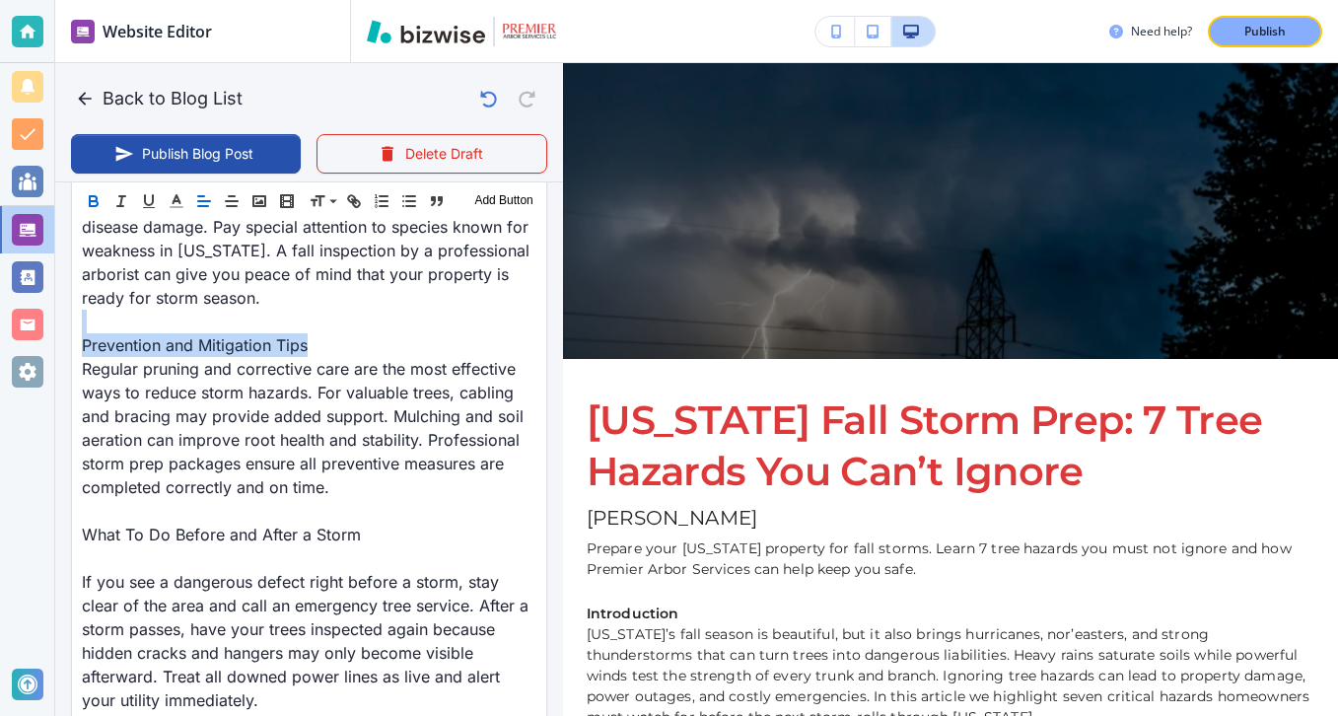
click at [89, 190] on button "button" at bounding box center [94, 201] width 28 height 24
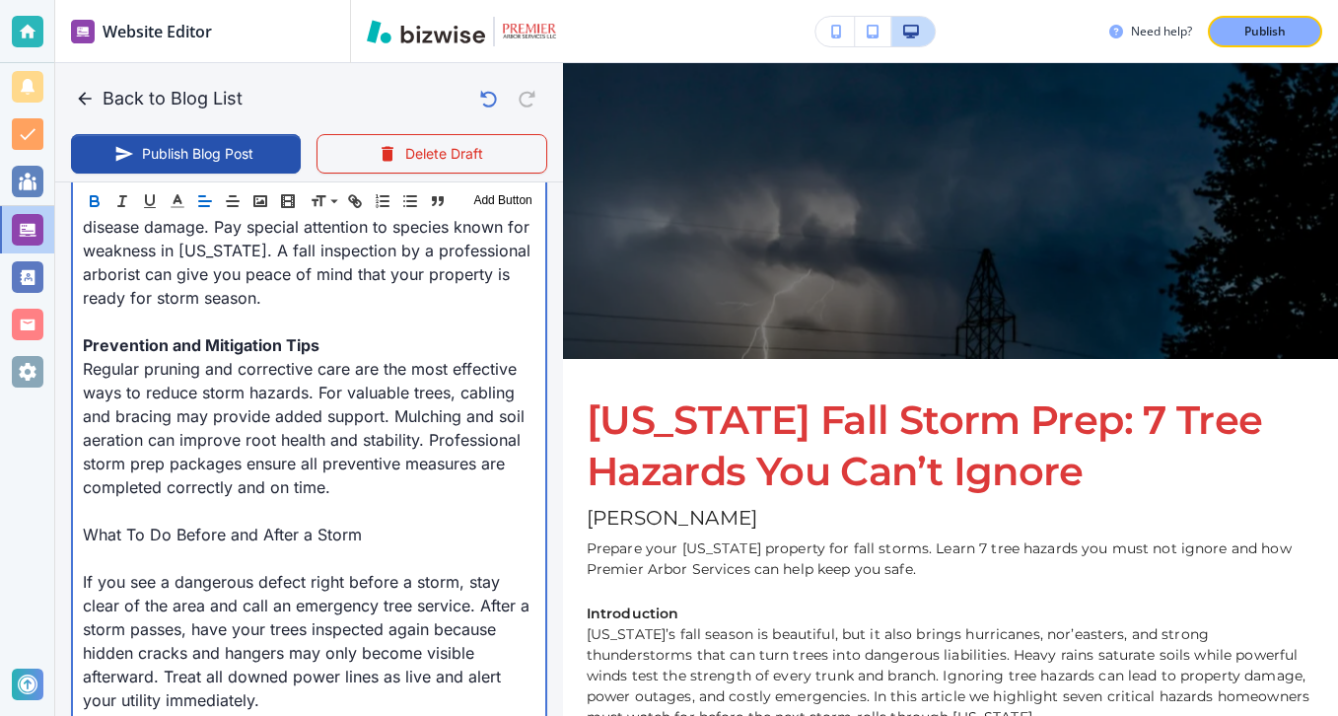
click at [254, 564] on p at bounding box center [309, 558] width 453 height 24
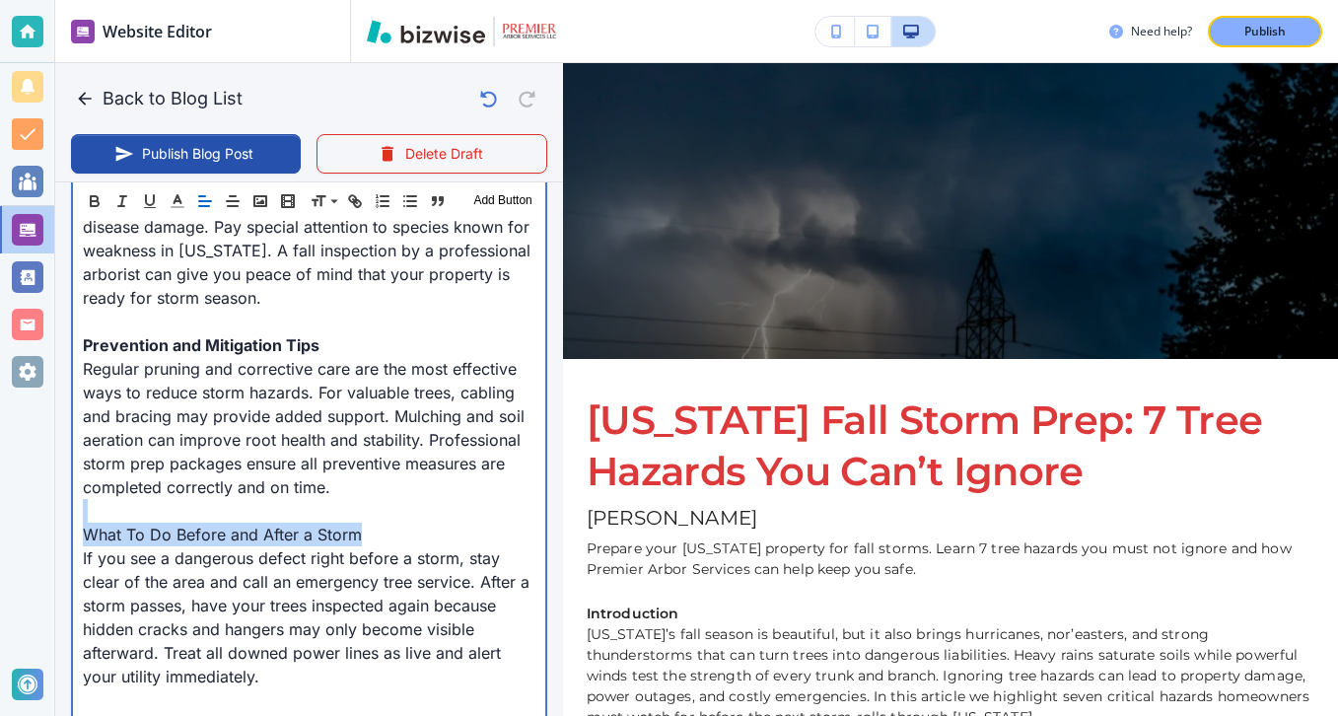
drag, startPoint x: 451, startPoint y: 517, endPoint x: 407, endPoint y: 534, distance: 46.5
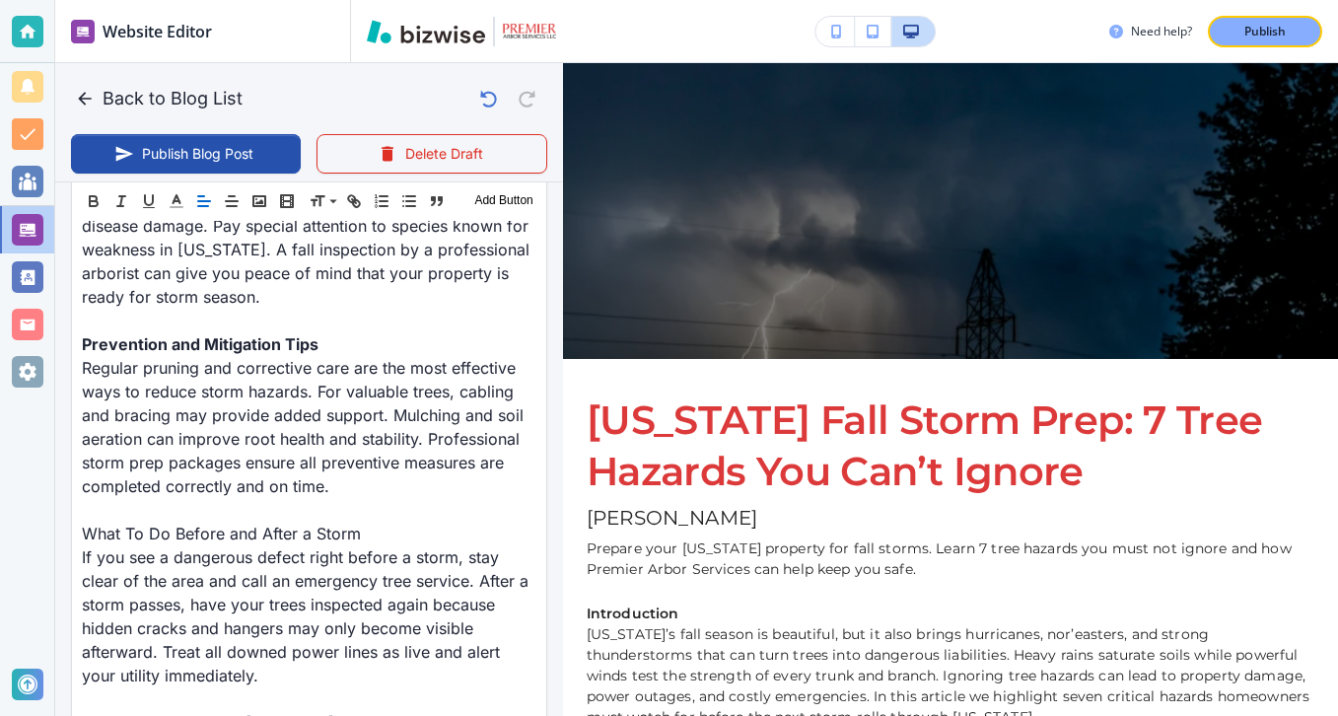
scroll to position [2340, 0]
click at [101, 213] on div "Header 1 Header 2 Header 3 Body Text Add Button" at bounding box center [309, 200] width 474 height 39
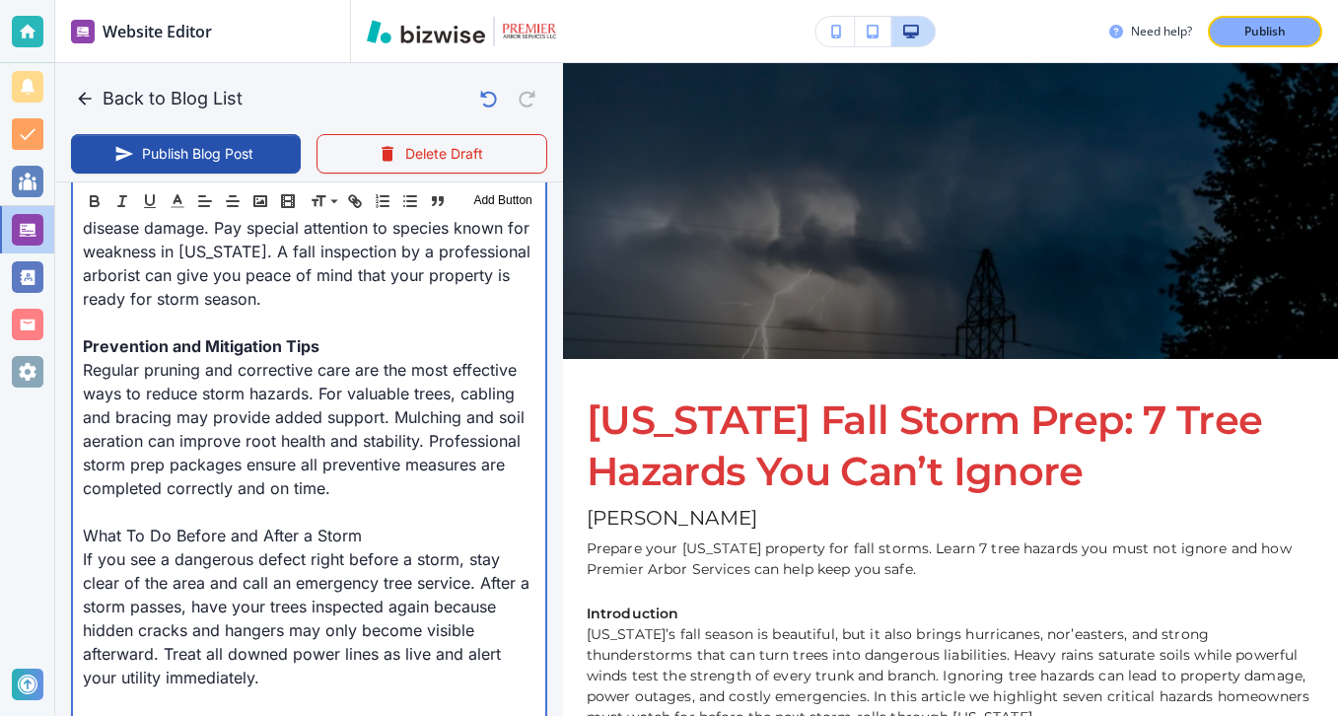
scroll to position [2341, 0]
drag, startPoint x: 403, startPoint y: 537, endPoint x: 69, endPoint y: 534, distance: 334.4
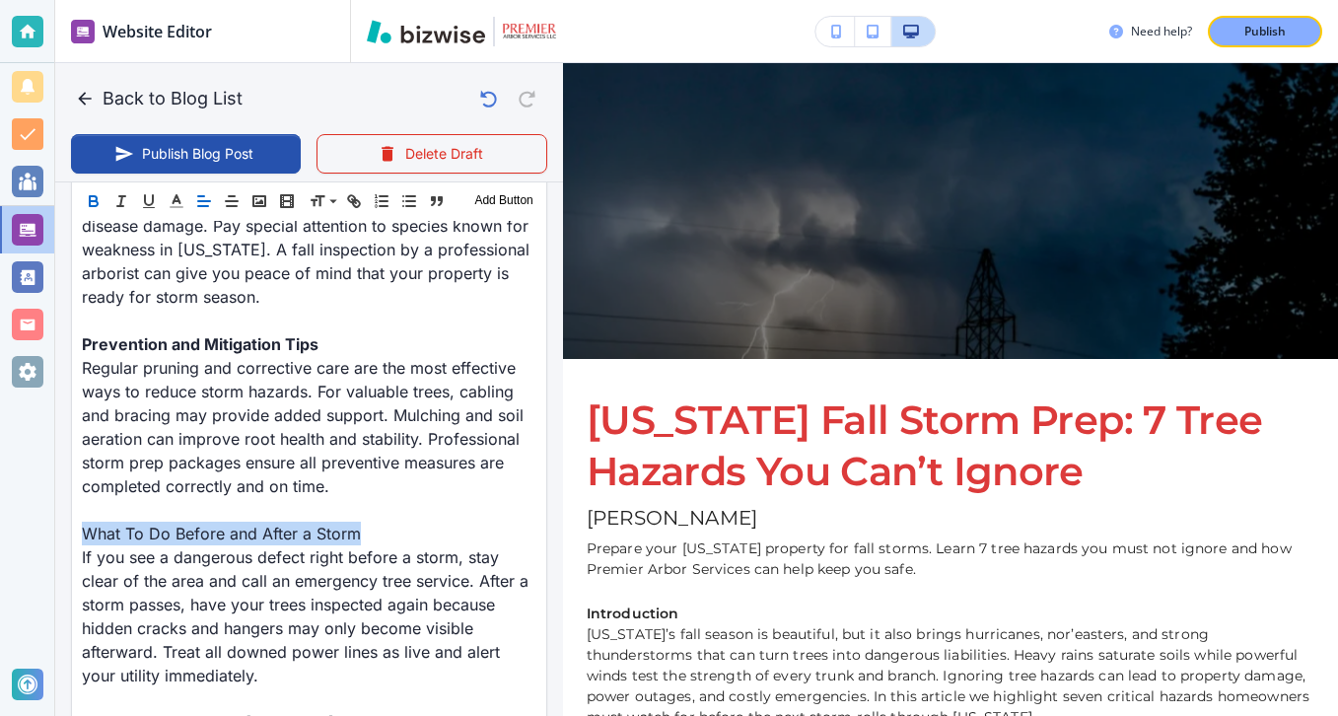
click at [104, 197] on button "button" at bounding box center [94, 201] width 28 height 24
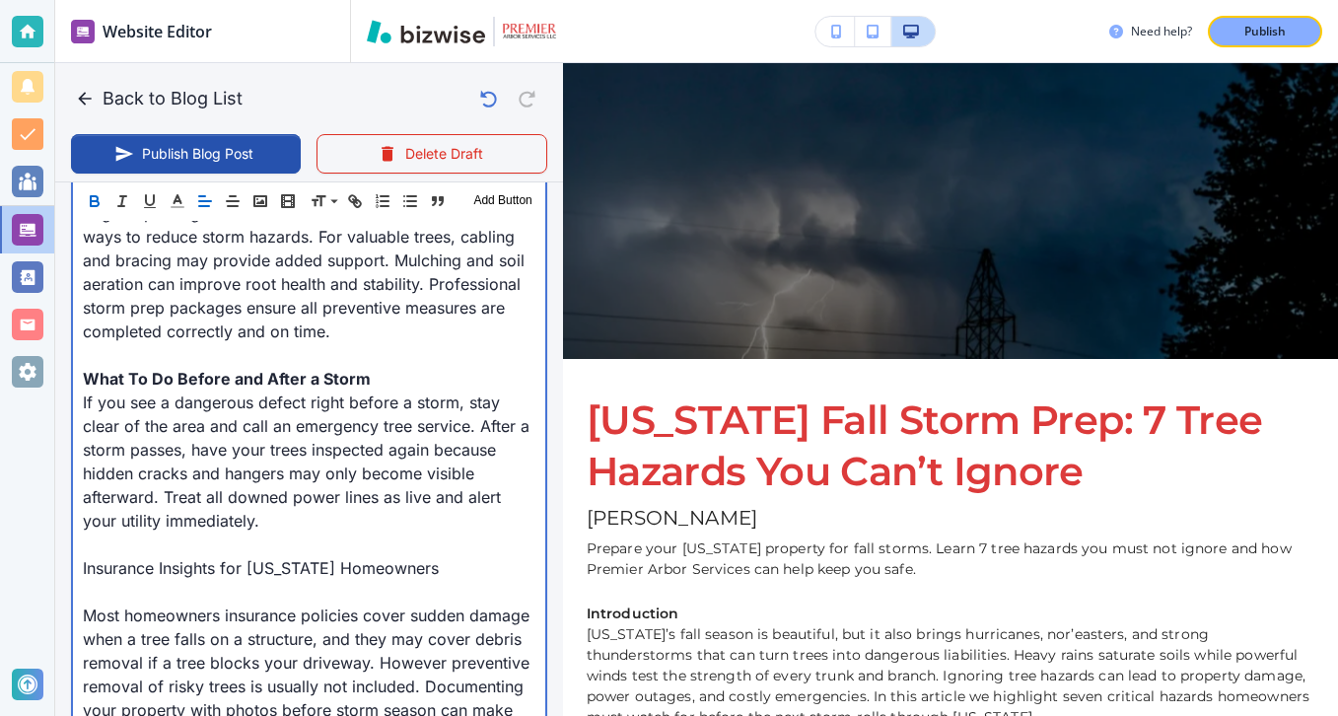
scroll to position [2521, 0]
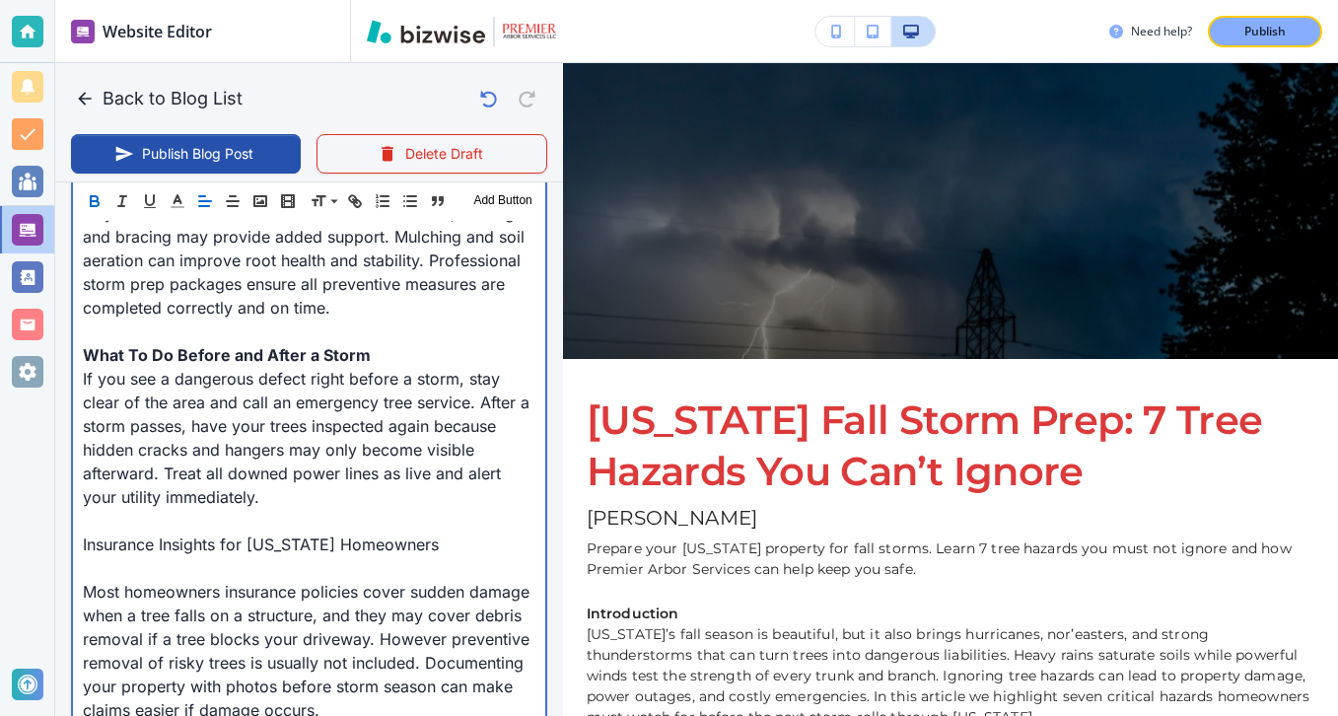
click at [225, 544] on p "Insurance Insights for [US_STATE] Homeowners" at bounding box center [309, 545] width 453 height 24
click at [225, 559] on p at bounding box center [309, 568] width 453 height 24
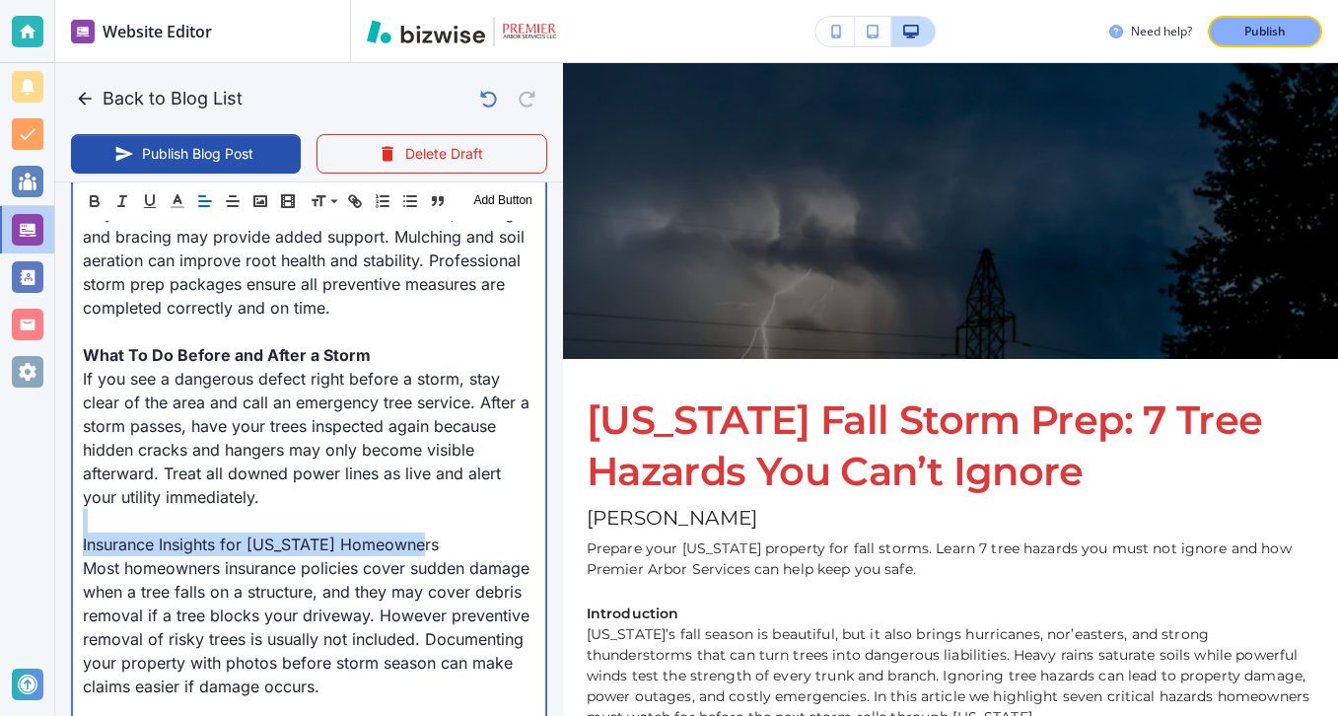
drag, startPoint x: 456, startPoint y: 549, endPoint x: 47, endPoint y: 524, distance: 409.1
click at [47, 528] on div "Website Editor Pages Edit, add, and delete pages or manage your page order Upda…" at bounding box center [669, 358] width 1338 height 716
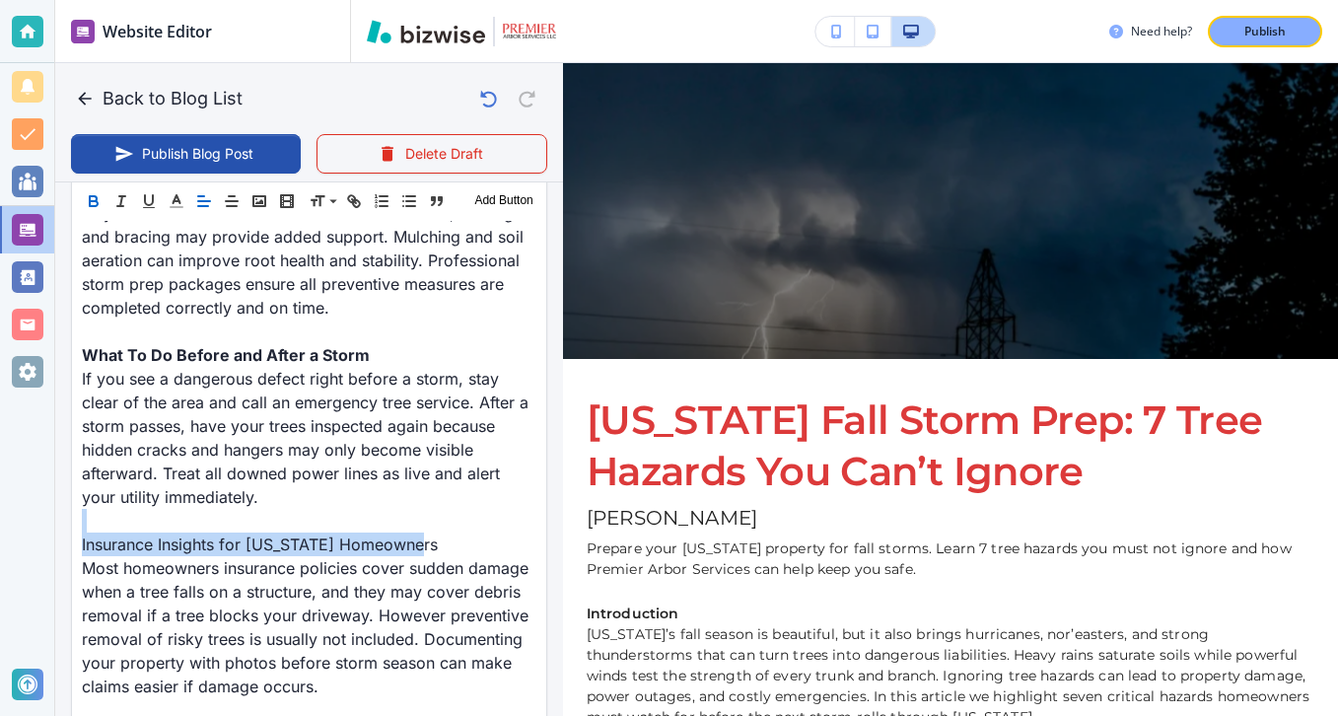
click at [101, 198] on icon "button" at bounding box center [94, 201] width 18 height 18
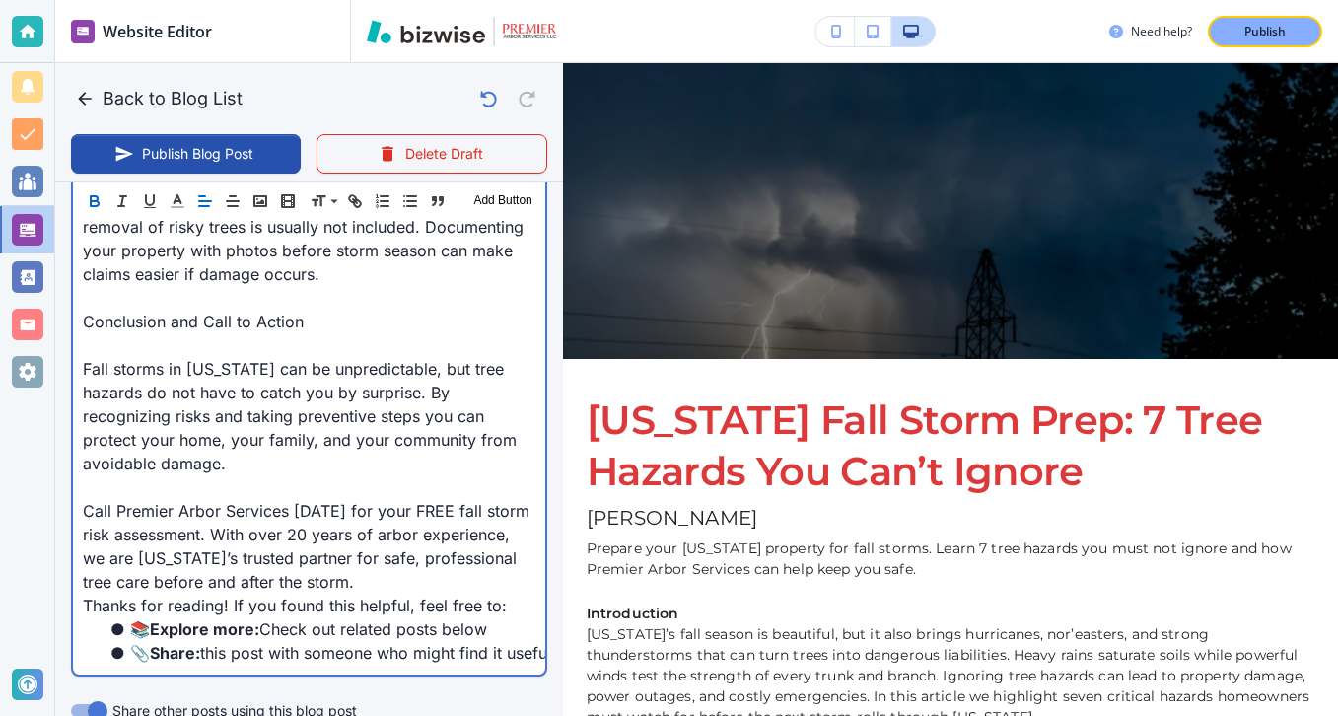
scroll to position [2789, 0]
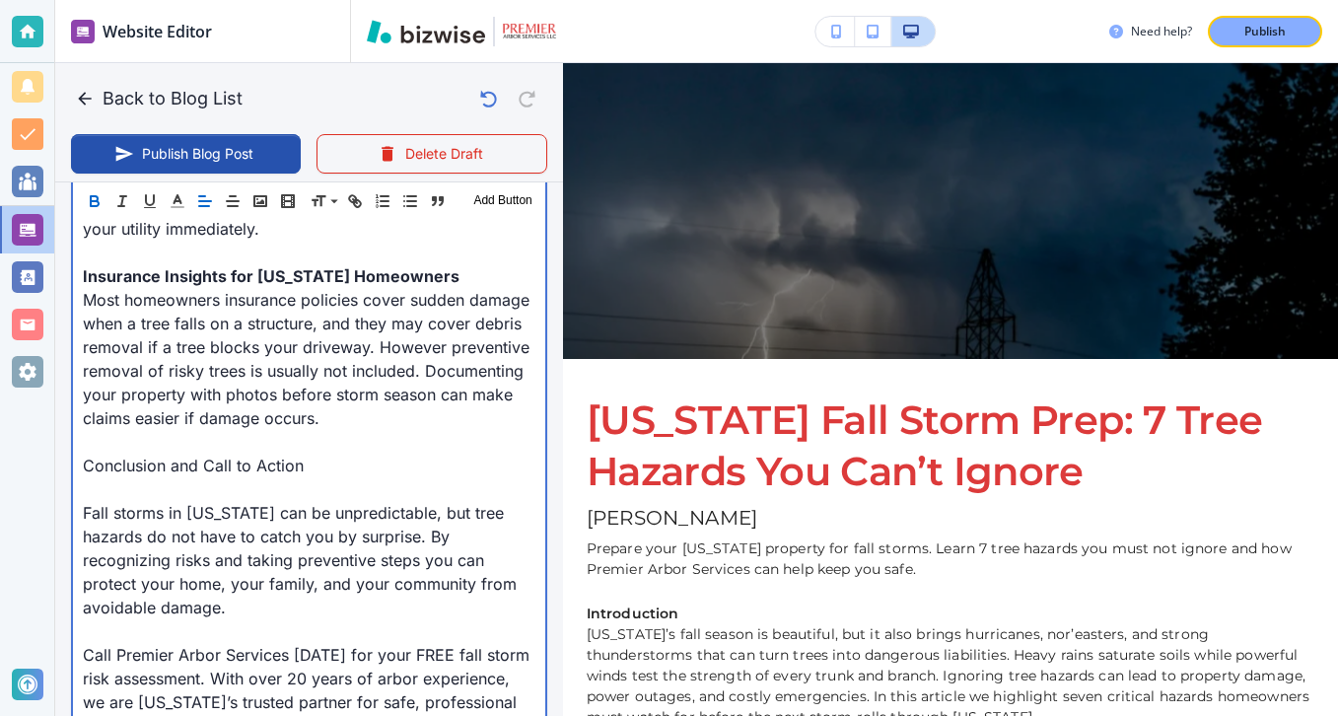
click at [210, 518] on p "Fall storms in [US_STATE] can be unpredictable, but tree hazards do not have to…" at bounding box center [309, 560] width 453 height 118
click at [215, 491] on p at bounding box center [309, 489] width 453 height 24
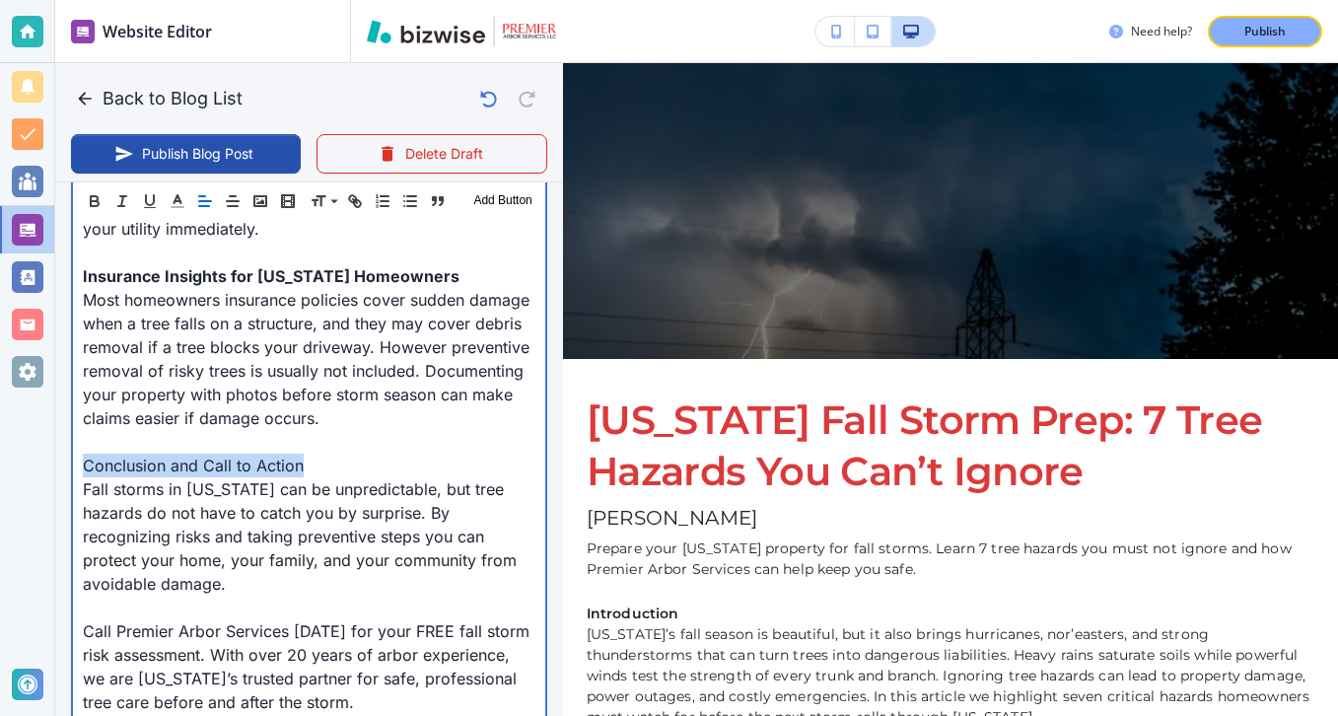
drag, startPoint x: 319, startPoint y: 455, endPoint x: 60, endPoint y: 461, distance: 258.5
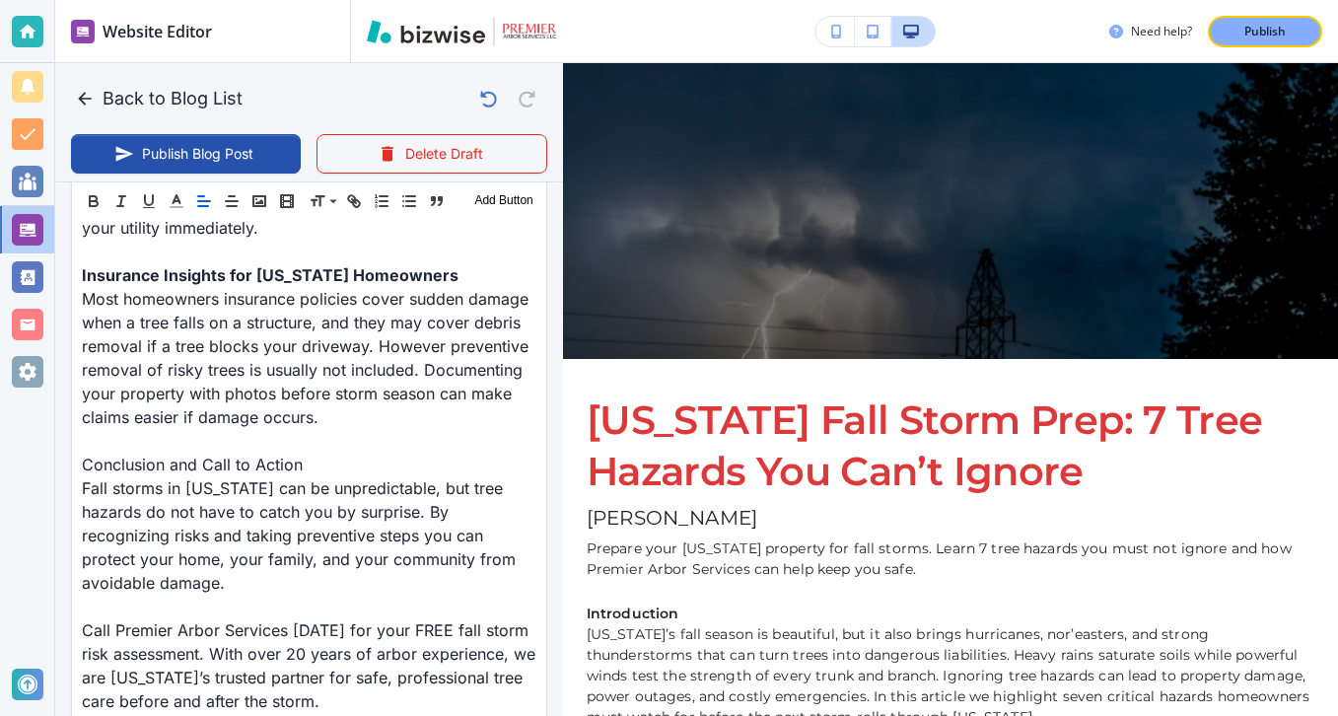
scroll to position [2788, 0]
click at [98, 188] on div "Header 1 Header 2 Header 3 Body Text Add Button" at bounding box center [309, 200] width 474 height 39
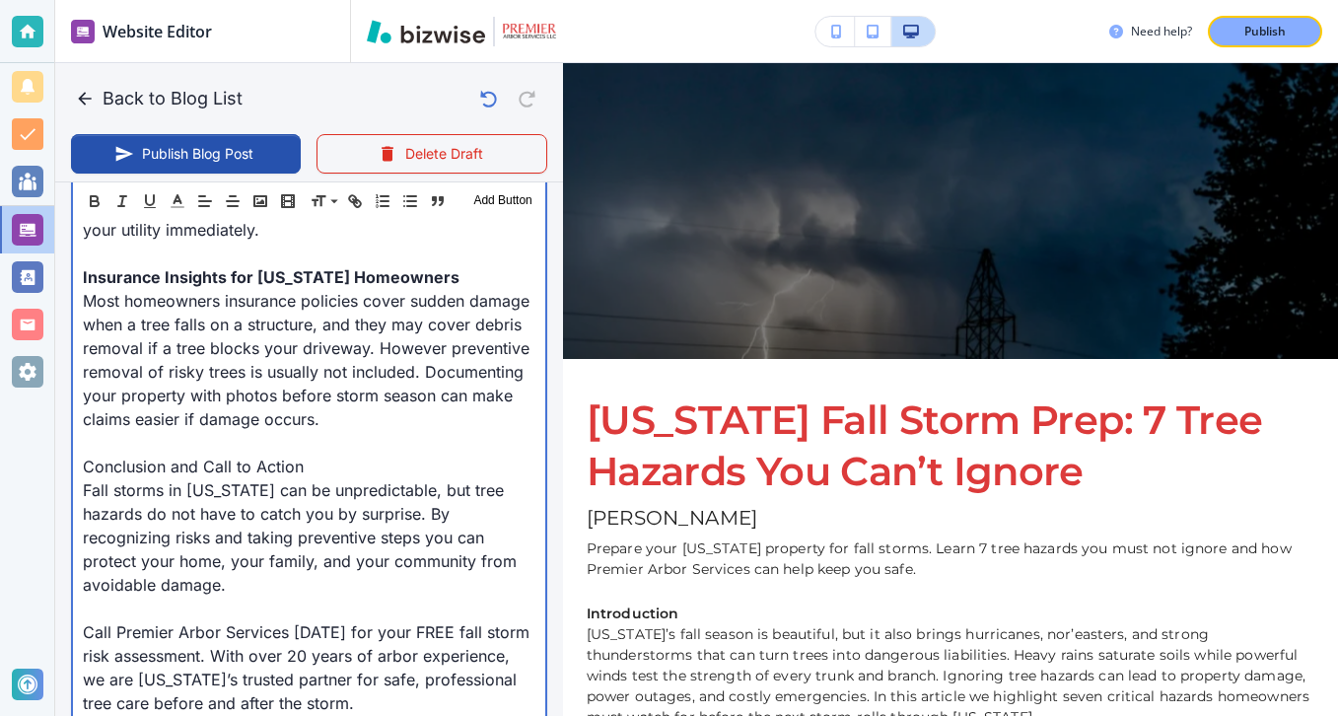
scroll to position [2789, 0]
drag, startPoint x: 307, startPoint y: 473, endPoint x: 6, endPoint y: 471, distance: 300.8
click at [6, 471] on div "Website Editor Pages Edit, add, and delete pages or manage your page order Upda…" at bounding box center [669, 358] width 1338 height 716
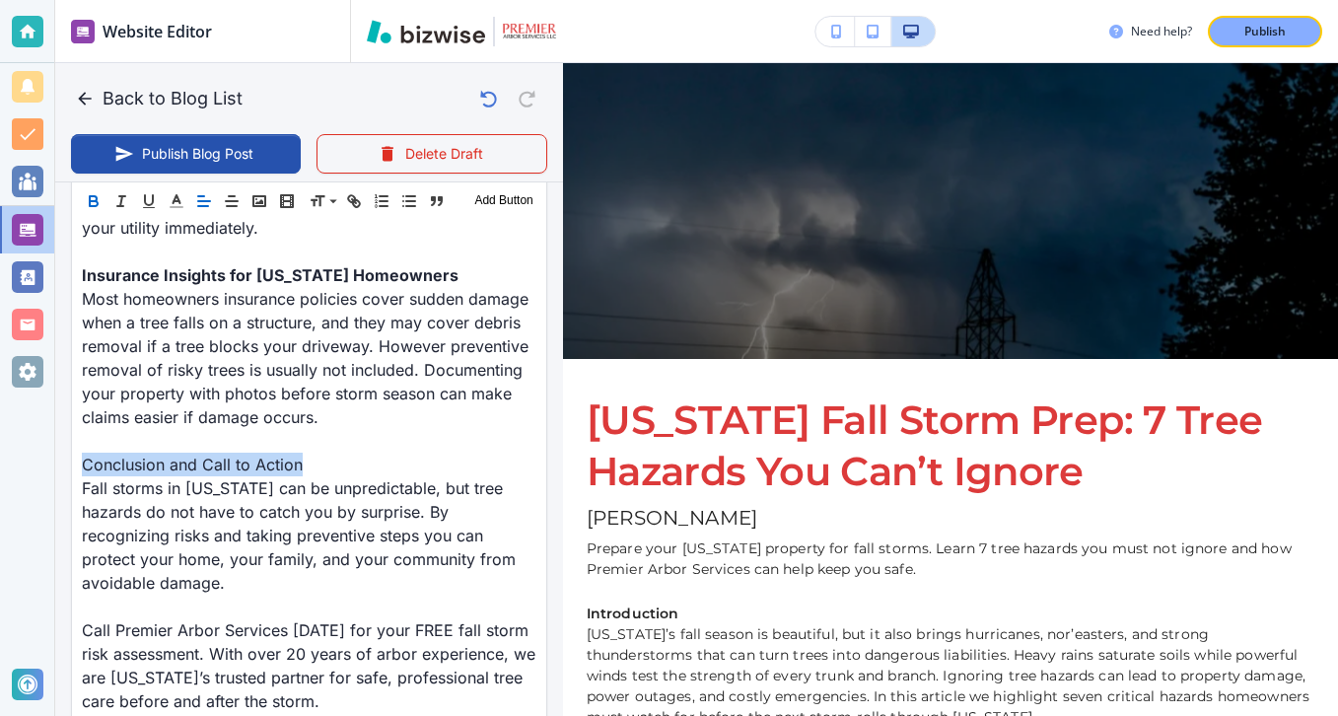
click at [88, 209] on icon "button" at bounding box center [94, 201] width 18 height 18
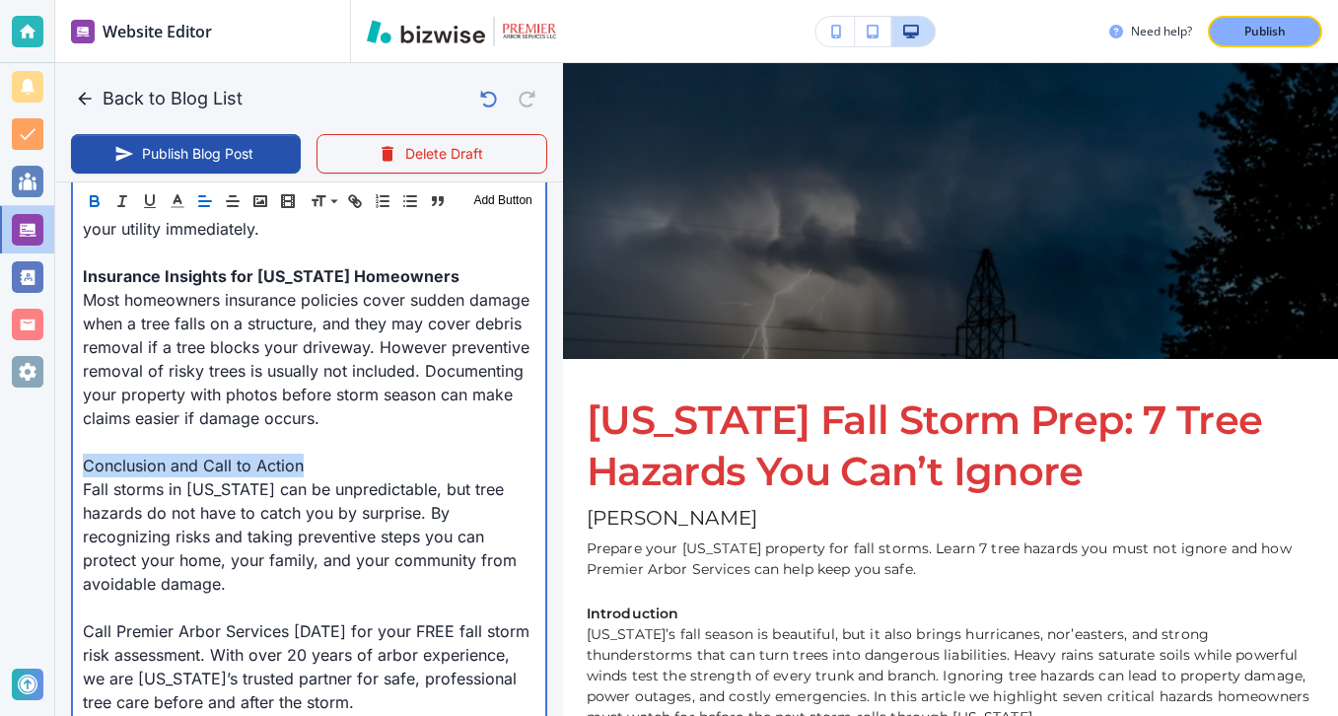
type input "[DATE] 04:00 PM"
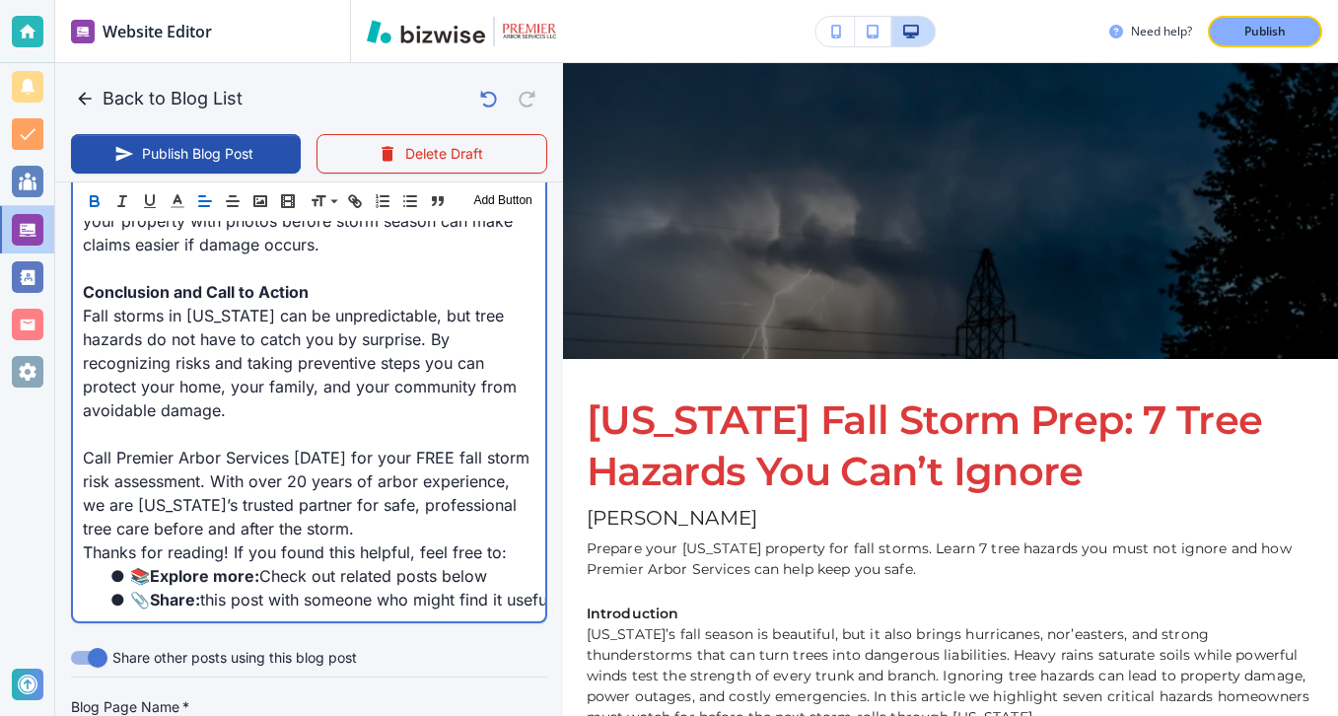
scroll to position [2962, 0]
click at [324, 296] on p "Conclusion and Call to Action" at bounding box center [309, 293] width 453 height 24
drag, startPoint x: 324, startPoint y: 296, endPoint x: 175, endPoint y: 293, distance: 149.9
click at [176, 293] on p "Conclusion and Call to Action" at bounding box center [309, 293] width 453 height 24
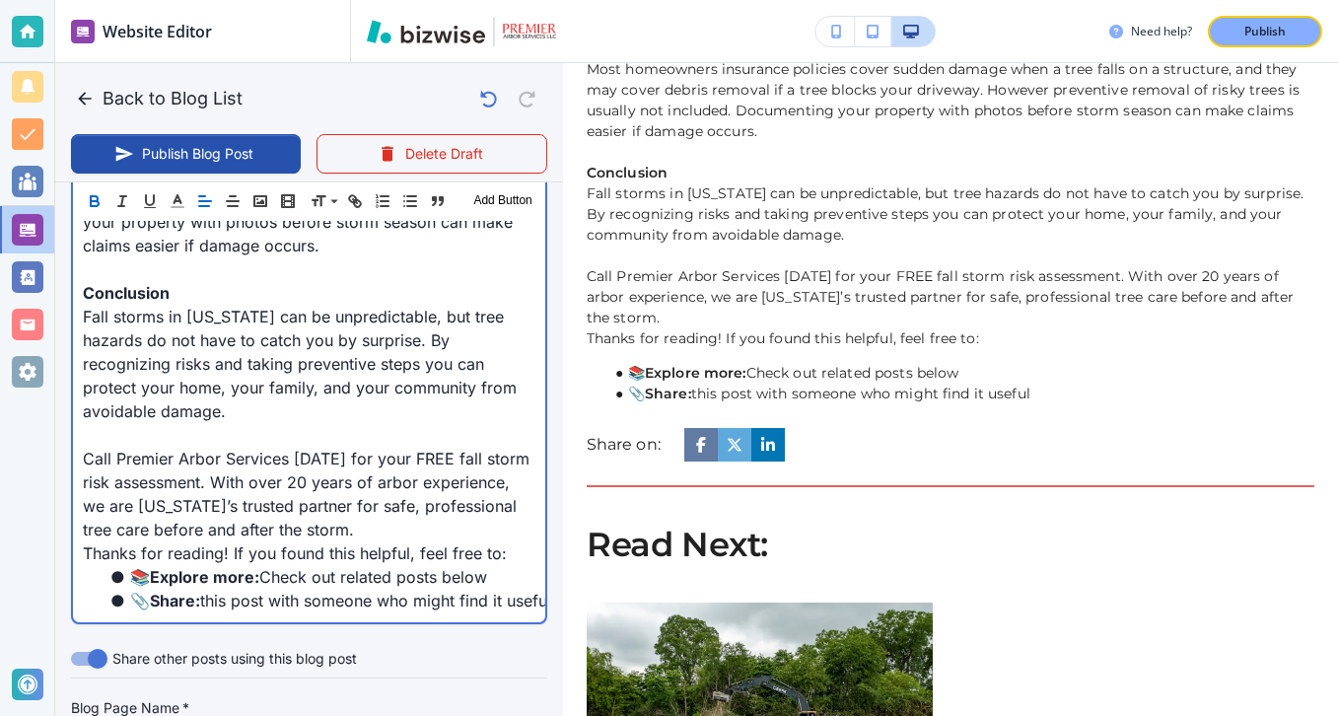
scroll to position [2093, 0]
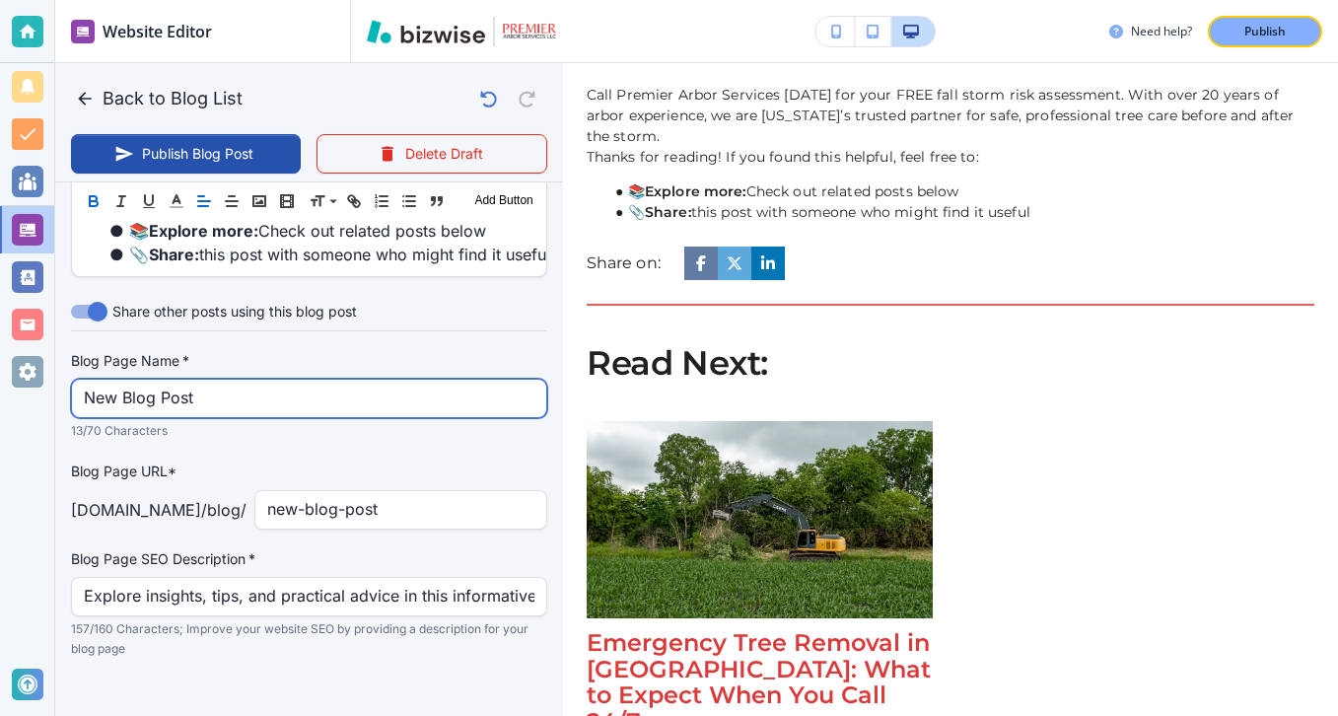
click at [293, 387] on input "New Blog Post" at bounding box center [309, 398] width 451 height 37
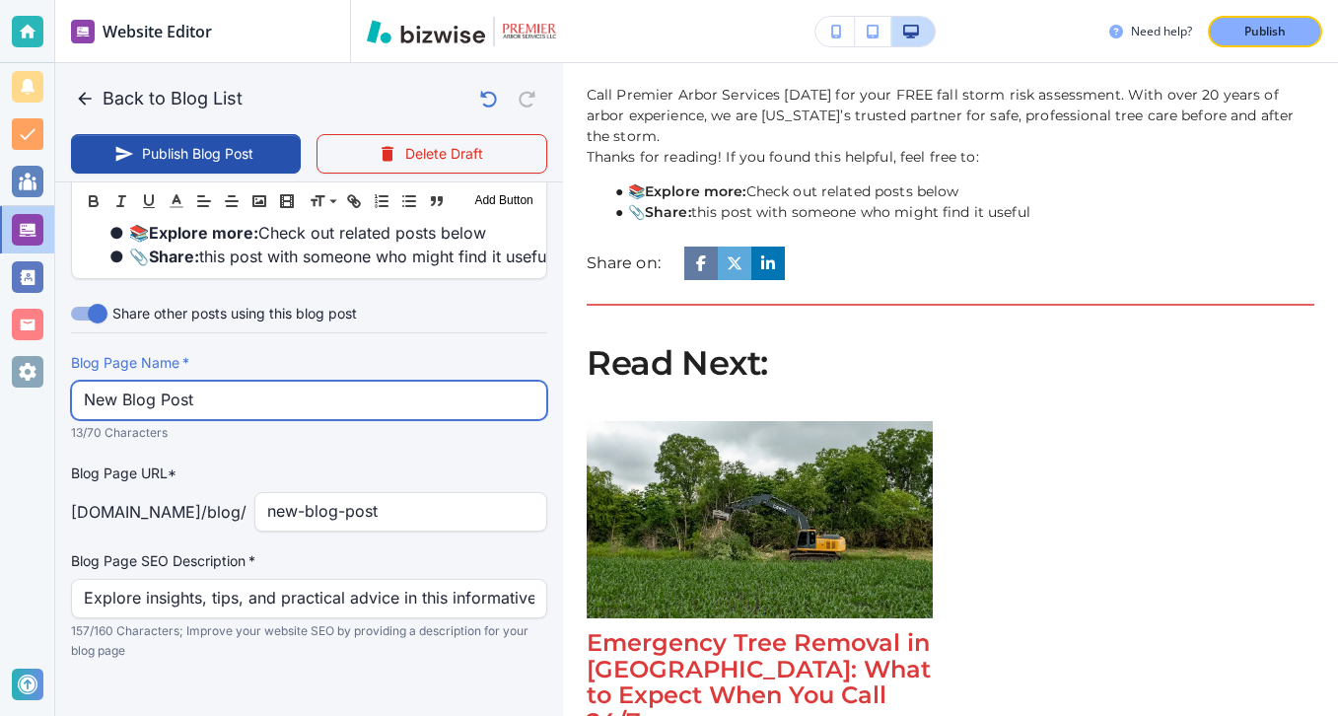
click at [293, 387] on input "New Blog Post" at bounding box center [309, 400] width 451 height 37
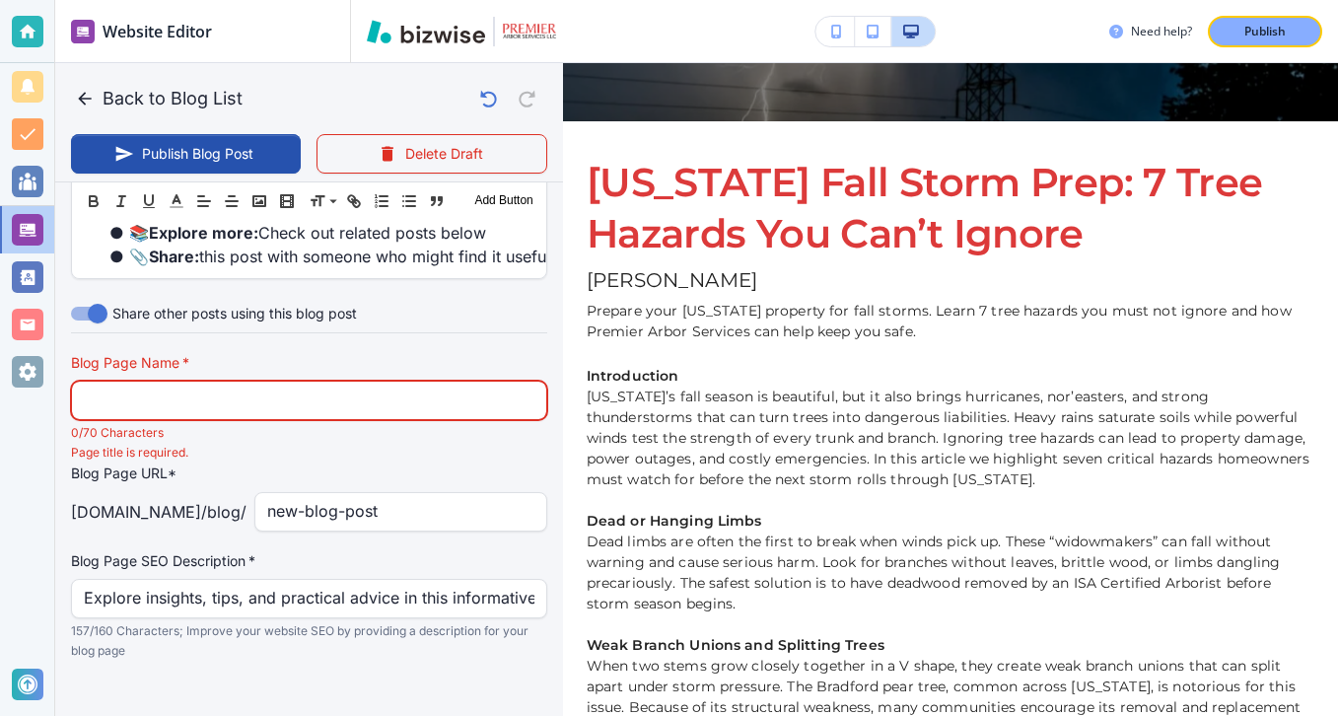
scroll to position [0, 0]
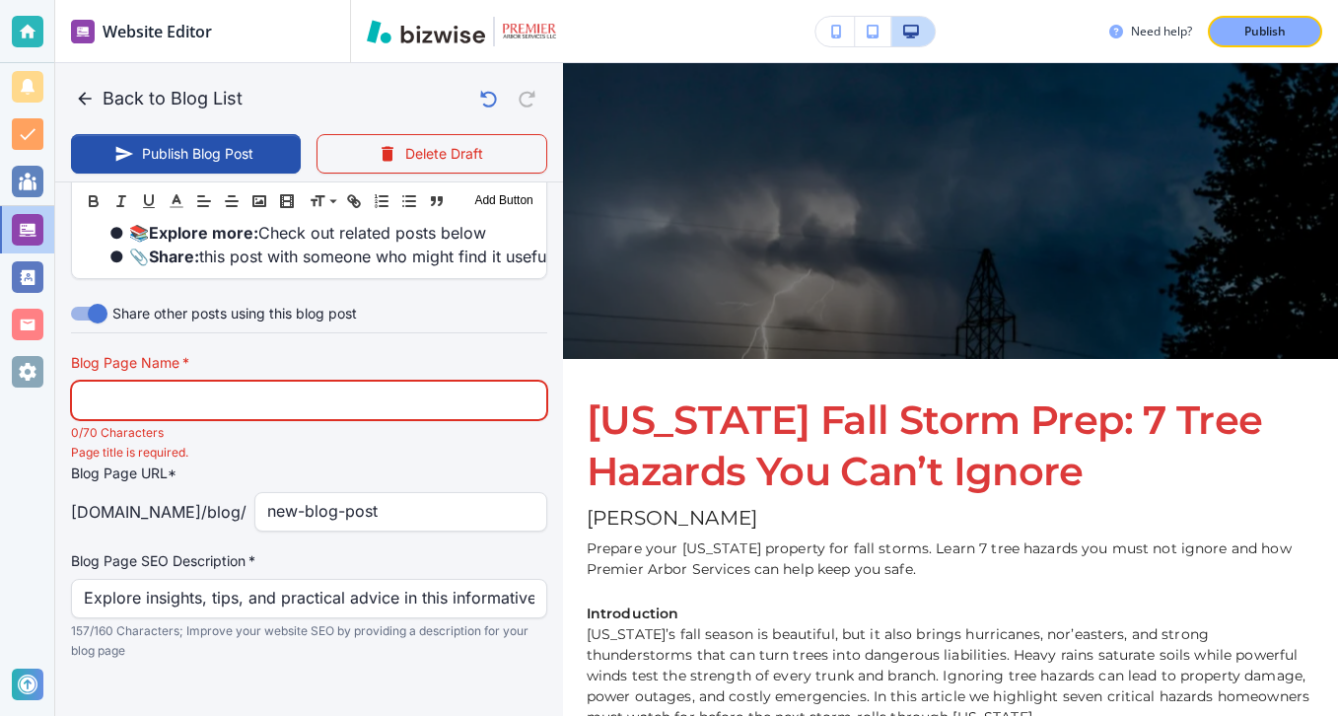
type input "V"
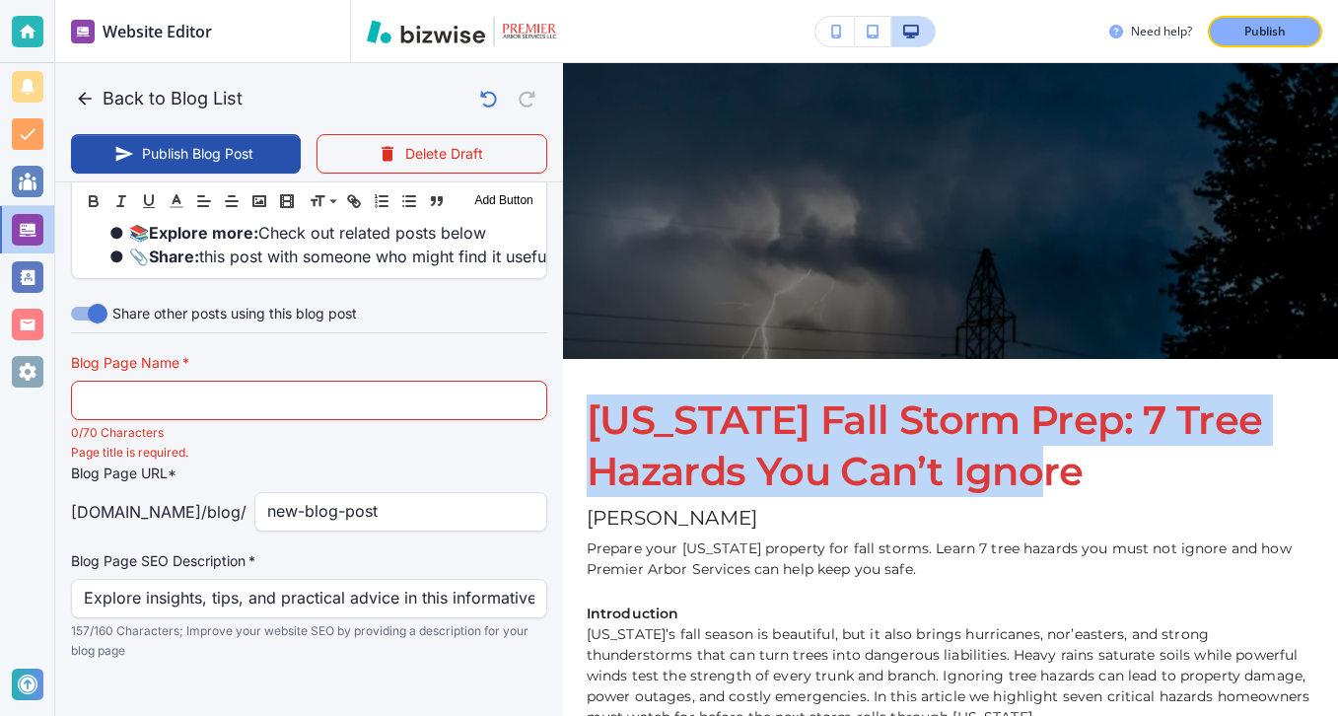
drag, startPoint x: 1243, startPoint y: 499, endPoint x: 772, endPoint y: 373, distance: 487.1
copy section "[US_STATE] Fall Storm Prep: 7 Tree Hazards You Can’t Ignore"
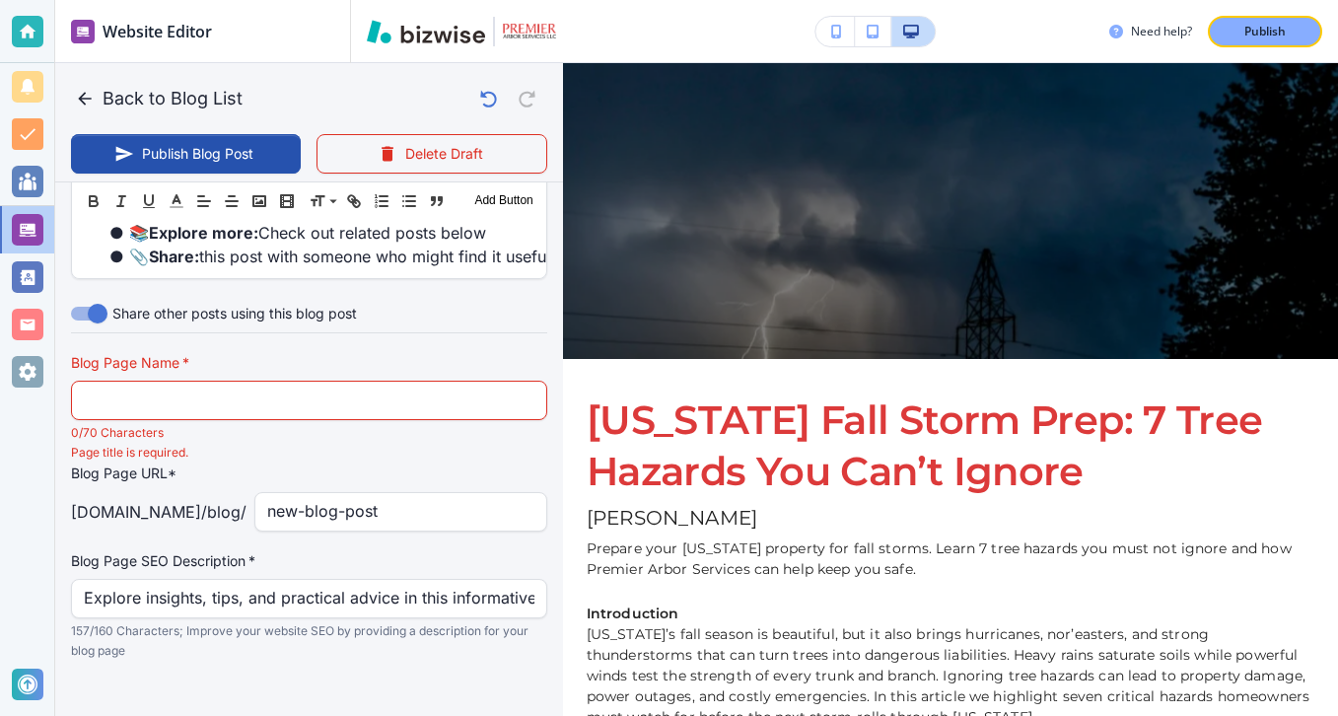
click at [394, 423] on p "0/70 Characters" at bounding box center [302, 433] width 463 height 20
click at [398, 382] on input "text" at bounding box center [309, 400] width 451 height 37
paste input "[US_STATE] Fall Storm Prep: 7 Tree Hazards You Can’t Ignore"
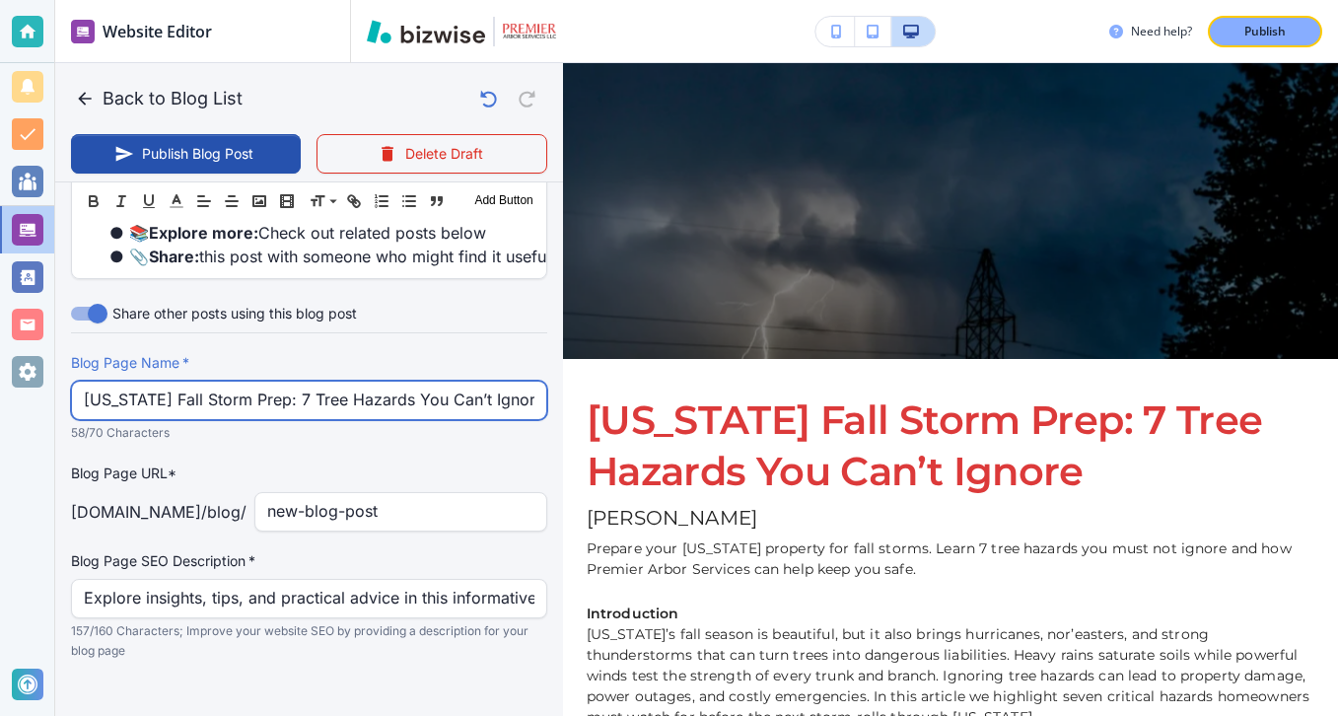
type input "[US_STATE] Fall Storm Prep: 7 Tree Hazards You Can’t Ignore"
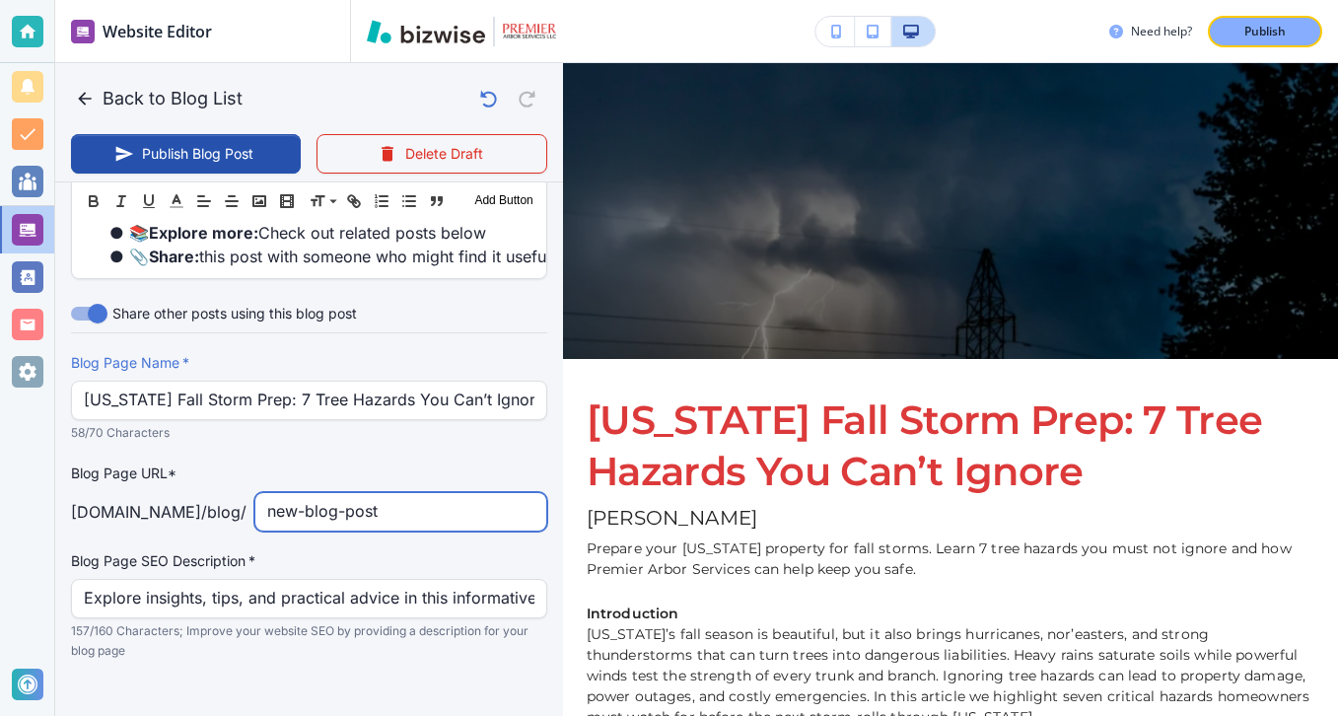
click at [418, 493] on input "new-blog-post" at bounding box center [400, 511] width 267 height 37
click at [419, 493] on input "new-blog-post" at bounding box center [400, 511] width 267 height 37
type input "[US_STATE]-fall-storm-prep-7-tree-hazards-you-cant-ignore"
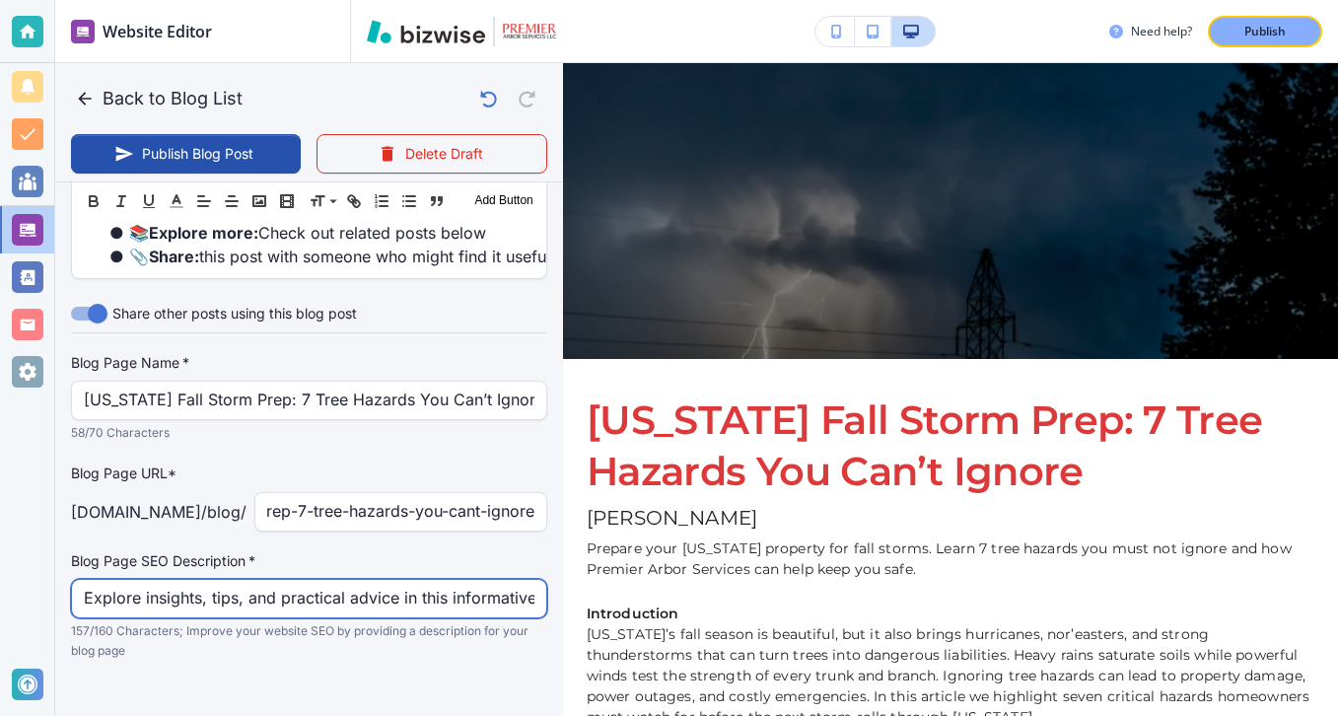
click at [391, 580] on input "Explore insights, tips, and practical advice in this informative blog post. Dis…" at bounding box center [309, 598] width 451 height 37
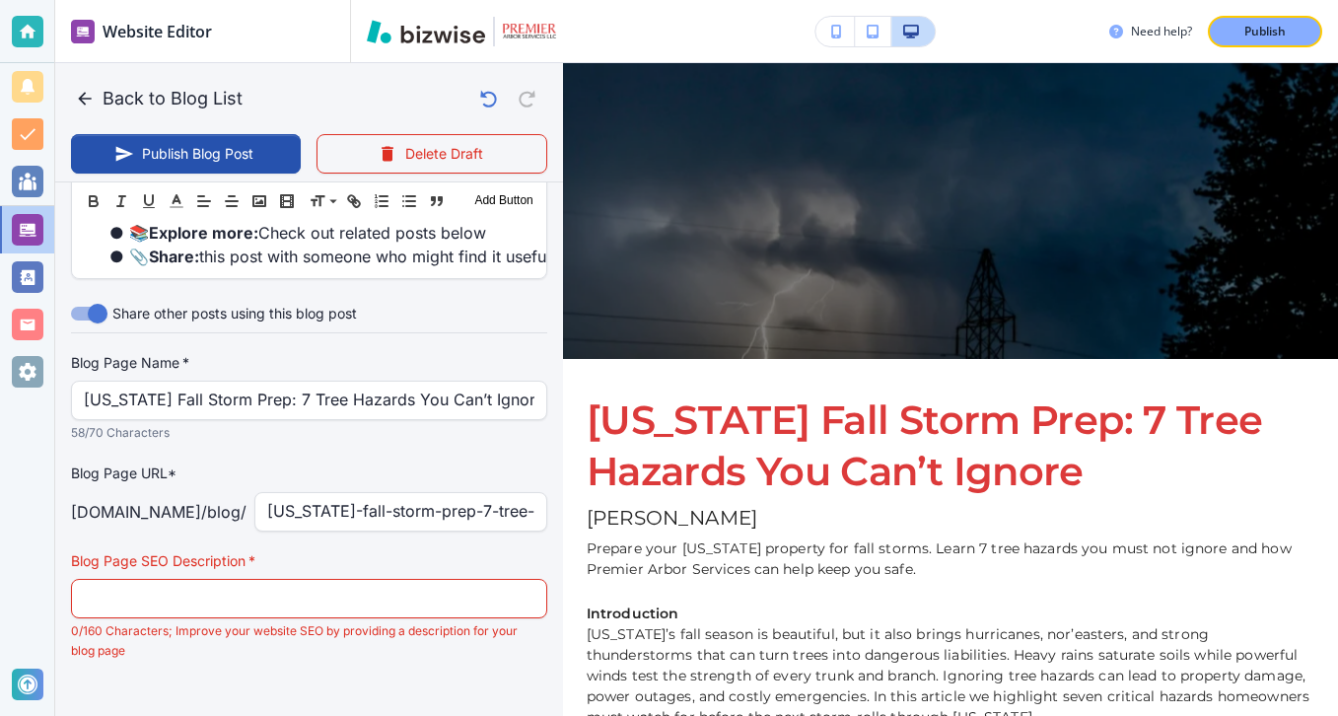
click at [924, 554] on p "Prepare your [US_STATE] property for fall storms. Learn 7 tree hazards you must…" at bounding box center [951, 558] width 728 height 41
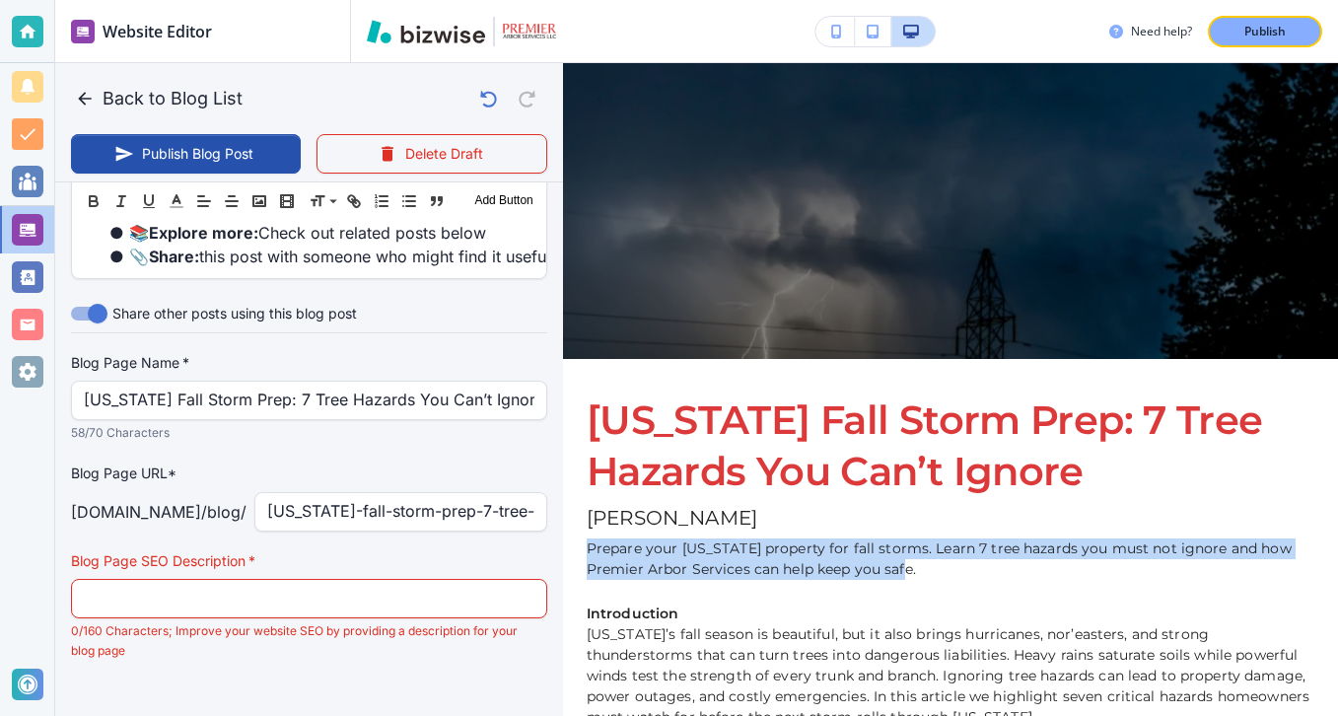
drag, startPoint x: 926, startPoint y: 561, endPoint x: 563, endPoint y: 546, distance: 363.2
copy p "Prepare your [US_STATE] property for fall storms. Learn 7 tree hazards you must…"
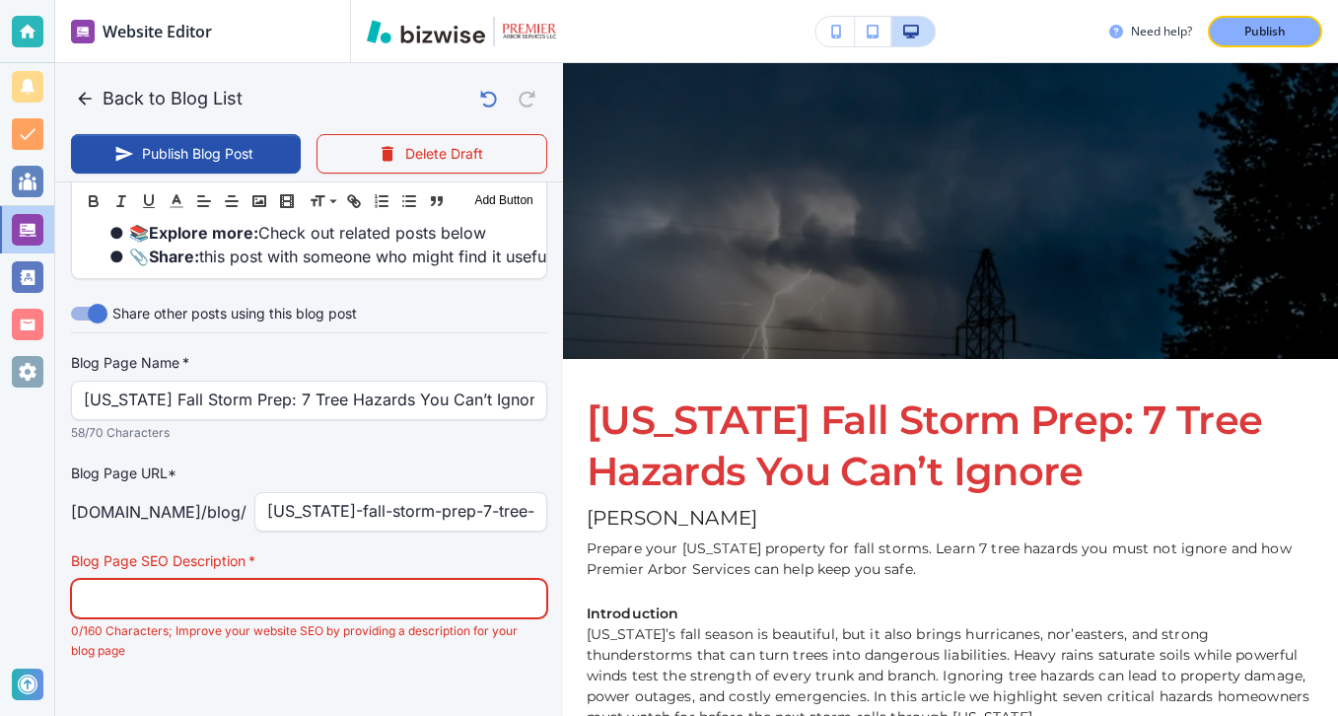
click at [367, 580] on input "text" at bounding box center [309, 598] width 451 height 37
paste input "Prepare your [US_STATE] property for fall storms. Learn 7 tree hazards you must…"
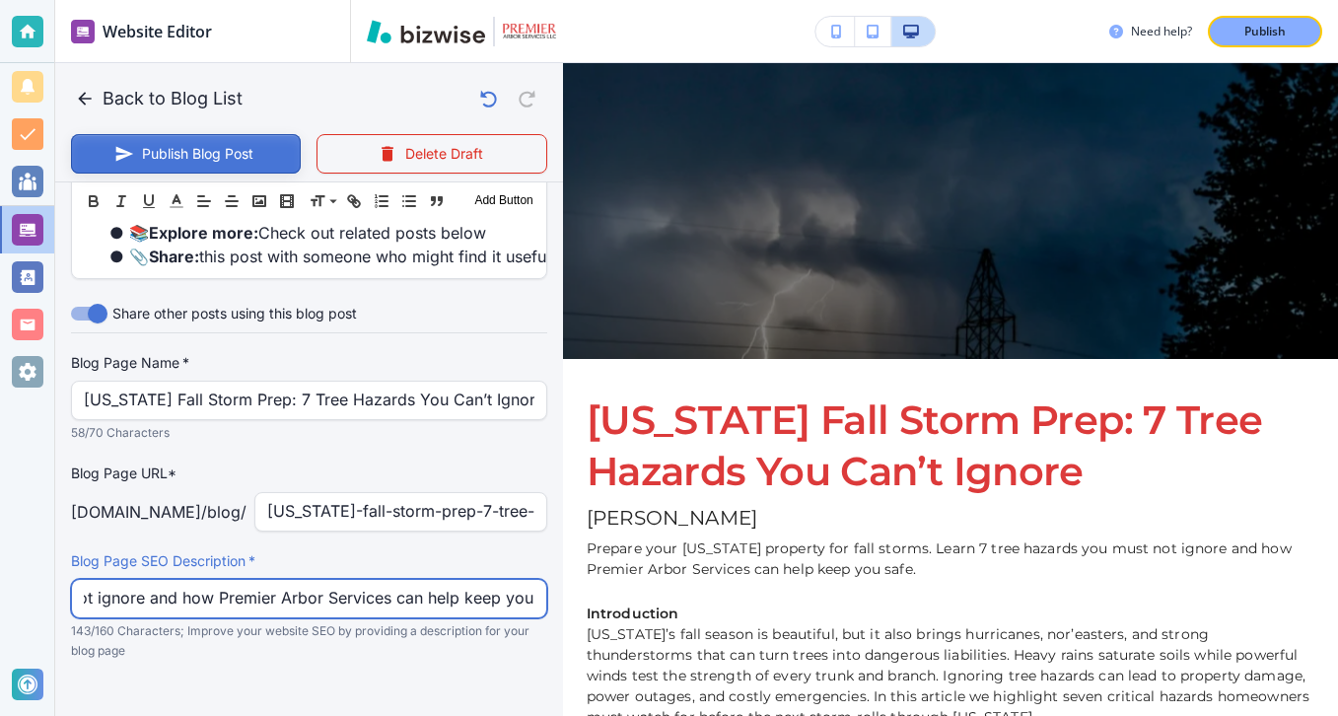
type input "Prepare your [US_STATE] property for fall storms. Learn 7 tree hazards you must…"
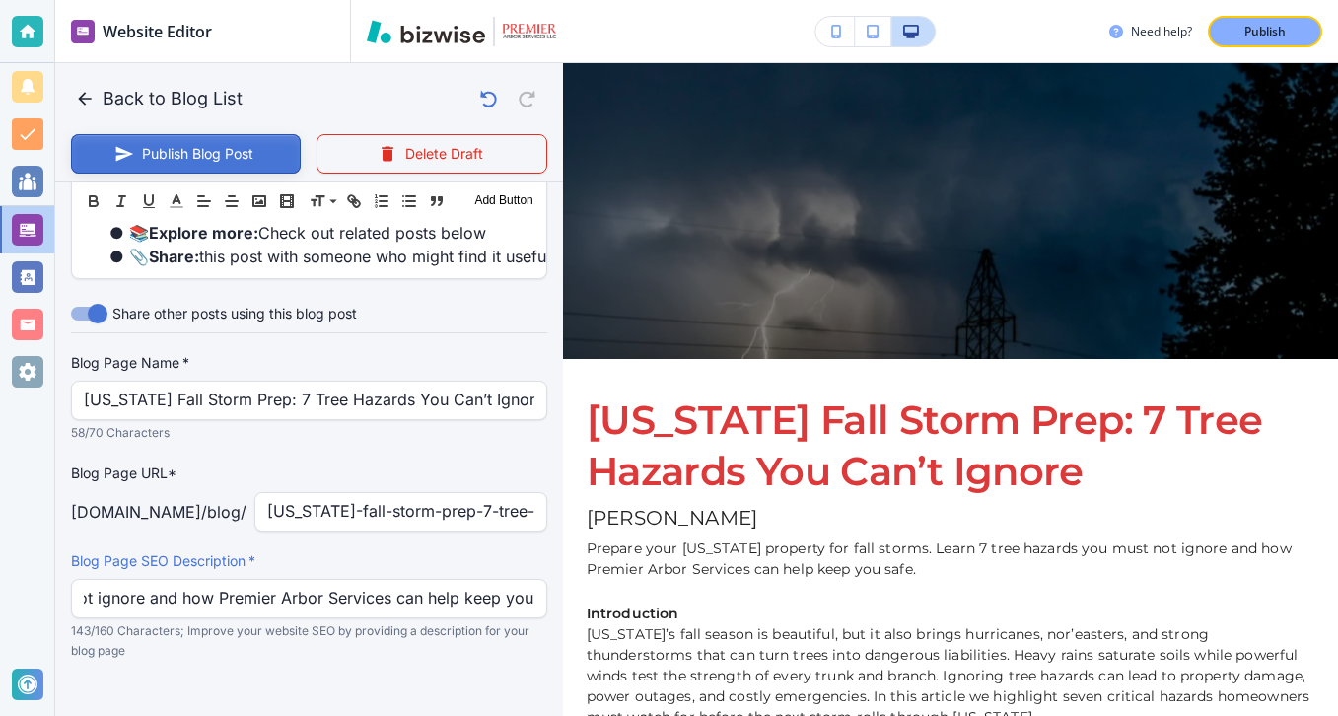
click at [255, 149] on button "Publish Blog Post" at bounding box center [186, 153] width 230 height 39
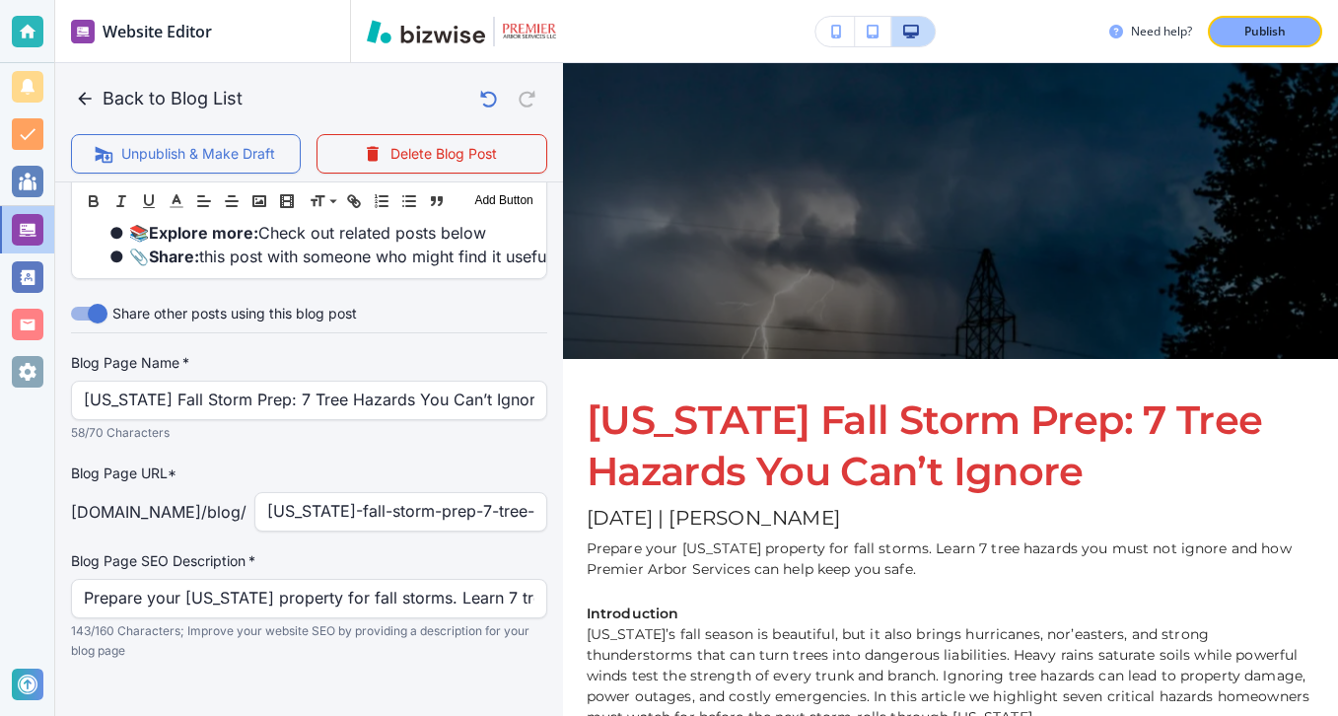
click at [1239, 23] on div "Publish" at bounding box center [1265, 32] width 63 height 18
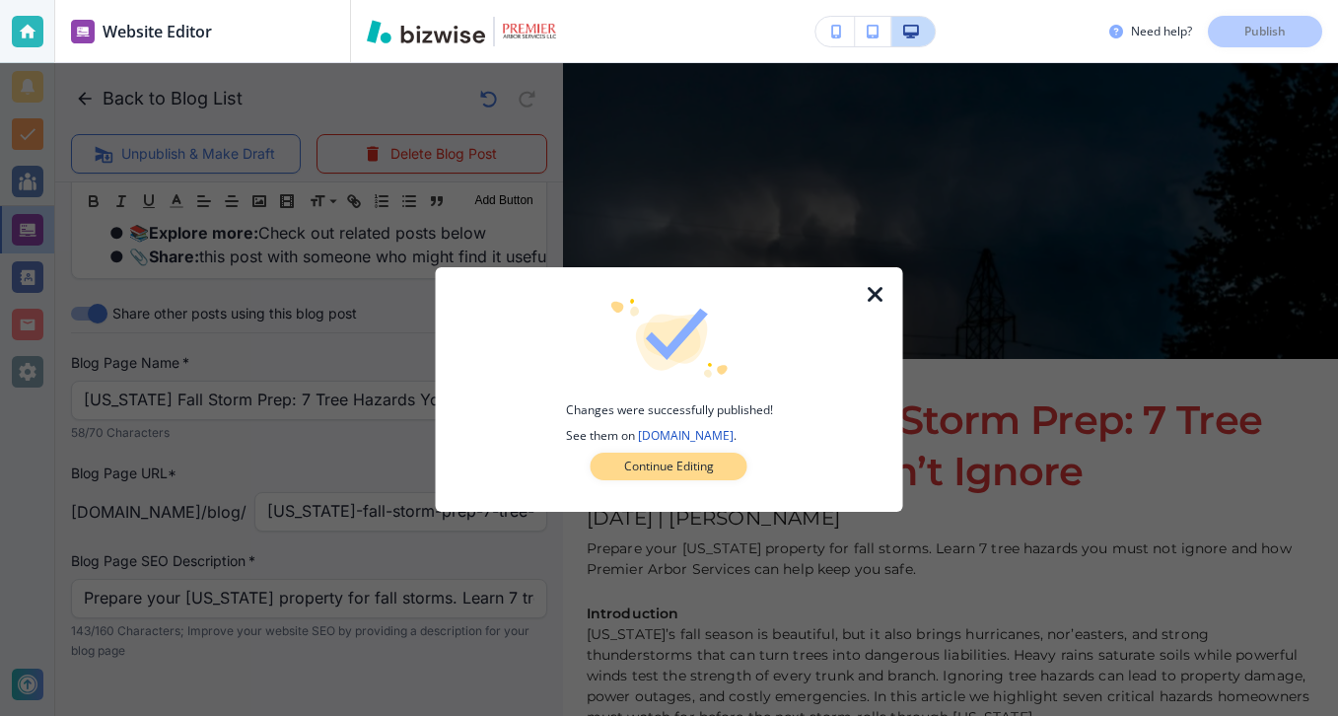
click at [729, 467] on button "Continue Editing" at bounding box center [669, 467] width 157 height 28
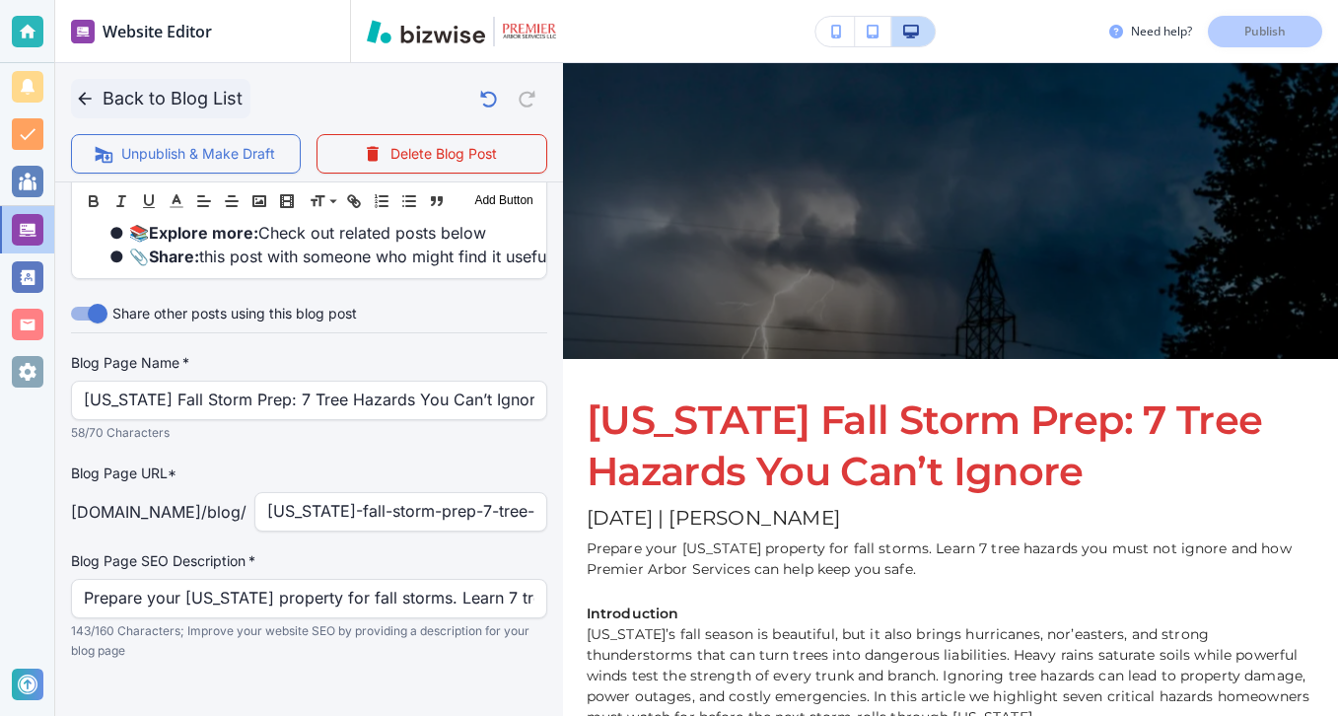
click at [100, 109] on button "Back to Blog List" at bounding box center [160, 98] width 179 height 39
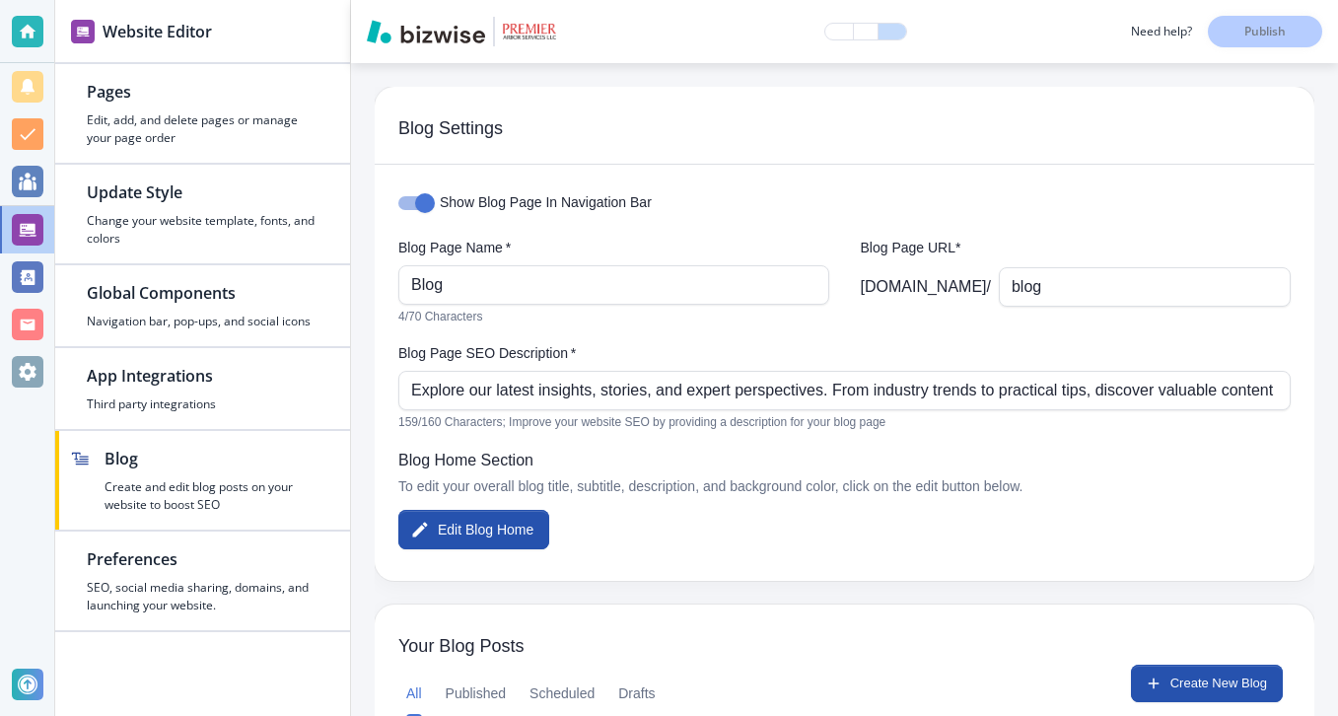
scroll to position [238, 0]
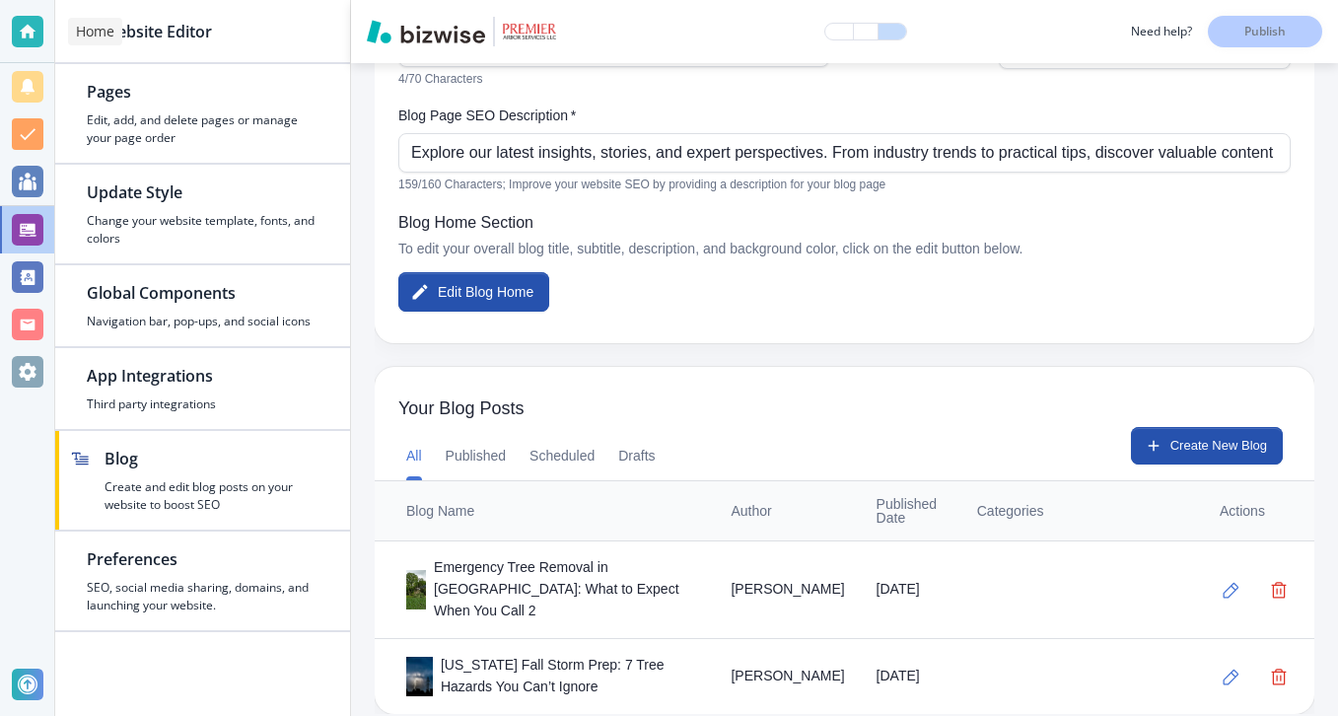
click at [47, 31] on div at bounding box center [27, 31] width 54 height 63
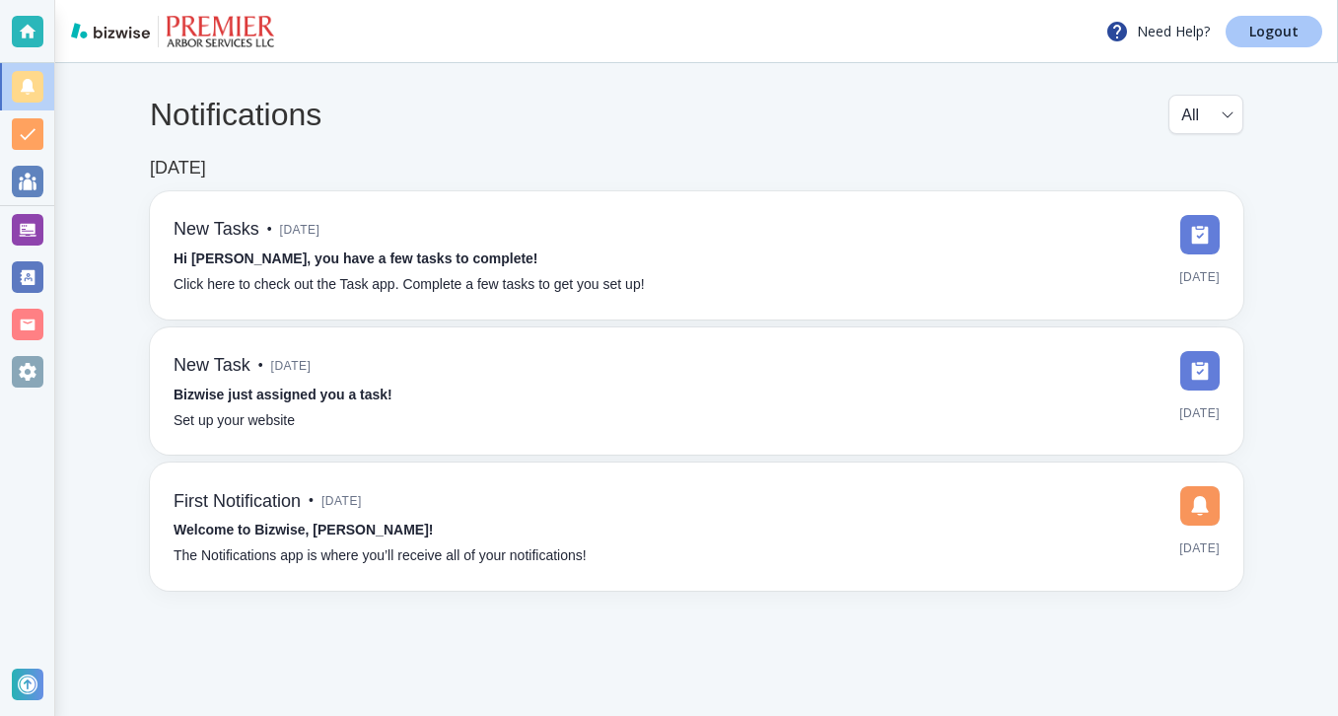
click at [1277, 25] on p "Logout" at bounding box center [1274, 32] width 49 height 14
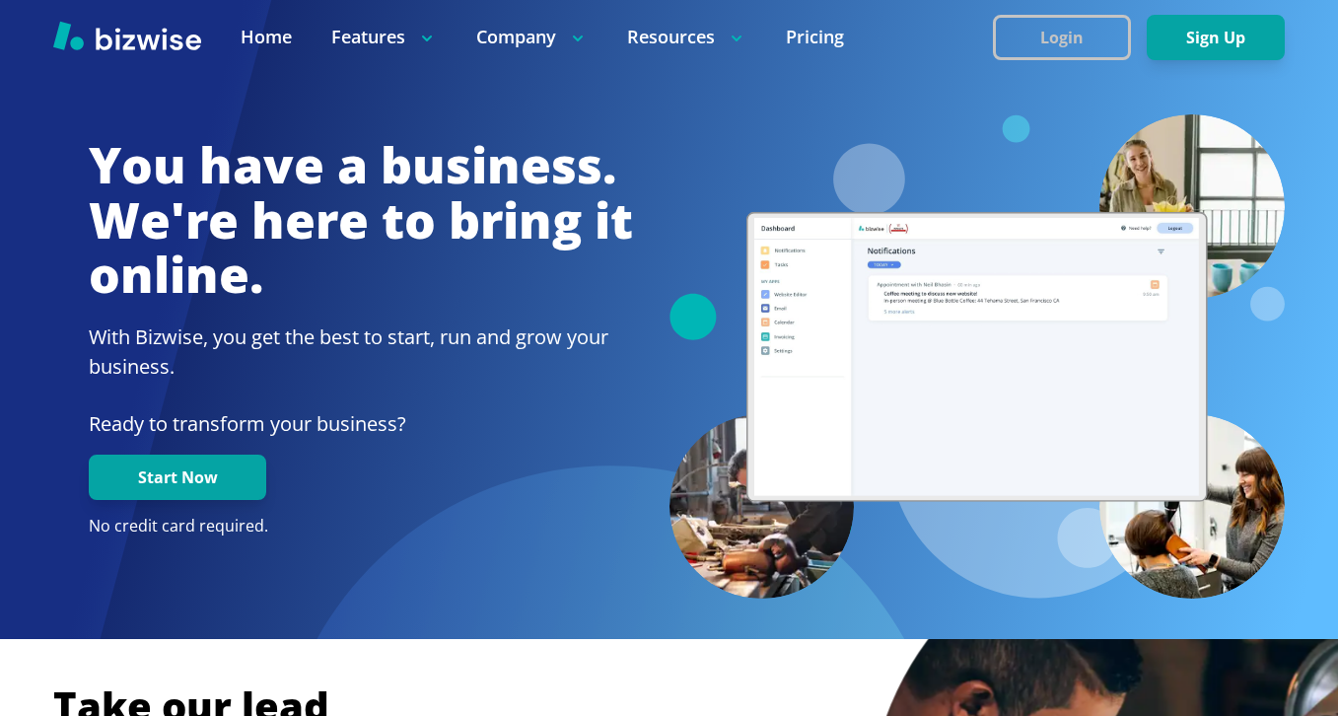
click at [1066, 28] on button "Login" at bounding box center [1062, 37] width 138 height 45
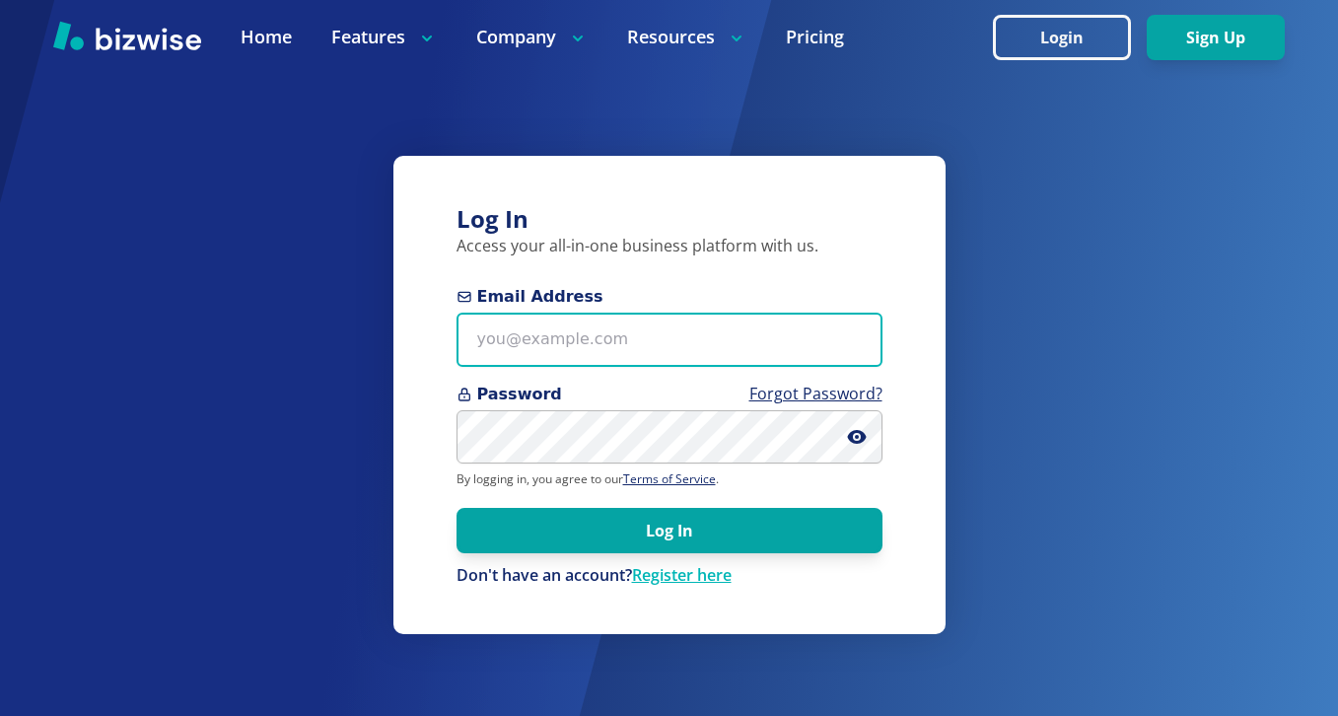
click at [720, 313] on input "Email Address" at bounding box center [670, 340] width 426 height 54
paste input "kennybanji22@gmail.com"
type input "kennybanji22@gmail.com"
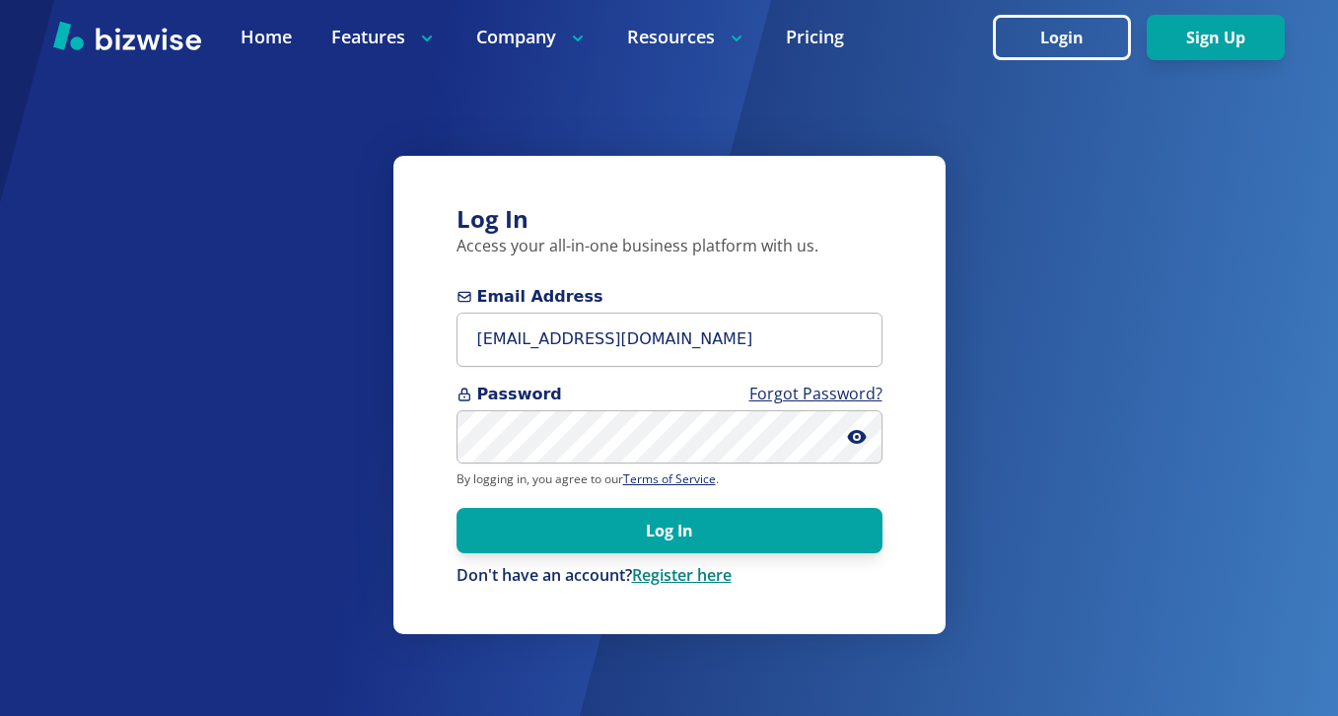
click at [638, 580] on link "Register here" at bounding box center [682, 575] width 100 height 22
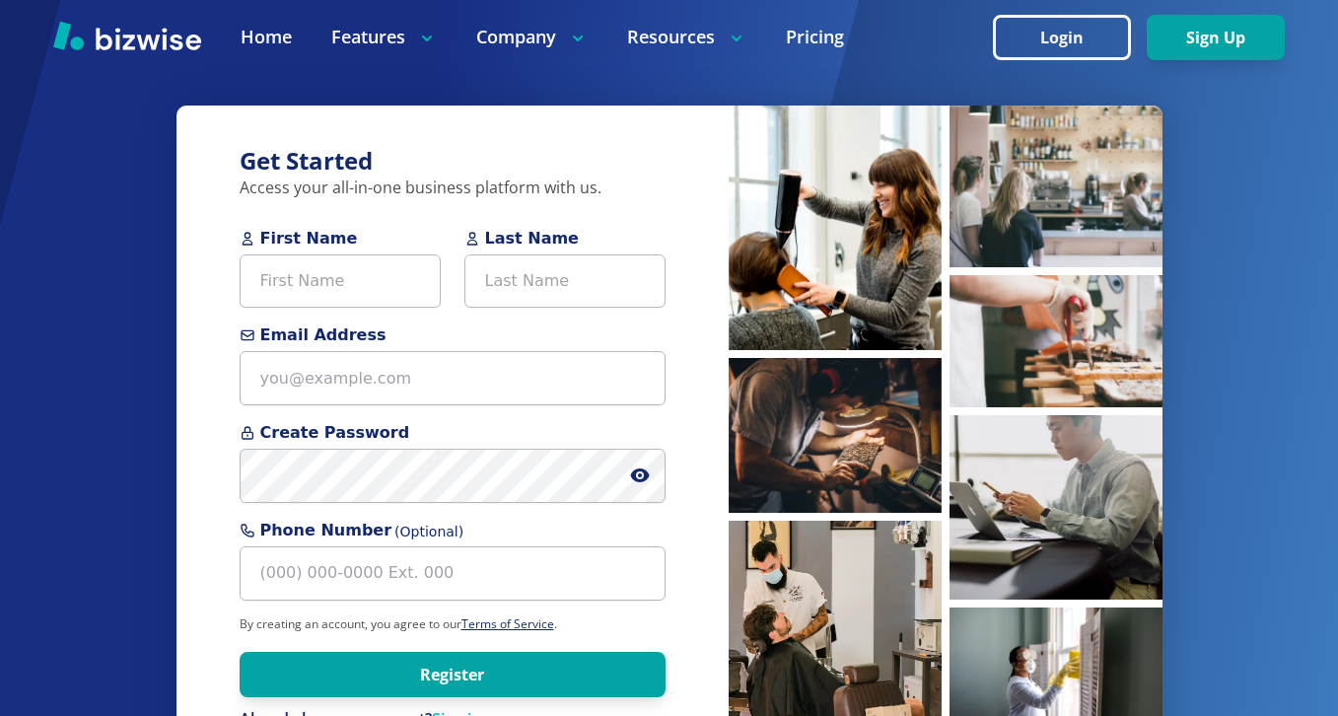
click at [637, 578] on input "Phone Number (Optional)" at bounding box center [453, 573] width 426 height 54
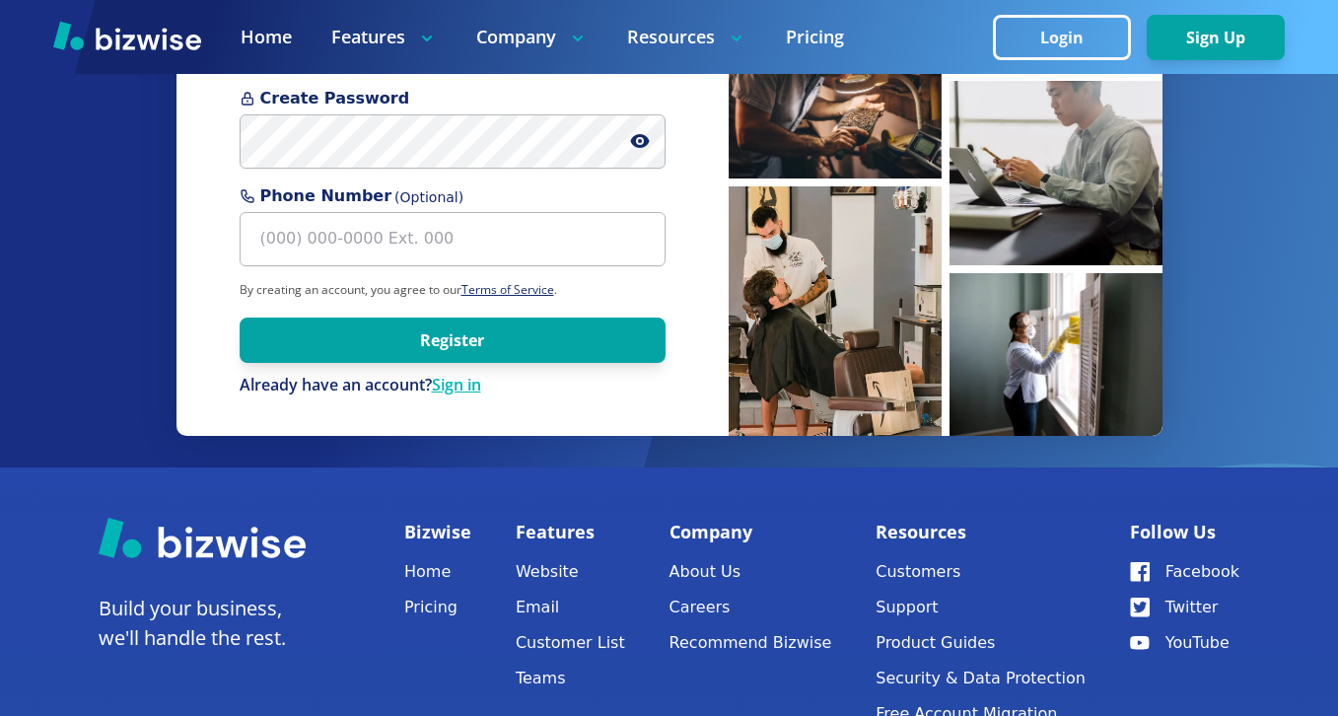
scroll to position [331, 0]
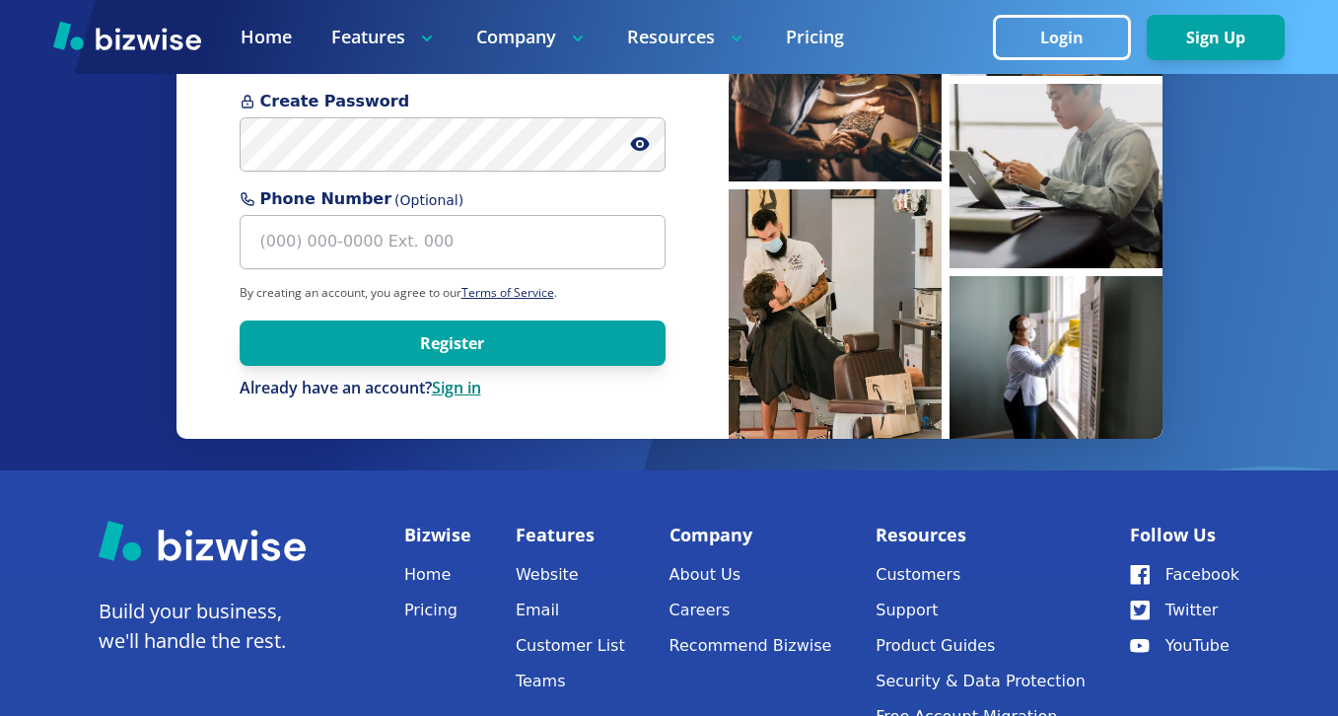
click at [453, 382] on link "Sign in" at bounding box center [456, 388] width 49 height 22
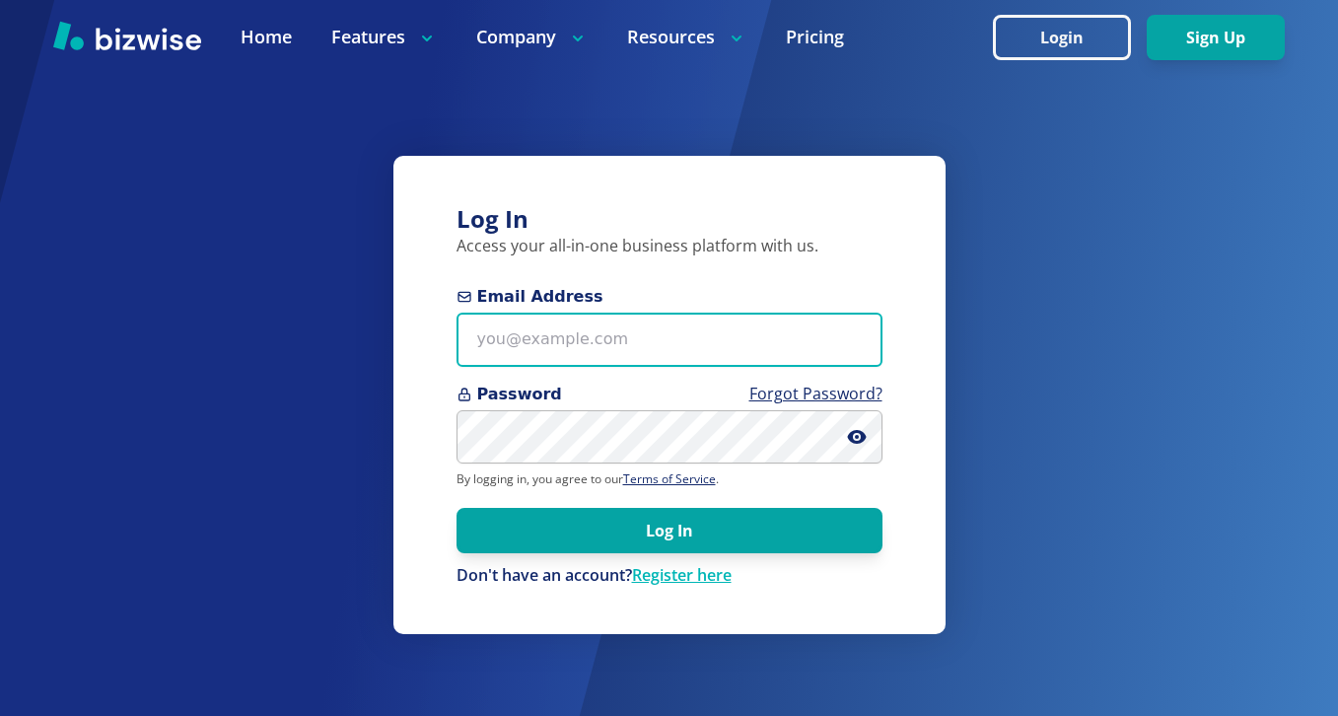
click at [542, 343] on input "Email Address" at bounding box center [670, 340] width 426 height 54
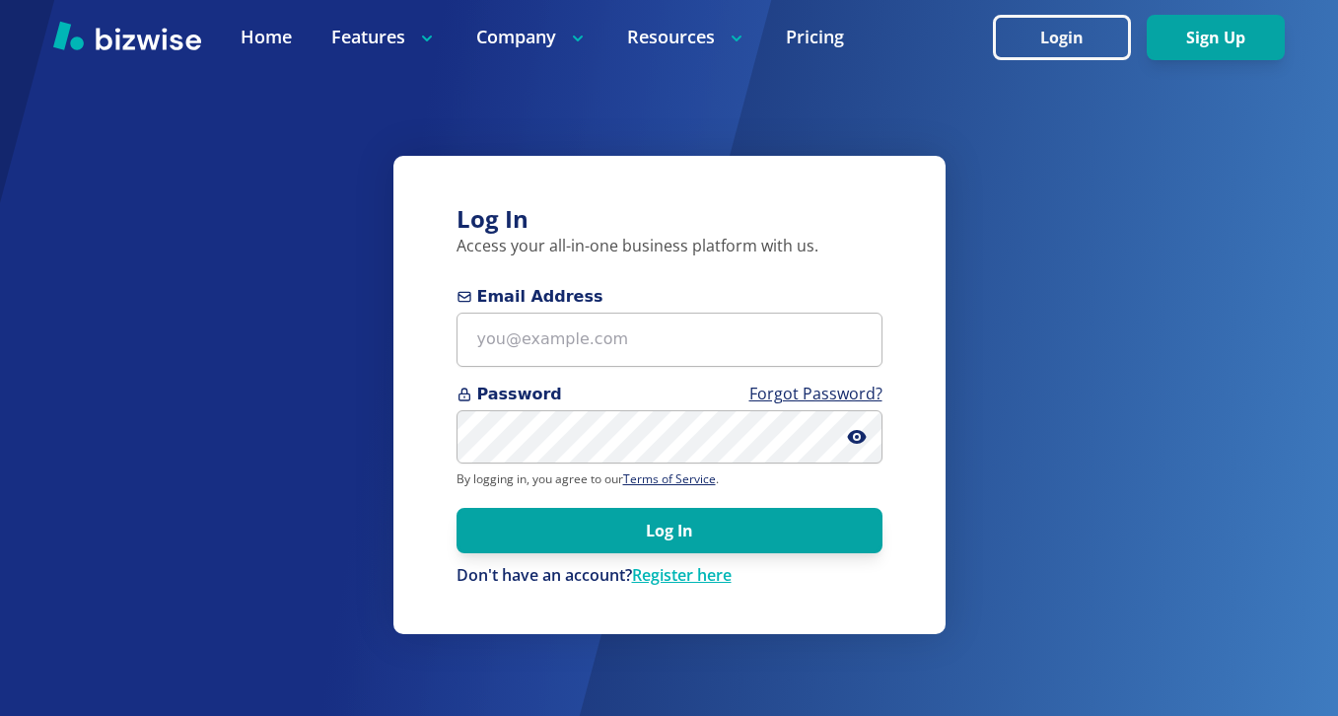
click at [606, 301] on span "Email Address" at bounding box center [670, 297] width 426 height 24
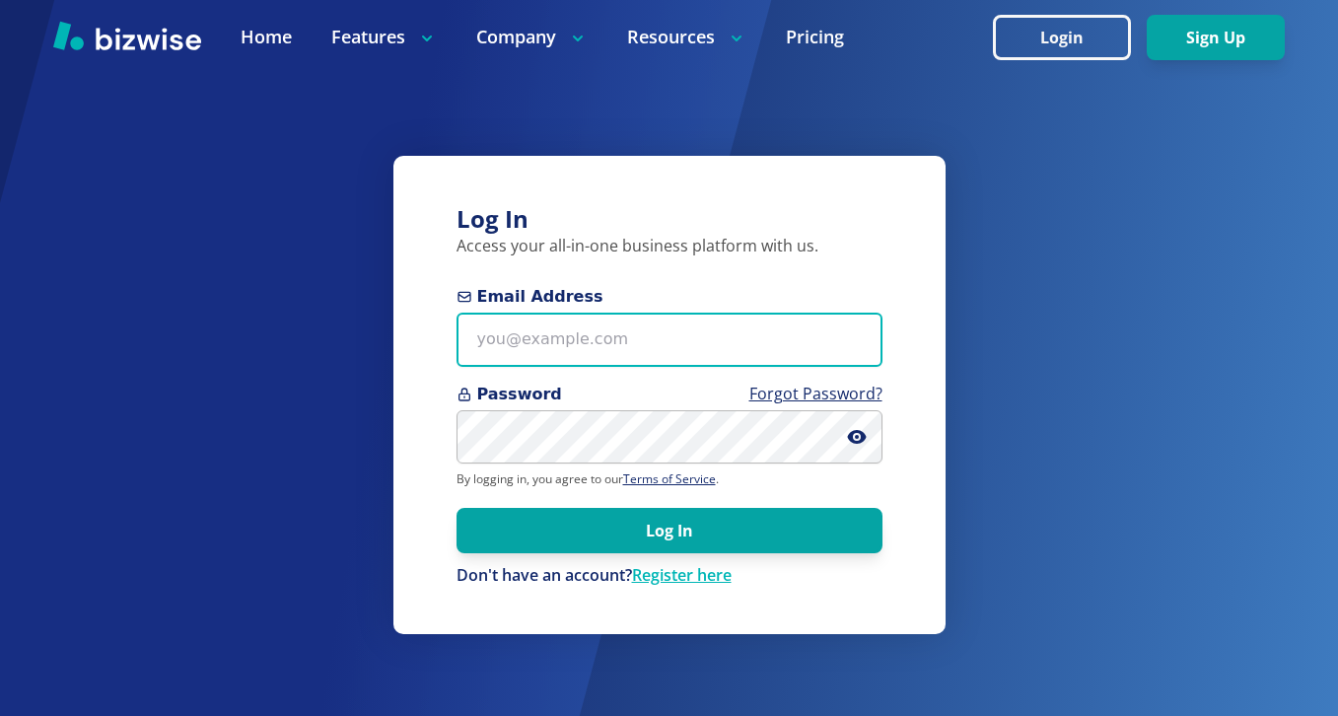
click at [606, 313] on input "Email Address" at bounding box center [670, 340] width 426 height 54
click at [606, 318] on input "Email Address" at bounding box center [670, 340] width 426 height 54
paste input "kennybanji22@gmail.com"
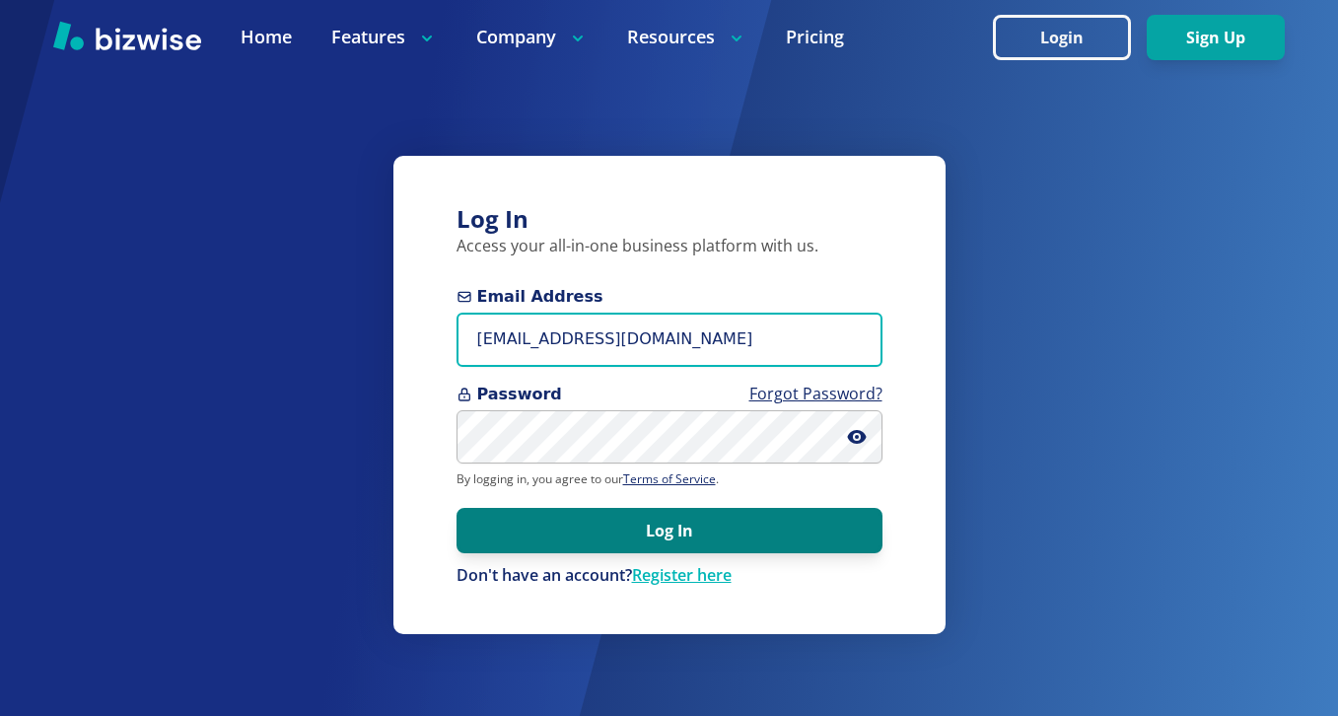
type input "kennybanji22@gmail.com"
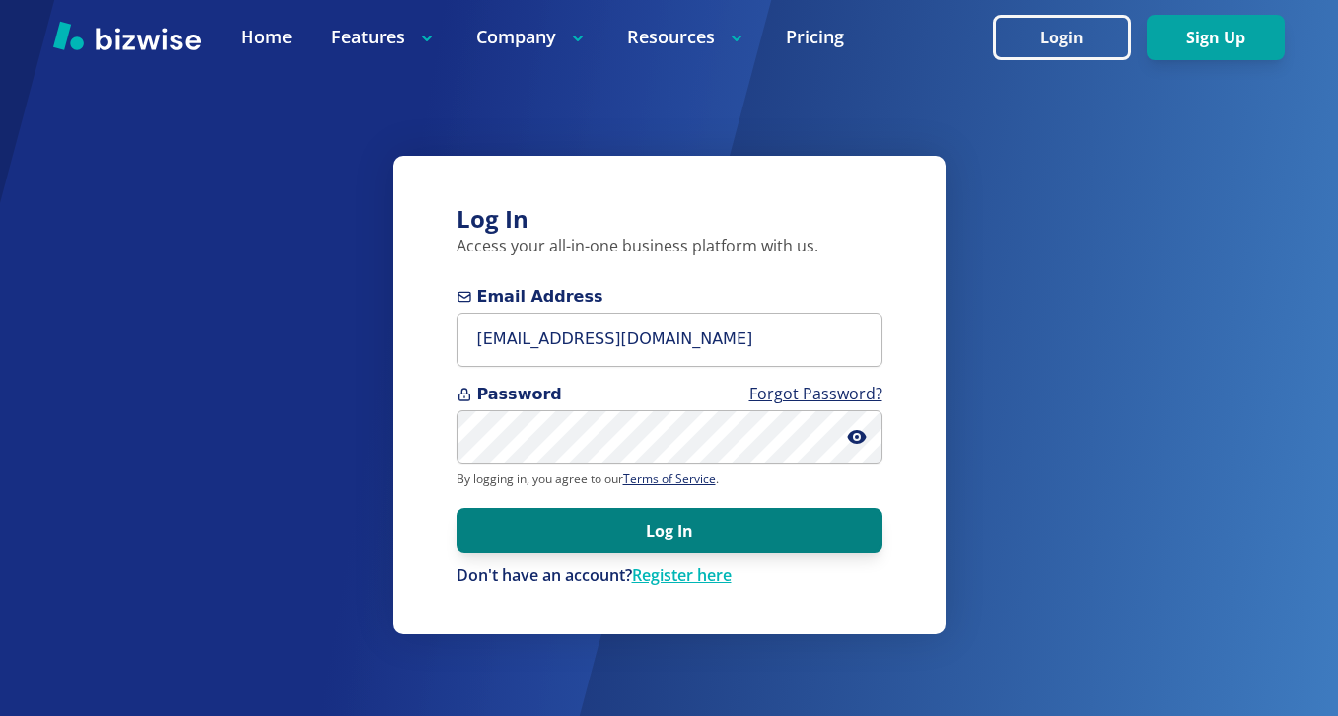
click at [608, 516] on button "Log In" at bounding box center [670, 530] width 426 height 45
